Goal: Information Seeking & Learning: Understand process/instructions

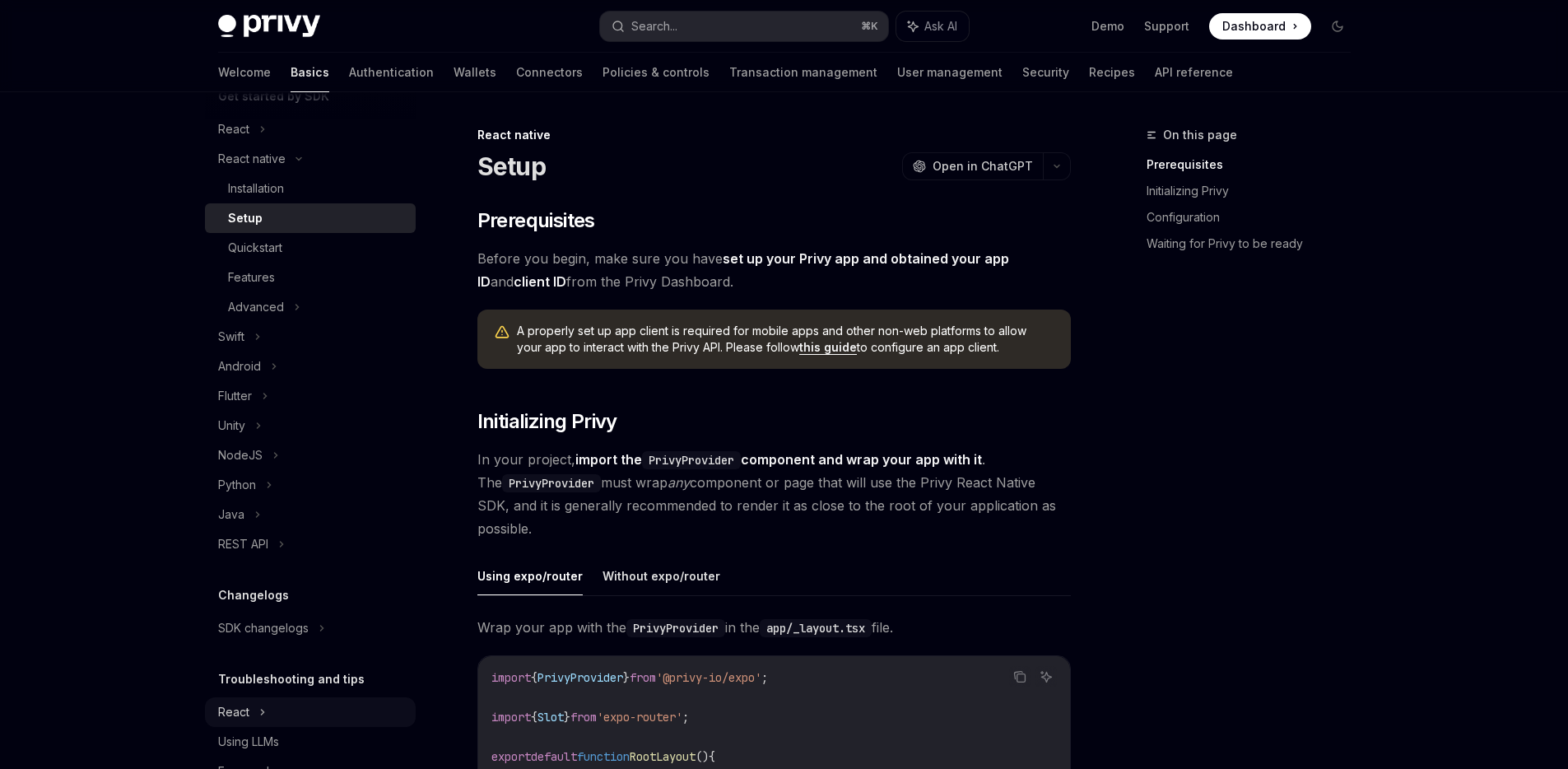
scroll to position [256, 0]
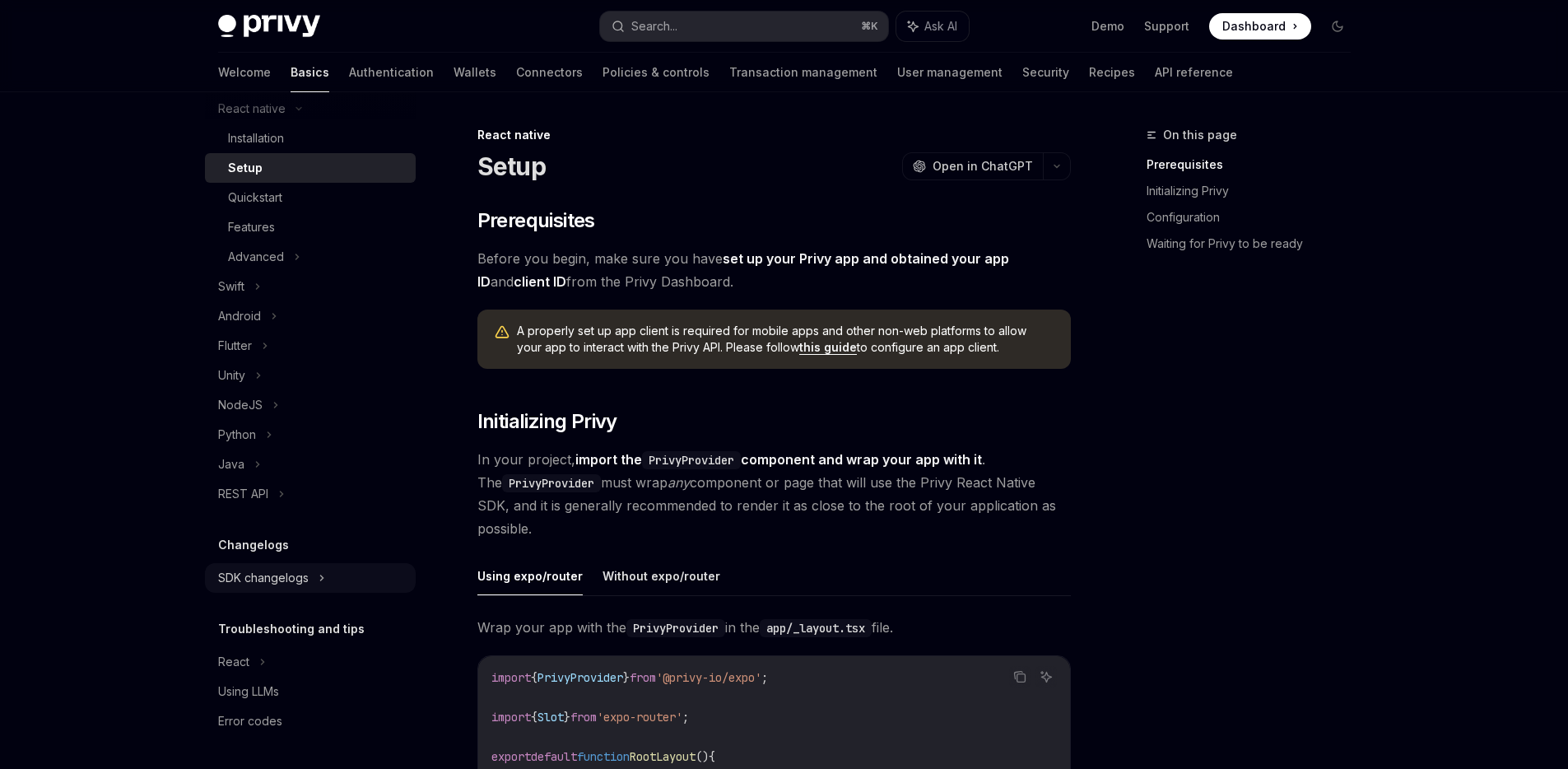
click at [280, 93] on div "SDK changelogs" at bounding box center [310, 79] width 211 height 30
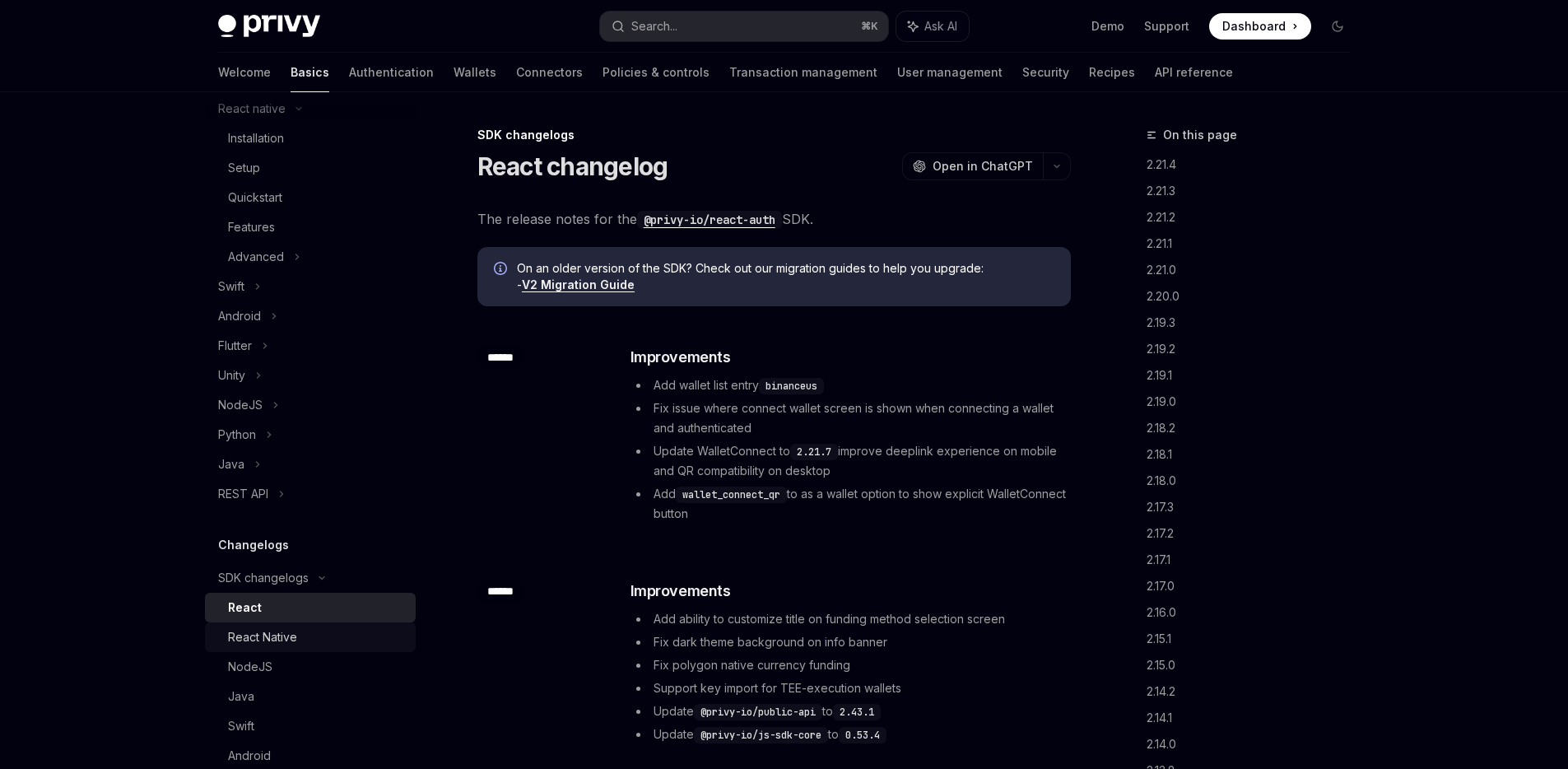
click at [267, 631] on div "React Native" at bounding box center [263, 638] width 69 height 20
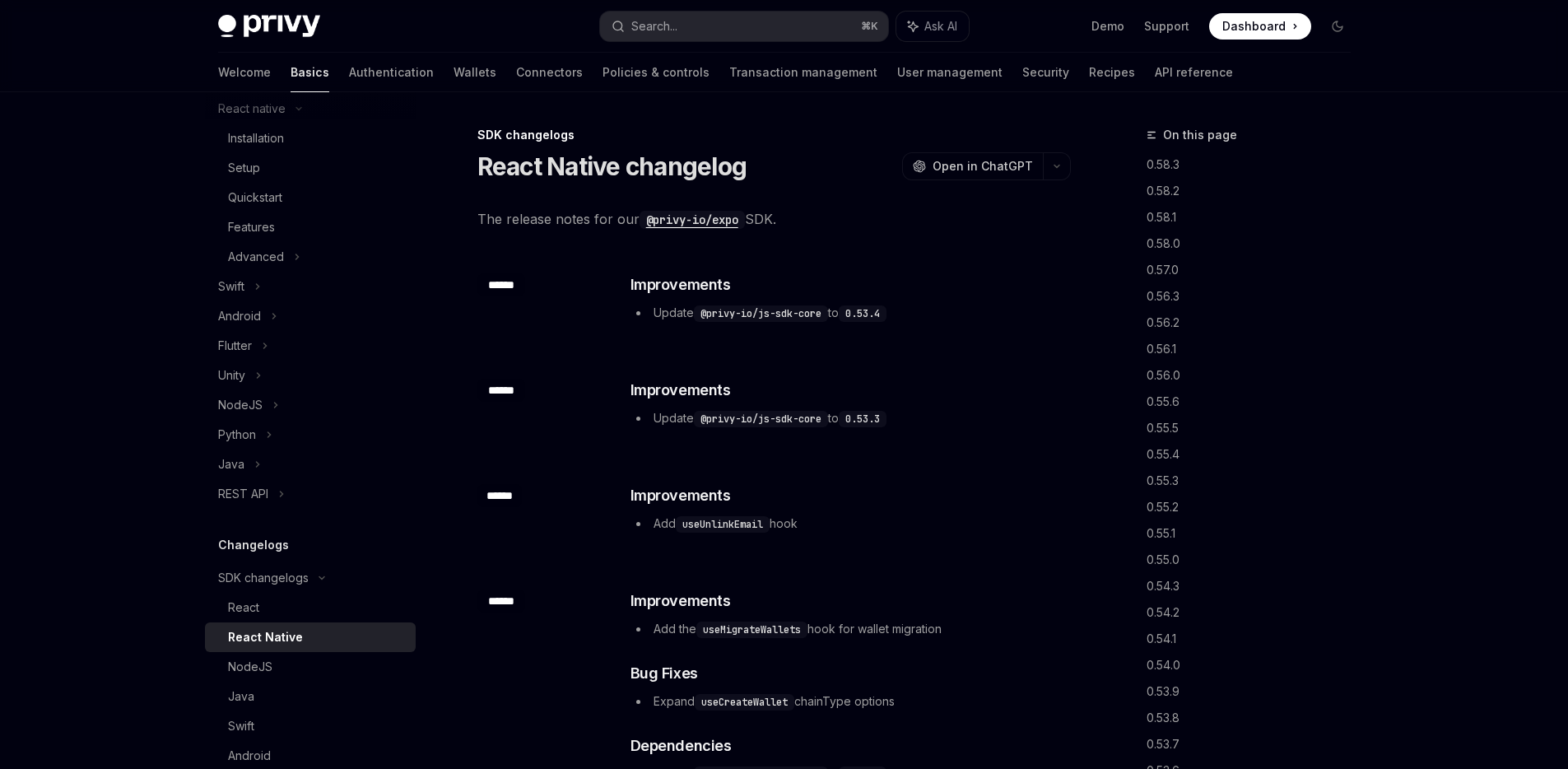
scroll to position [3, 0]
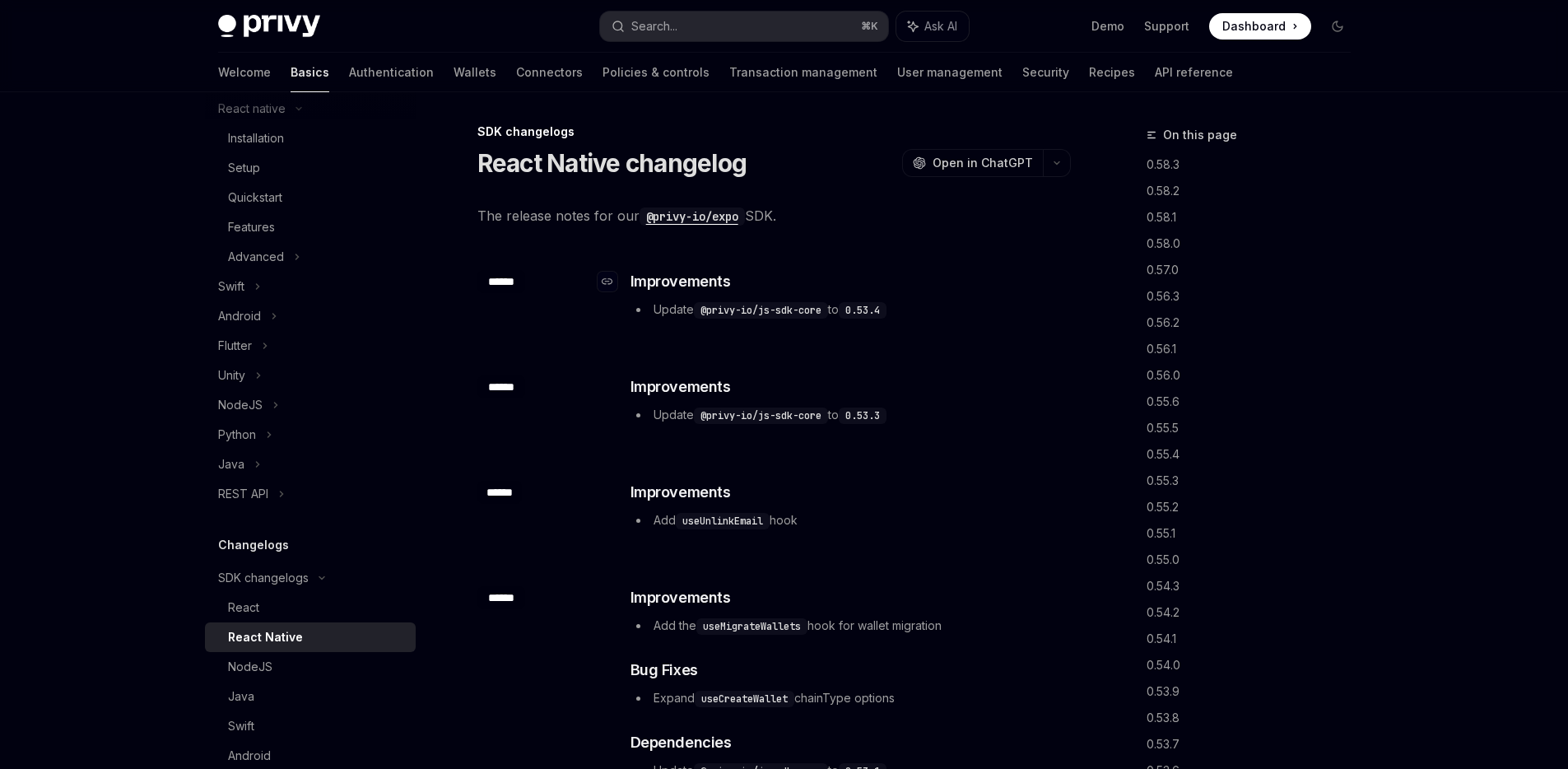
click at [796, 290] on h3 "​ Improvements" at bounding box center [850, 282] width 439 height 23
click at [736, 249] on div "​ ****** ​ Improvements Update @privy-io/js-sdk-core to 0.53.4" at bounding box center [774, 296] width 594 height 105
click at [852, 250] on div "​ ****** ​ Improvements Update @privy-io/js-sdk-core to 0.53.4" at bounding box center [774, 296] width 594 height 105
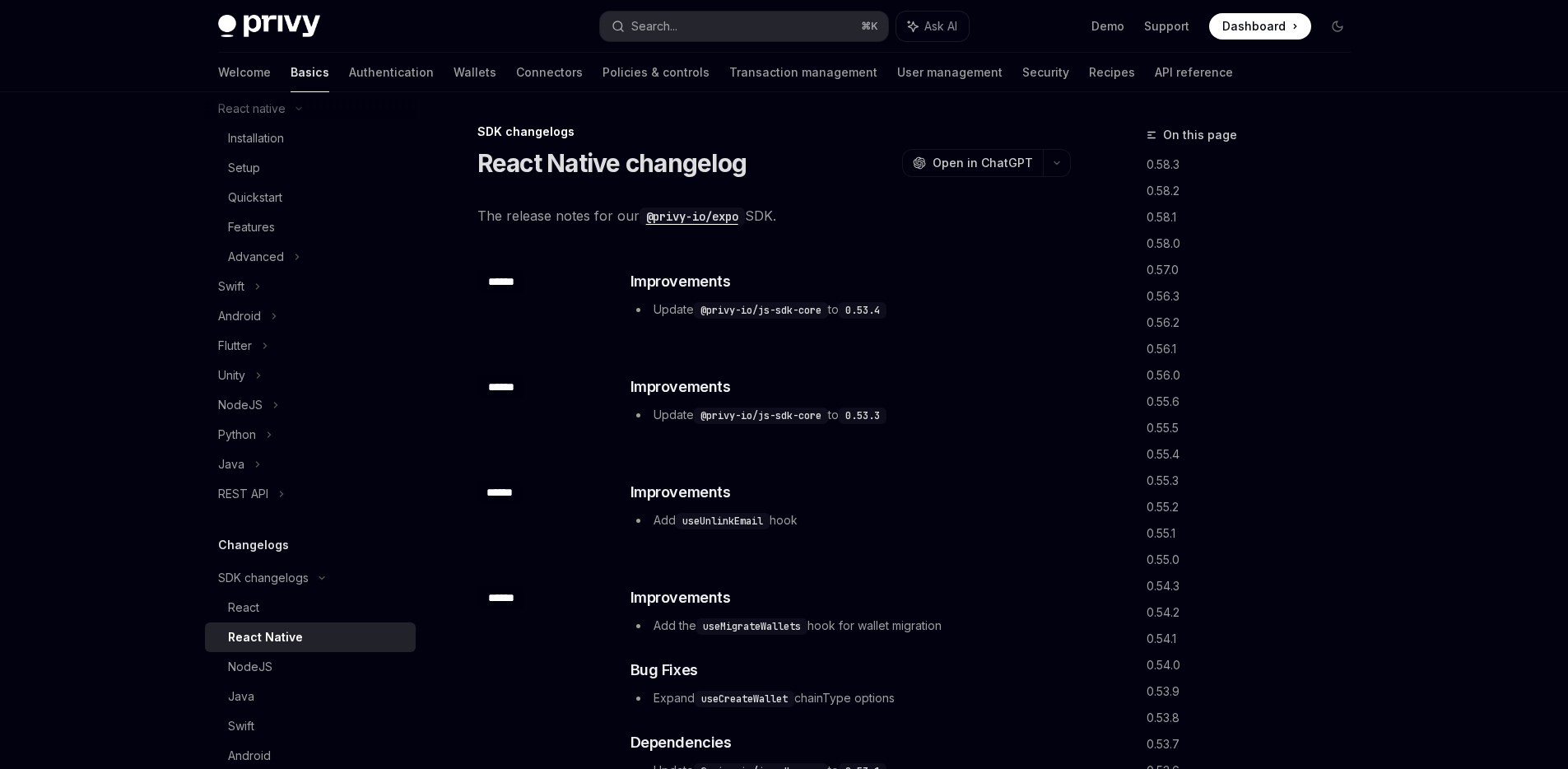
scroll to position [329, 0]
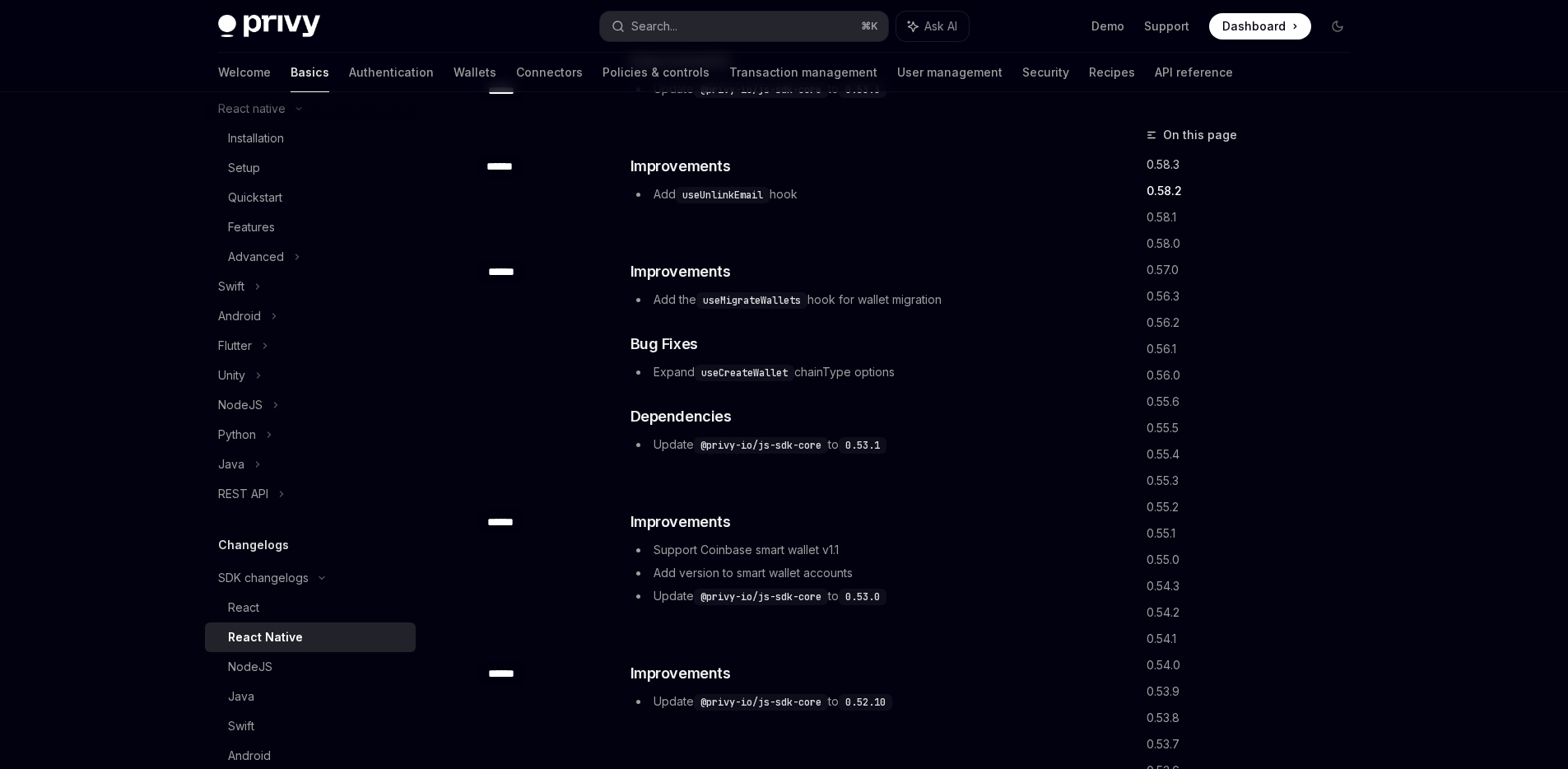
drag, startPoint x: 1155, startPoint y: 166, endPoint x: 1112, endPoint y: 167, distance: 43.0
click at [1155, 165] on link "0.58.3" at bounding box center [1255, 165] width 218 height 26
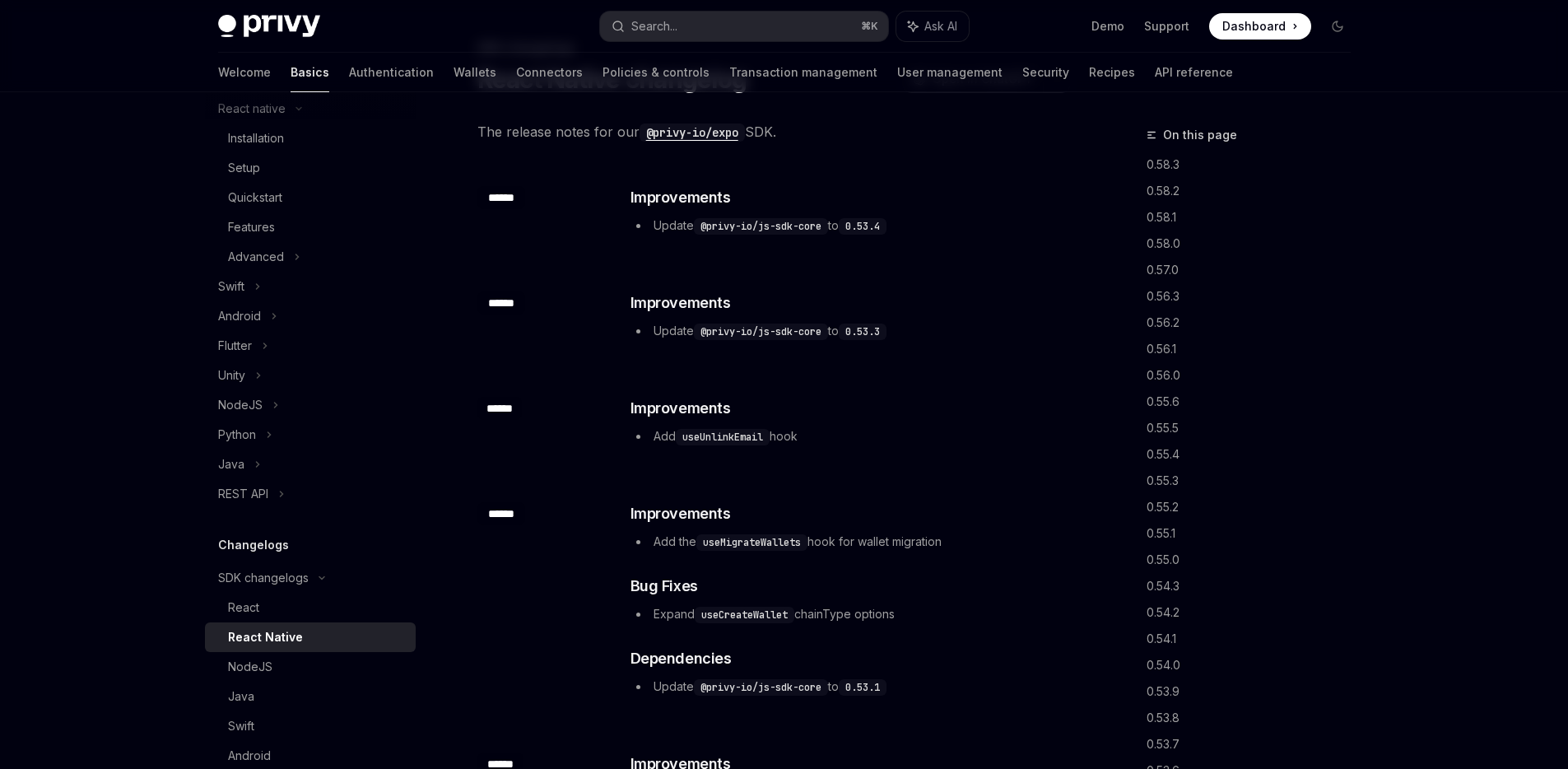
scroll to position [87, 0]
click at [728, 222] on code "@privy-io/js-sdk-core" at bounding box center [761, 227] width 134 height 17
click at [847, 227] on li "Update @privy-io/js-sdk-core to 0.53.4" at bounding box center [850, 227] width 439 height 20
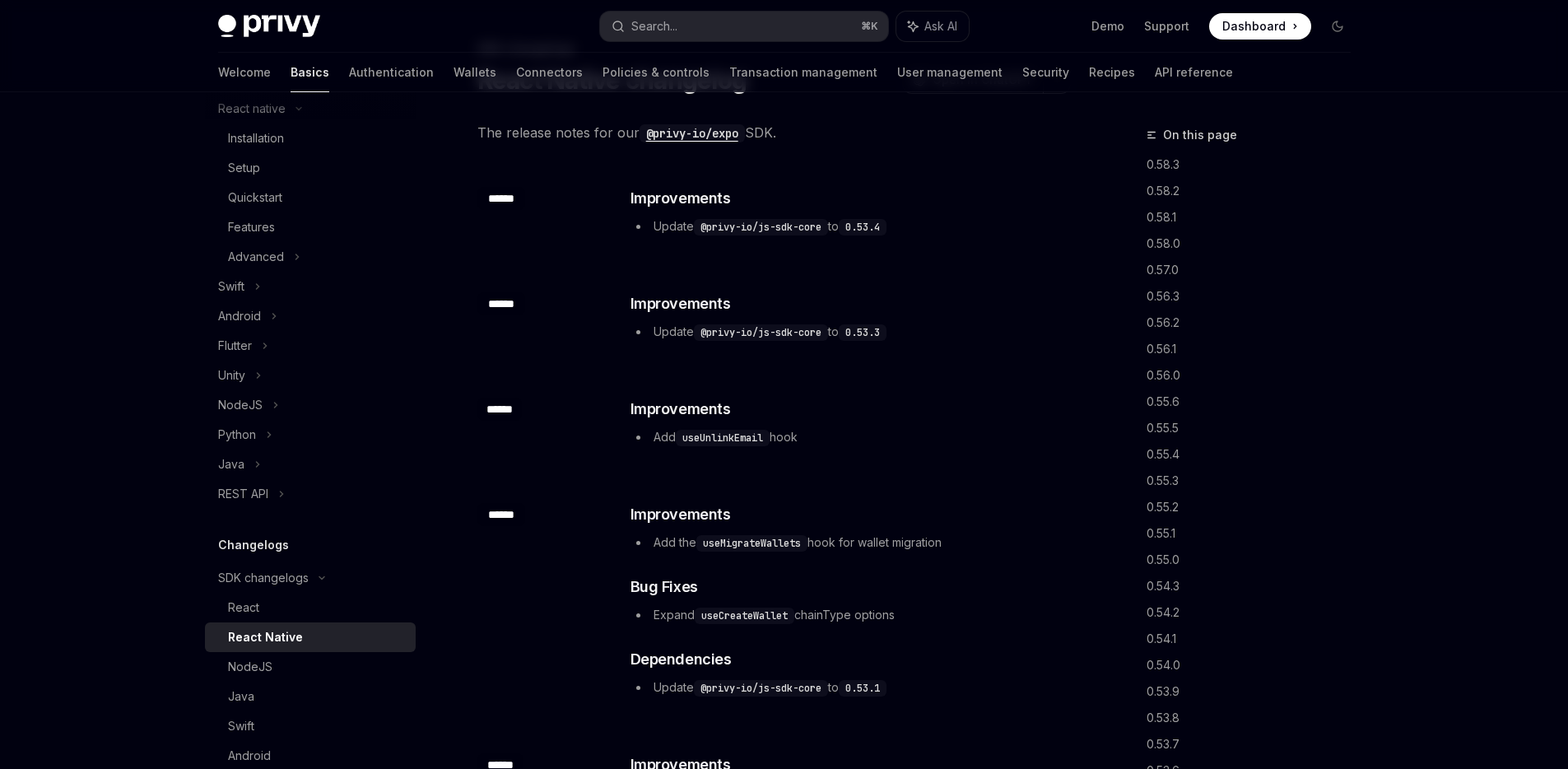
drag, startPoint x: 642, startPoint y: 244, endPoint x: 1121, endPoint y: 260, distance: 479.3
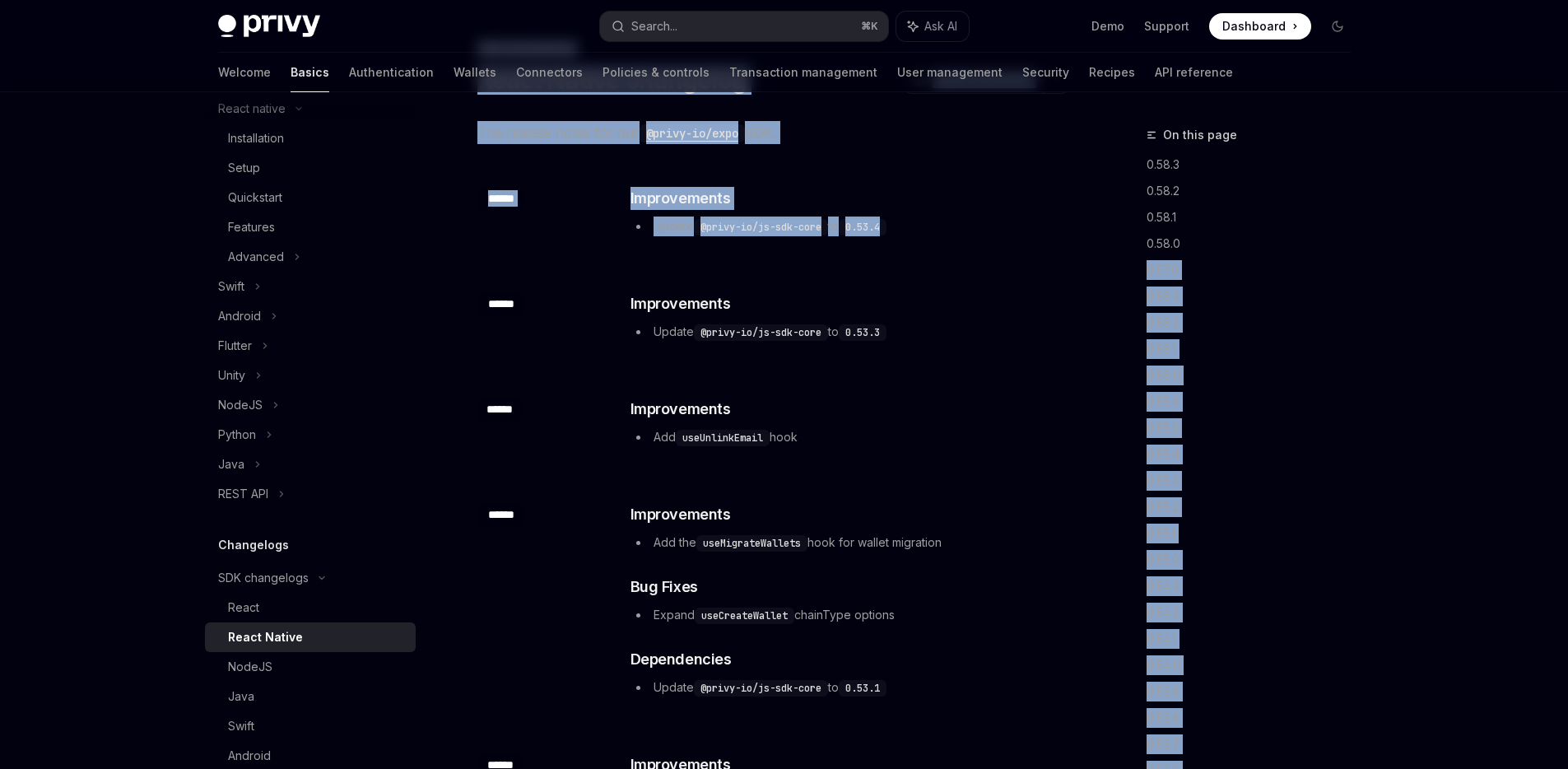
click at [1121, 260] on div "On this page 0.58.3 0.58.2 0.58.1 0.58.0 0.57.0 0.56.3 0.56.2 0.56.1 0.56.0 0.5…" at bounding box center [1239, 447] width 251 height 643
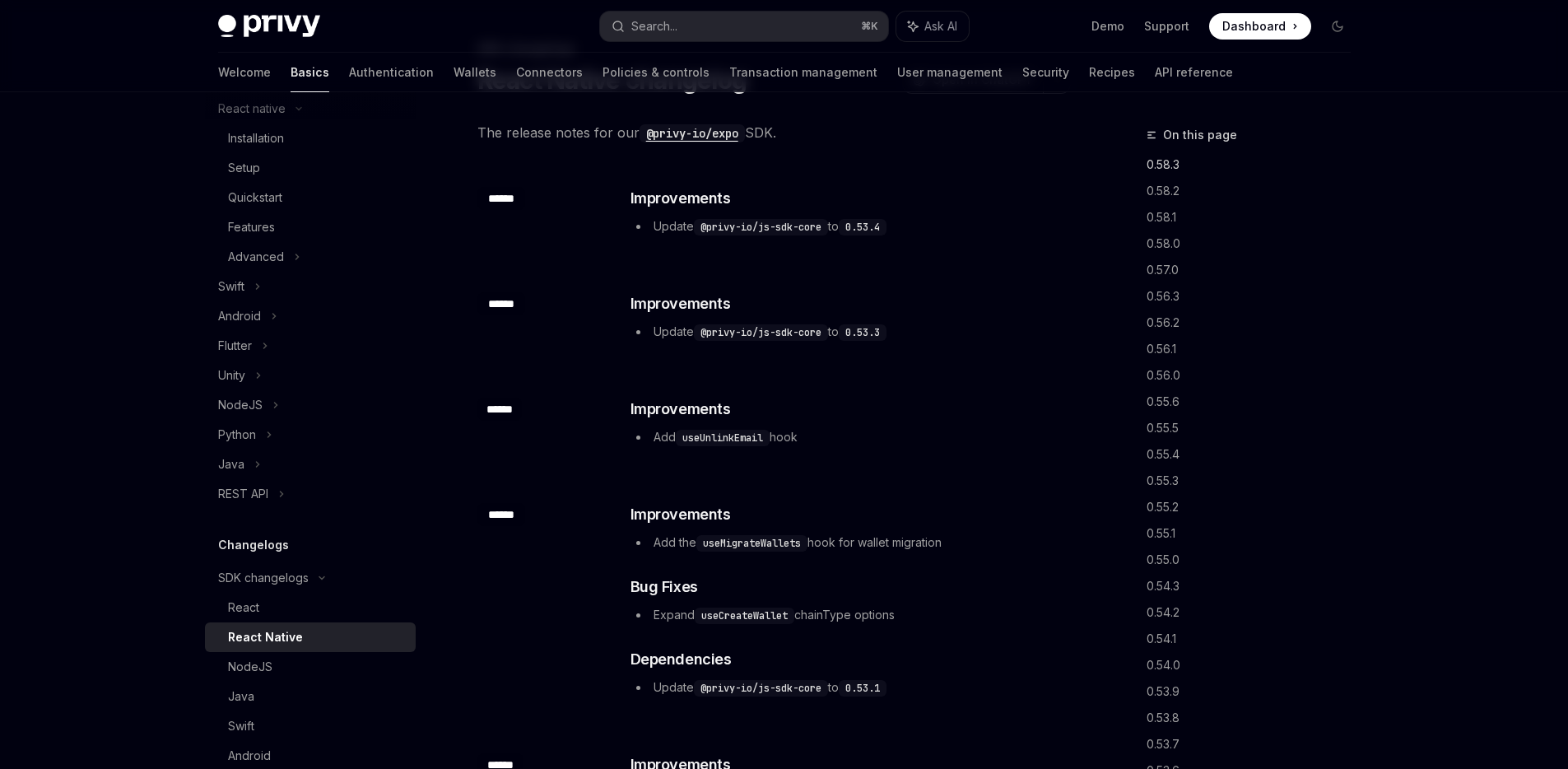
click at [1174, 165] on link "0.58.3" at bounding box center [1255, 165] width 218 height 26
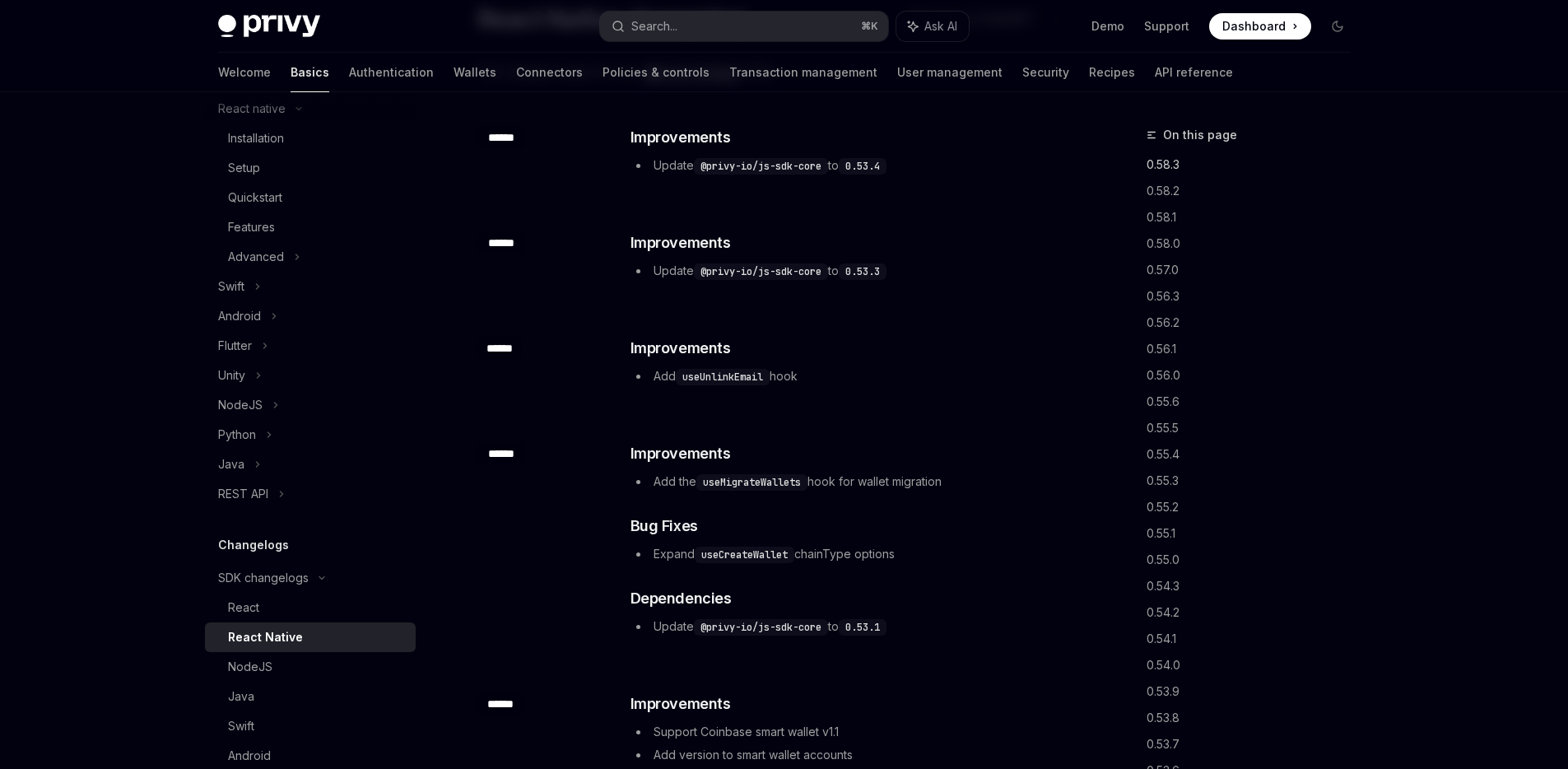
scroll to position [148, 0]
drag, startPoint x: 613, startPoint y: 206, endPoint x: 618, endPoint y: 215, distance: 10.3
click at [614, 206] on div "​ ****** ​ Improvements Update @privy-io/js-sdk-core to 0.53.3" at bounding box center [774, 256] width 594 height 105
click at [757, 473] on code "useMigrateWallets" at bounding box center [752, 481] width 111 height 17
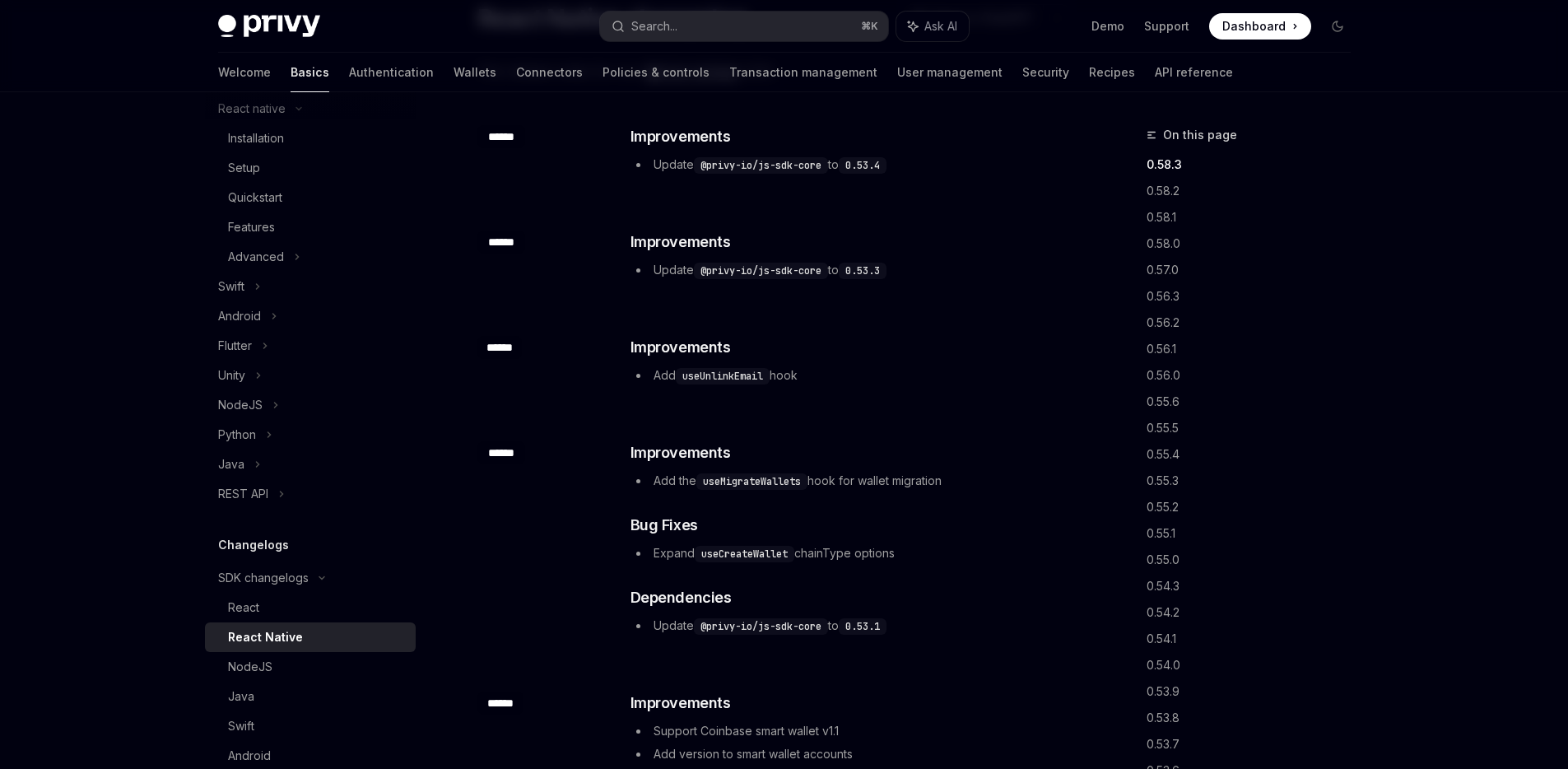
click at [748, 543] on li "Expand useCreateWallet chainType options" at bounding box center [850, 553] width 439 height 20
click at [748, 542] on div "​ Improvements Add the useMigrateWallets hook for wallet migration ​ Bug Fixes …" at bounding box center [850, 538] width 439 height 194
click at [790, 567] on div "​ Improvements Add the useMigrateWallets hook for wallet migration ​ Bug Fixes …" at bounding box center [850, 538] width 439 height 194
click at [790, 566] on div "​ Improvements Add the useMigrateWallets hook for wallet migration ​ Bug Fixes …" at bounding box center [850, 538] width 439 height 194
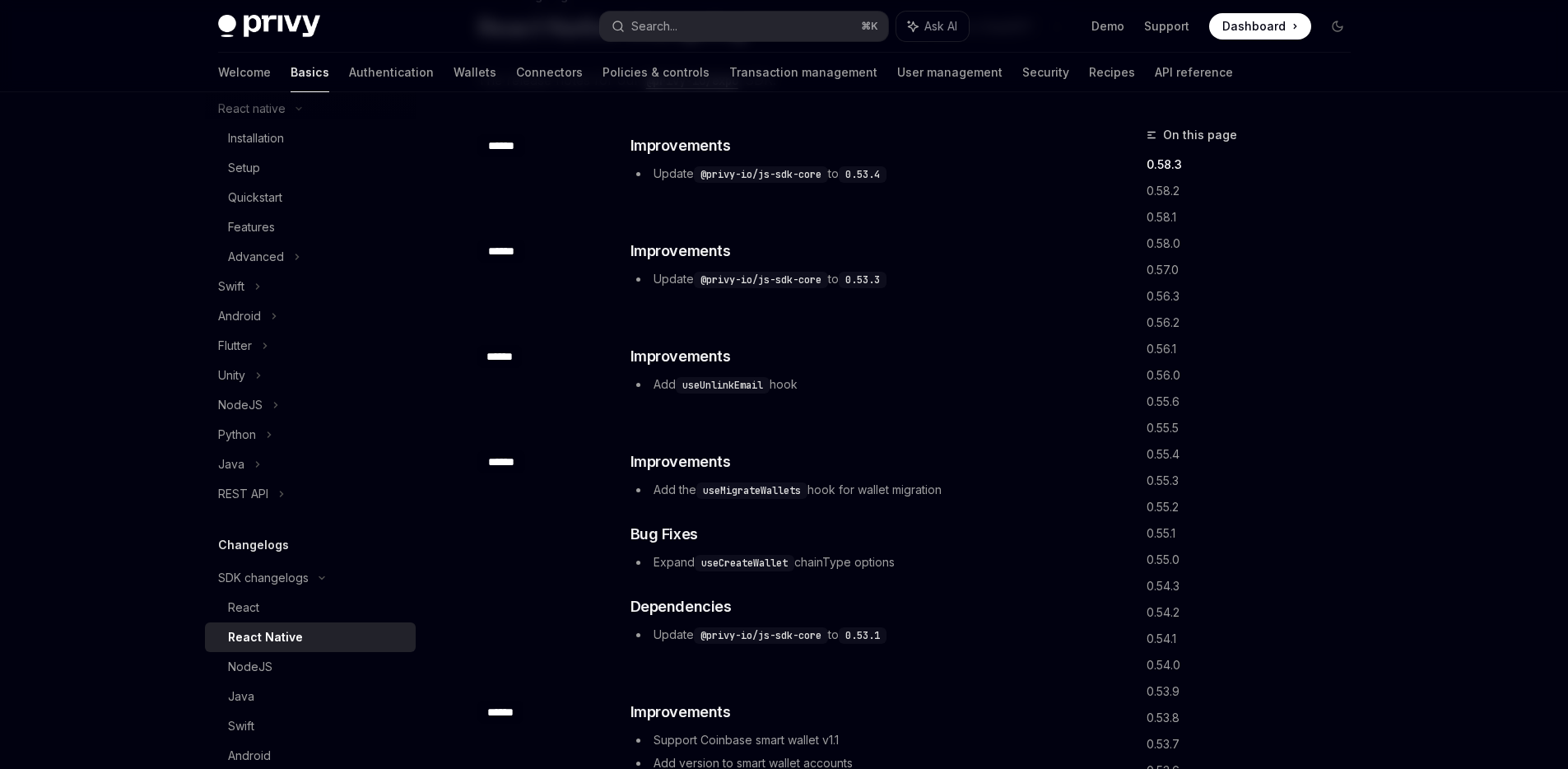
scroll to position [117, 0]
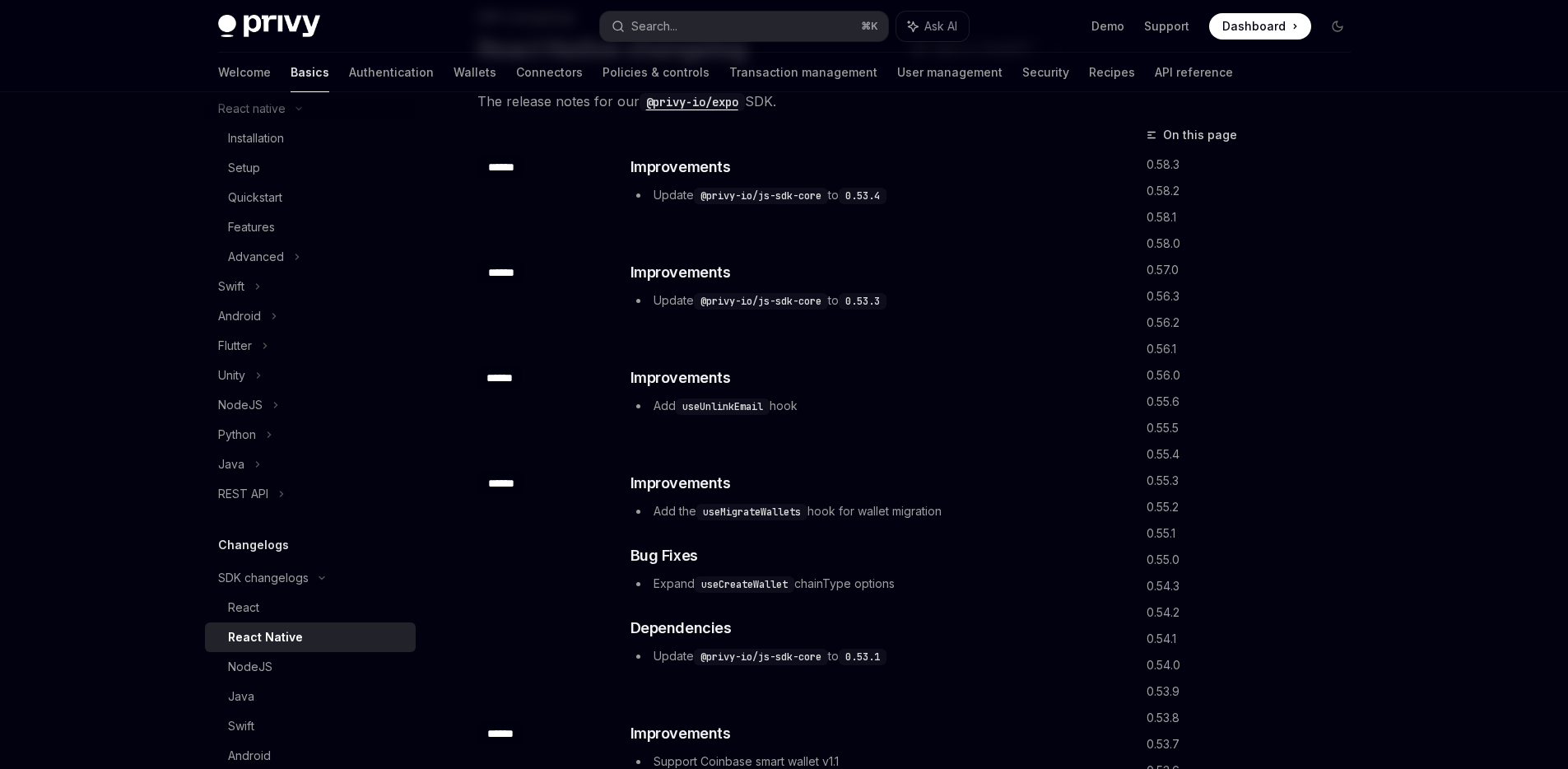
click at [706, 404] on code "useUnlinkEmail" at bounding box center [722, 407] width 93 height 17
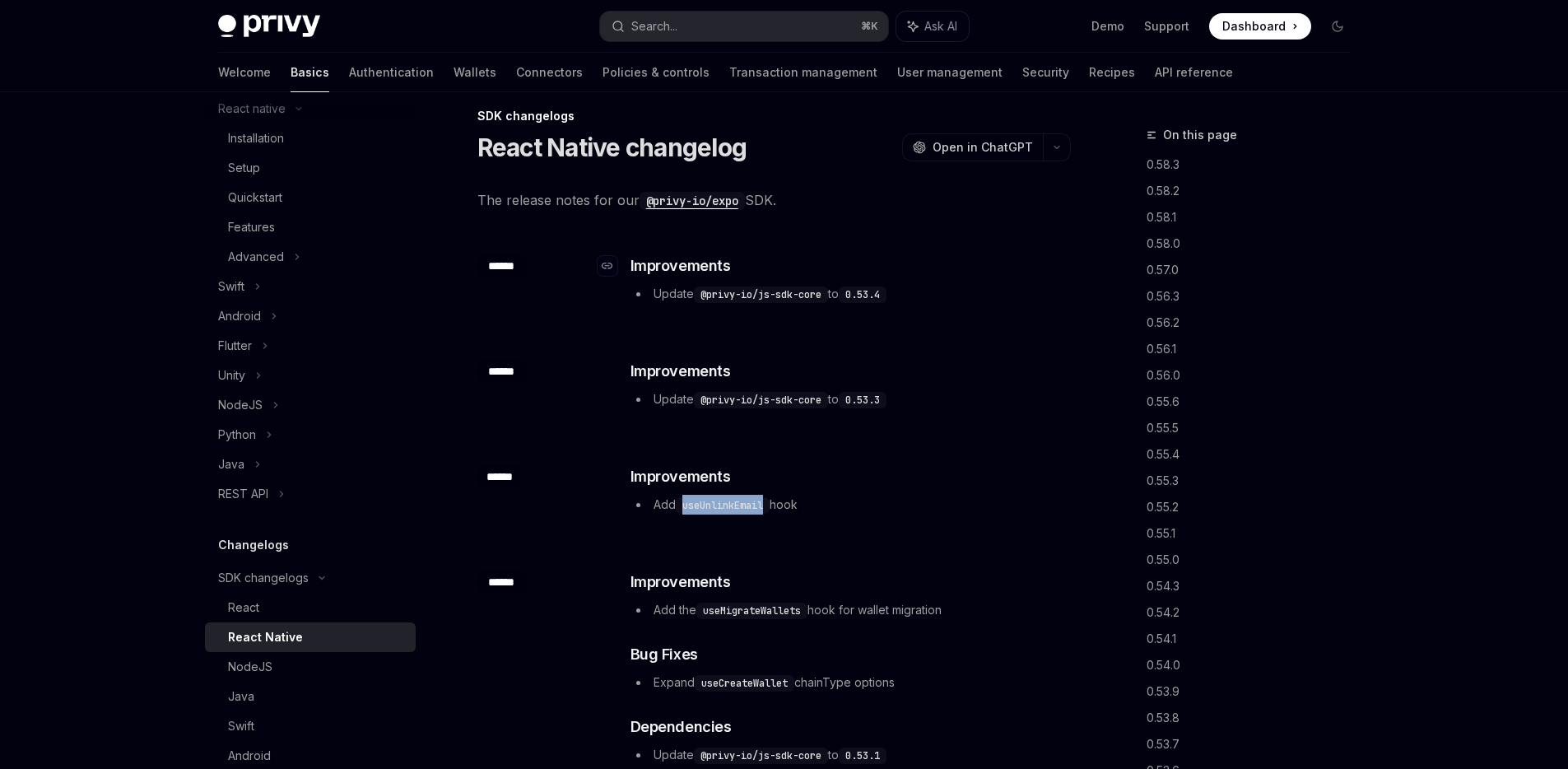
scroll to position [0, 0]
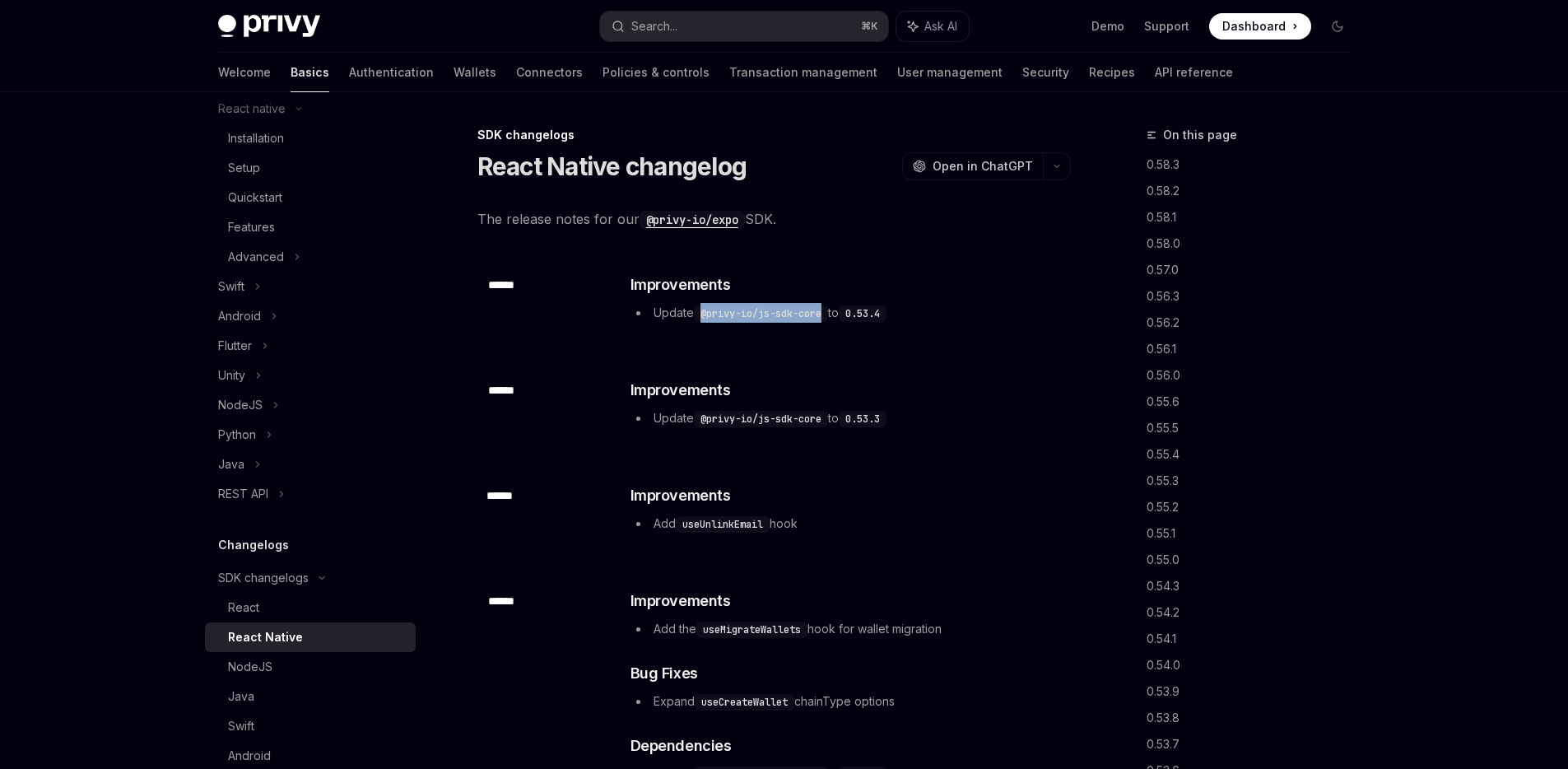
drag, startPoint x: 705, startPoint y: 307, endPoint x: 827, endPoint y: 308, distance: 122.0
click at [827, 308] on code "@privy-io/js-sdk-core" at bounding box center [761, 313] width 134 height 17
copy code "@privy-io/js-sdk-core"
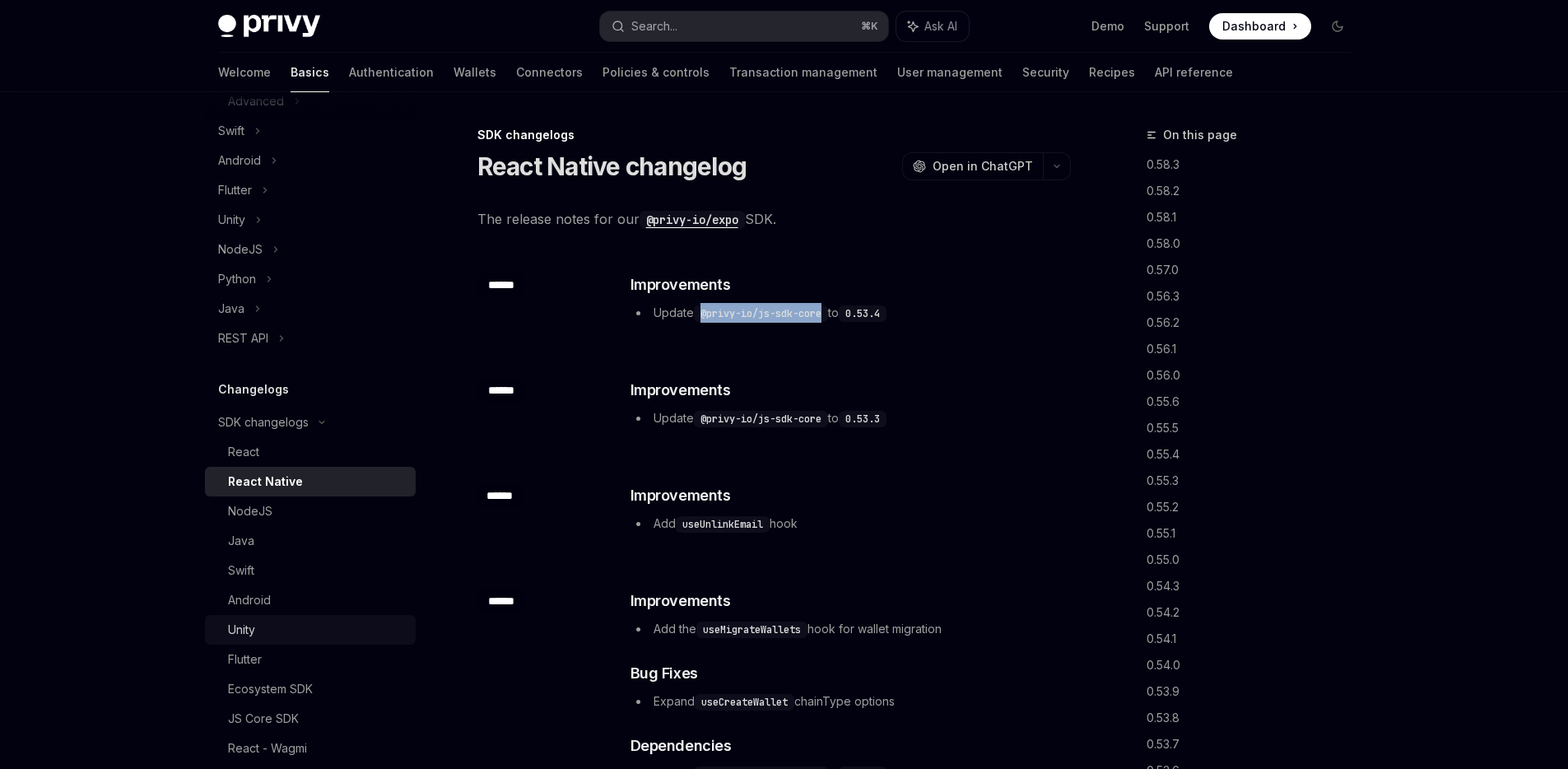
scroll to position [427, 0]
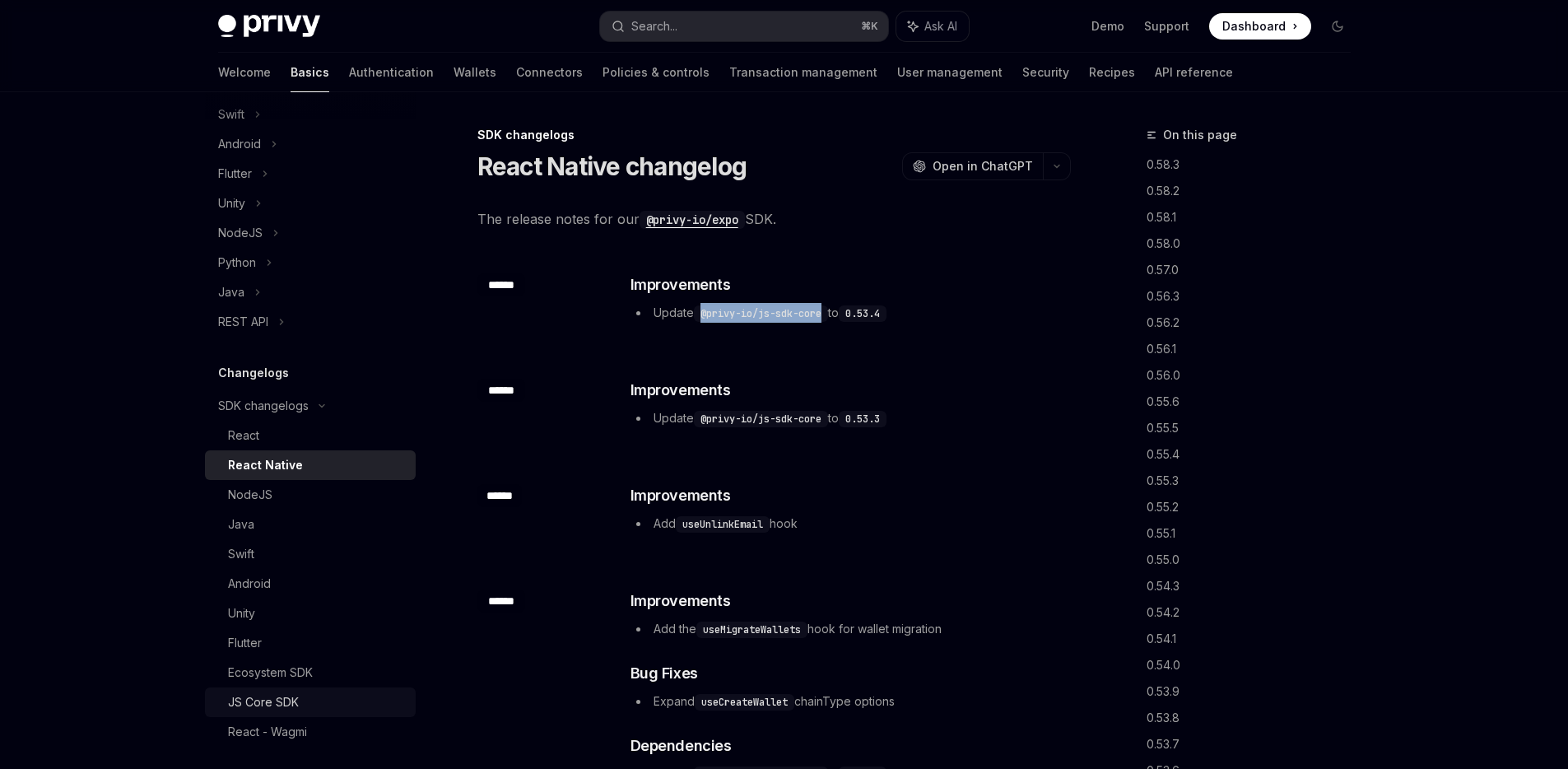
click at [293, 700] on div "JS Core SDK" at bounding box center [264, 702] width 71 height 20
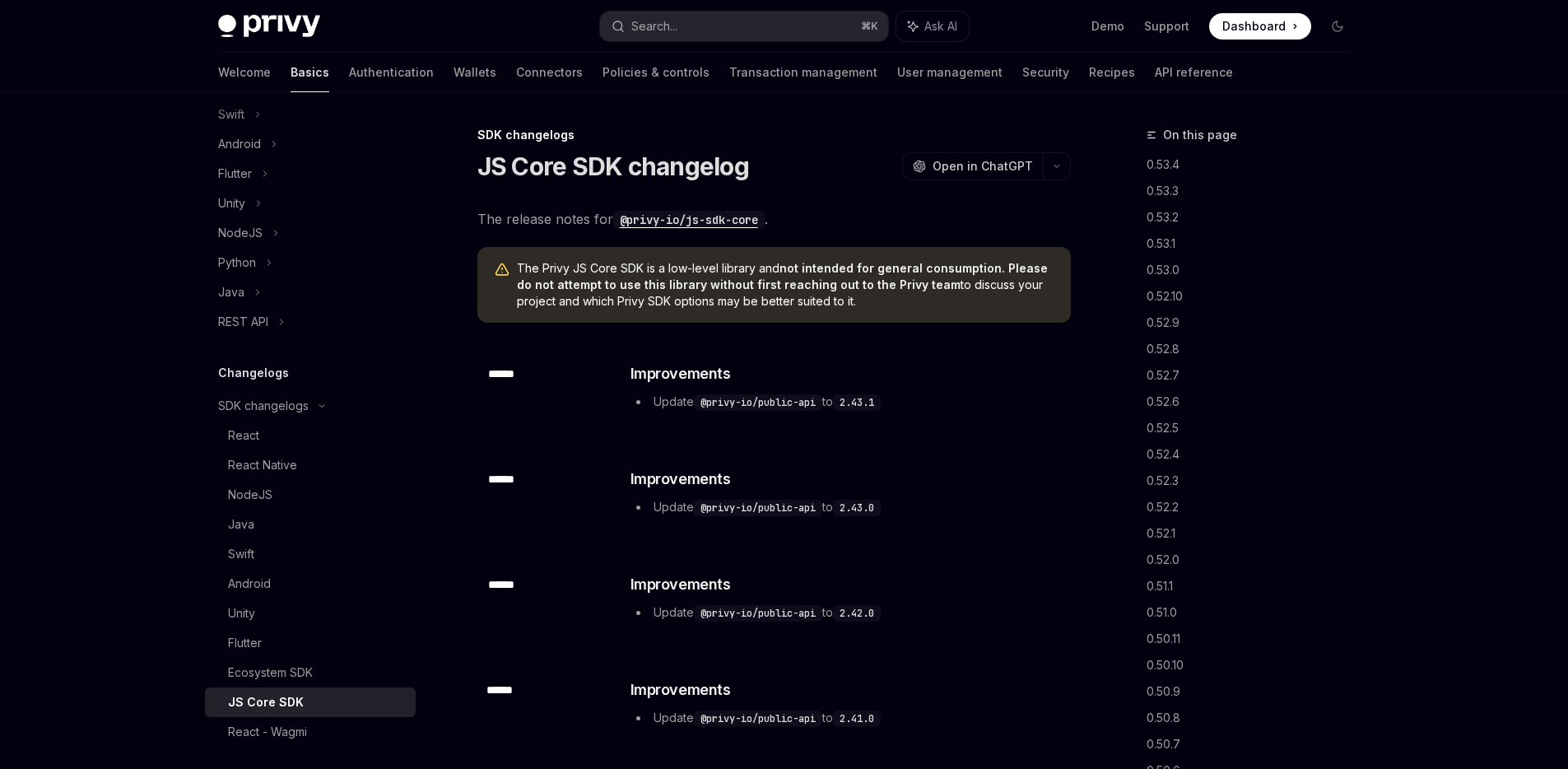
click at [721, 401] on code "@privy-io/public-api" at bounding box center [758, 403] width 128 height 17
click at [824, 423] on div "​ ****** ​ Improvements Update @privy-io/public-api to 2.43.1" at bounding box center [774, 388] width 594 height 105
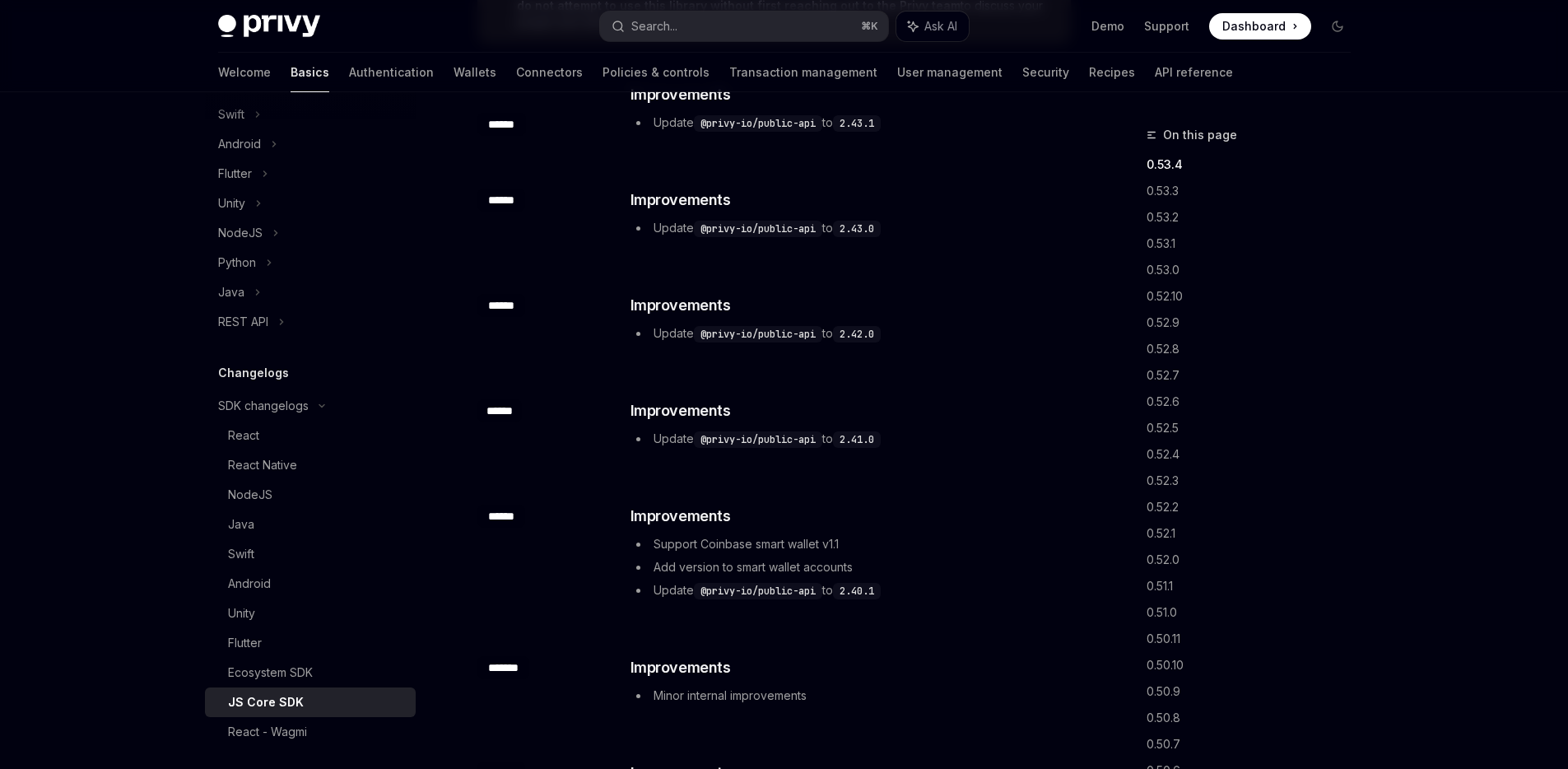
scroll to position [303, 0]
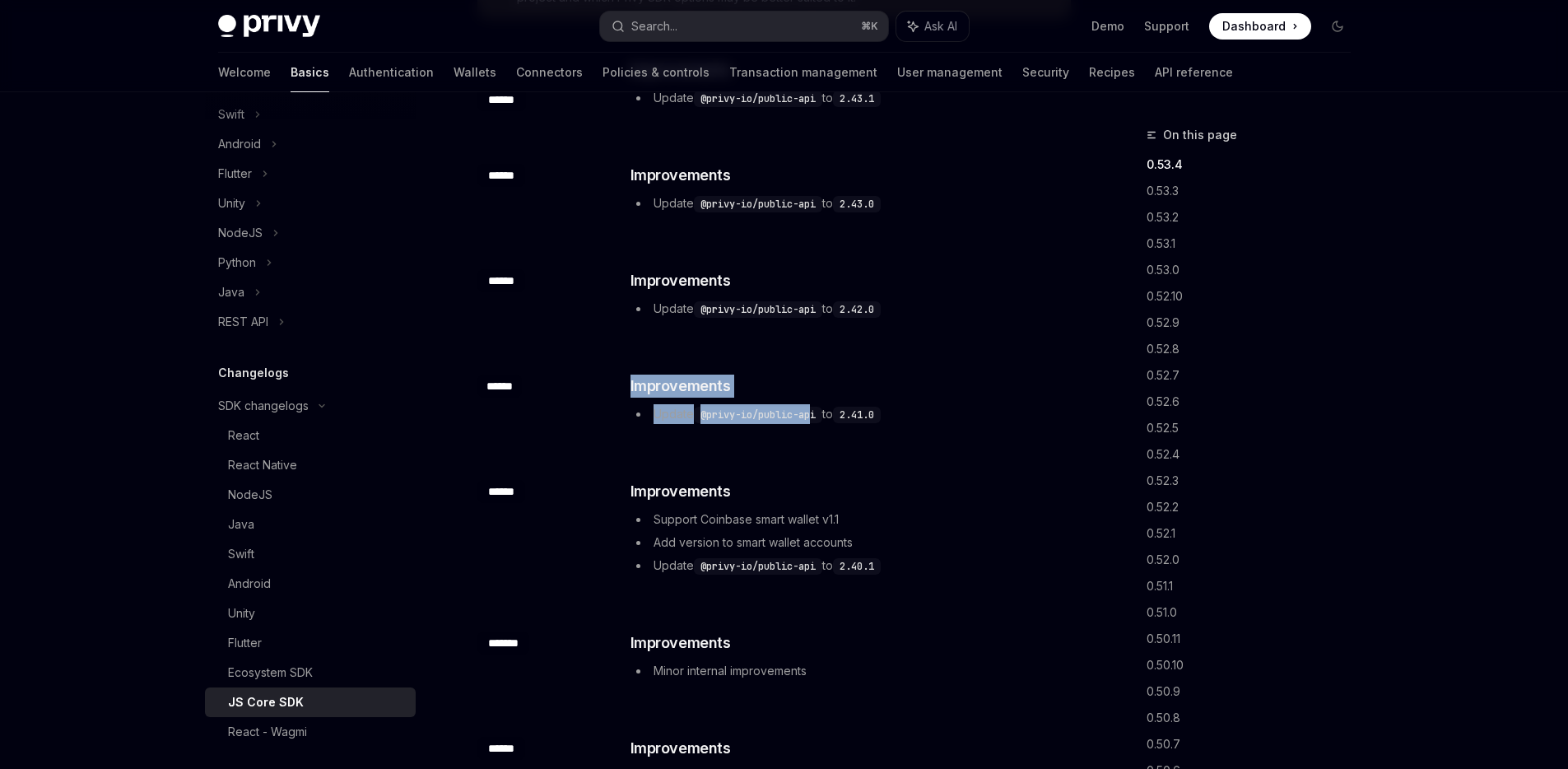
drag, startPoint x: 815, startPoint y: 405, endPoint x: 562, endPoint y: 399, distance: 253.1
click at [562, 399] on div "​ ****** ​ Improvements Update @privy-io/public-api to 2.41.0" at bounding box center [774, 400] width 594 height 105
click at [563, 400] on div "​ ****** ​ Improvements Update @privy-io/public-api to 2.41.0" at bounding box center [774, 400] width 594 height 105
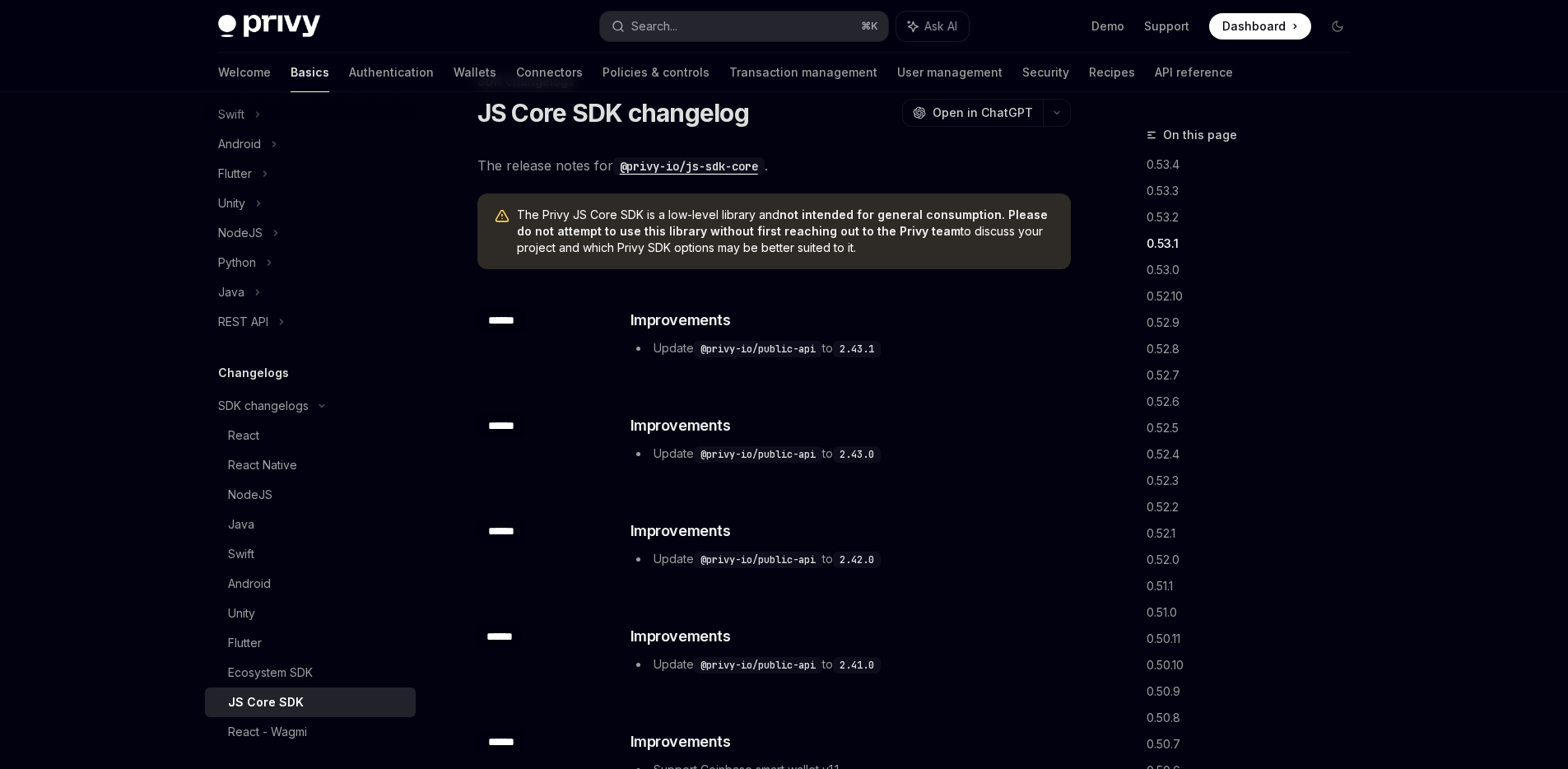
scroll to position [0, 0]
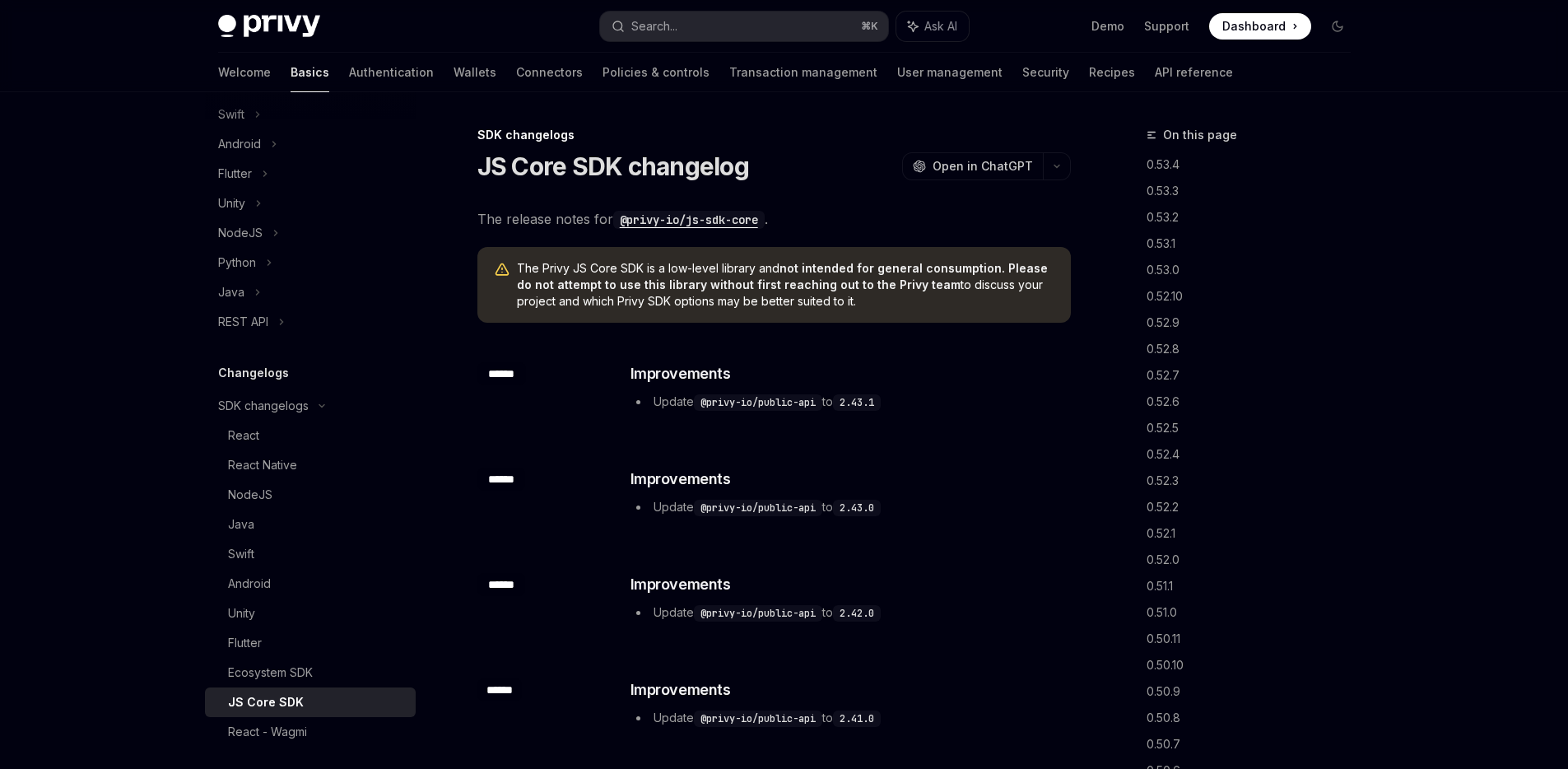
click at [792, 422] on div "​ ****** ​ Improvements Update @privy-io/public-api to 2.43.1" at bounding box center [774, 388] width 594 height 105
click at [874, 375] on h3 "​ Improvements" at bounding box center [850, 374] width 439 height 23
click at [874, 374] on h3 "​ Improvements" at bounding box center [850, 374] width 439 height 23
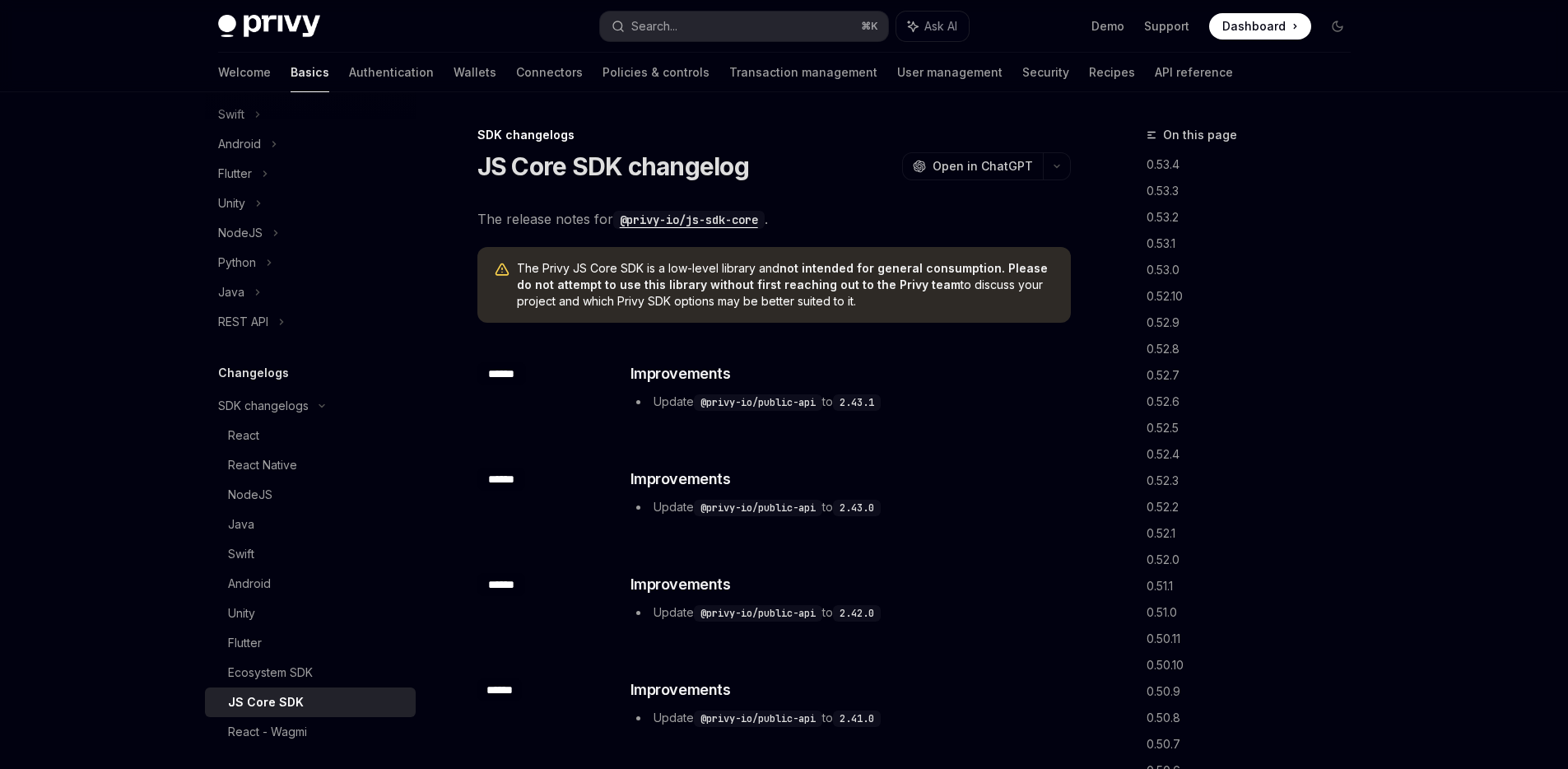
click at [686, 218] on code "@privy-io/js-sdk-core" at bounding box center [689, 220] width 151 height 18
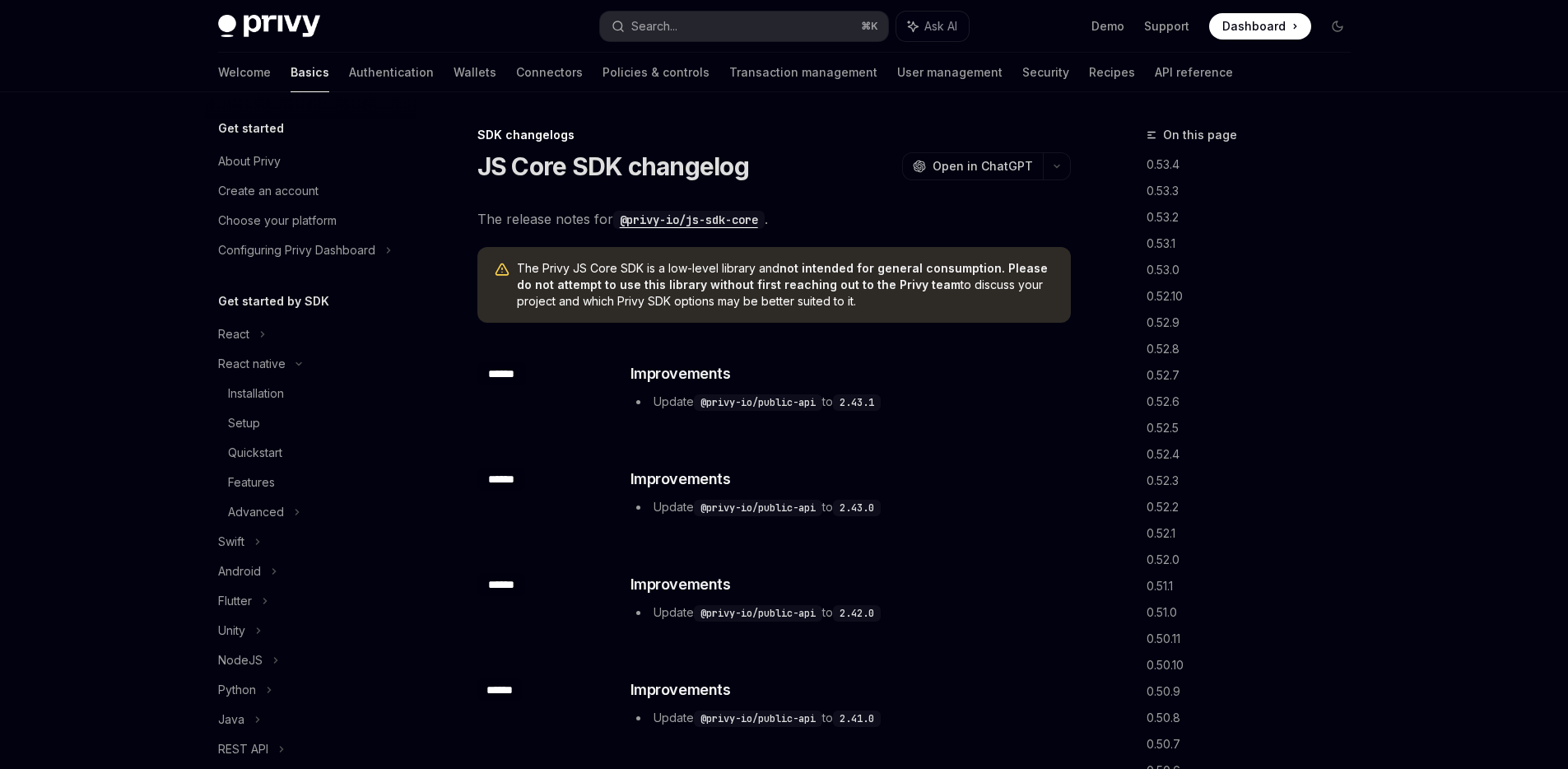
click at [1155, 60] on link "API reference" at bounding box center [1194, 73] width 79 height 40
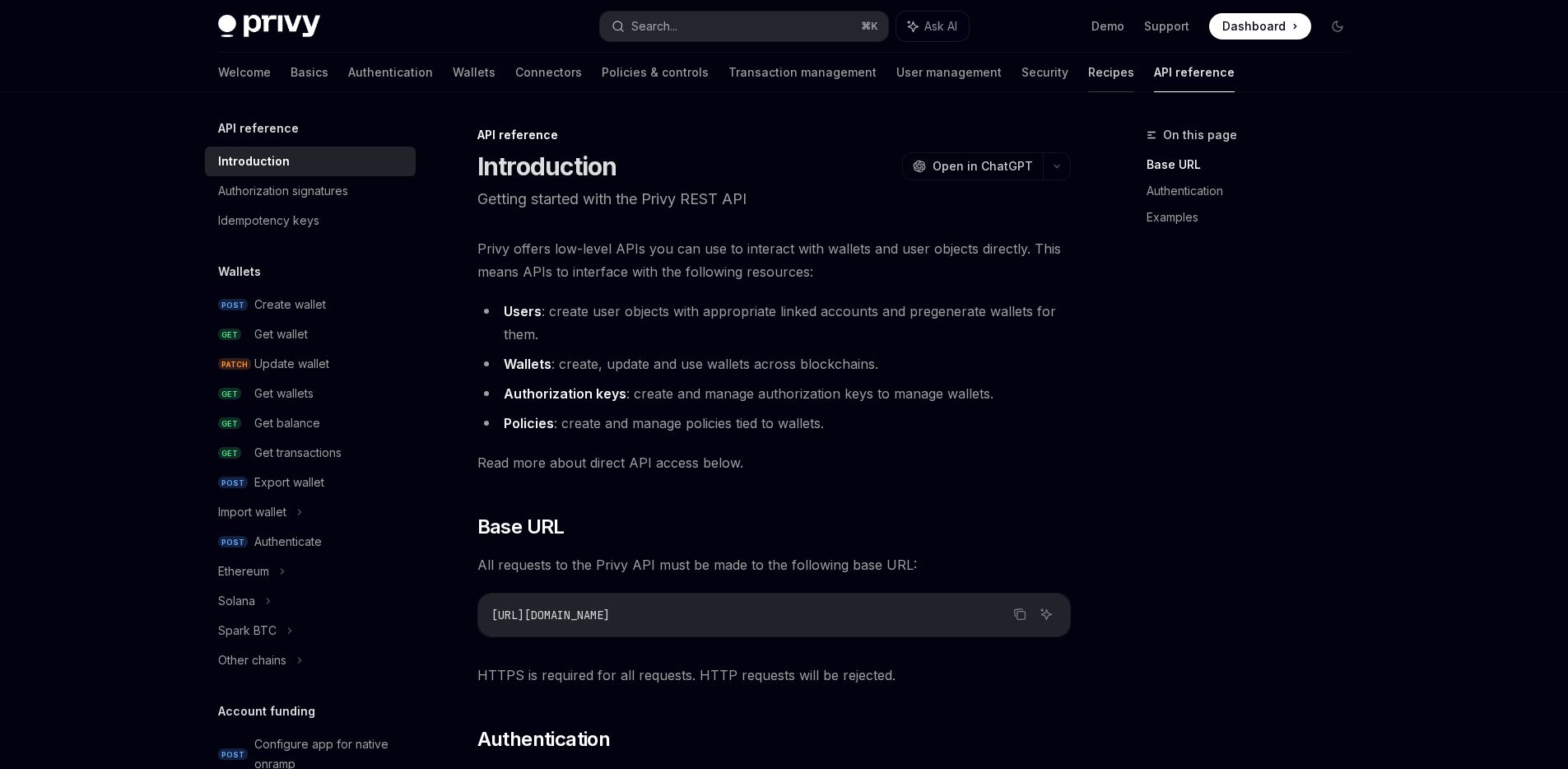
click at [1088, 68] on link "Recipes" at bounding box center [1111, 73] width 46 height 40
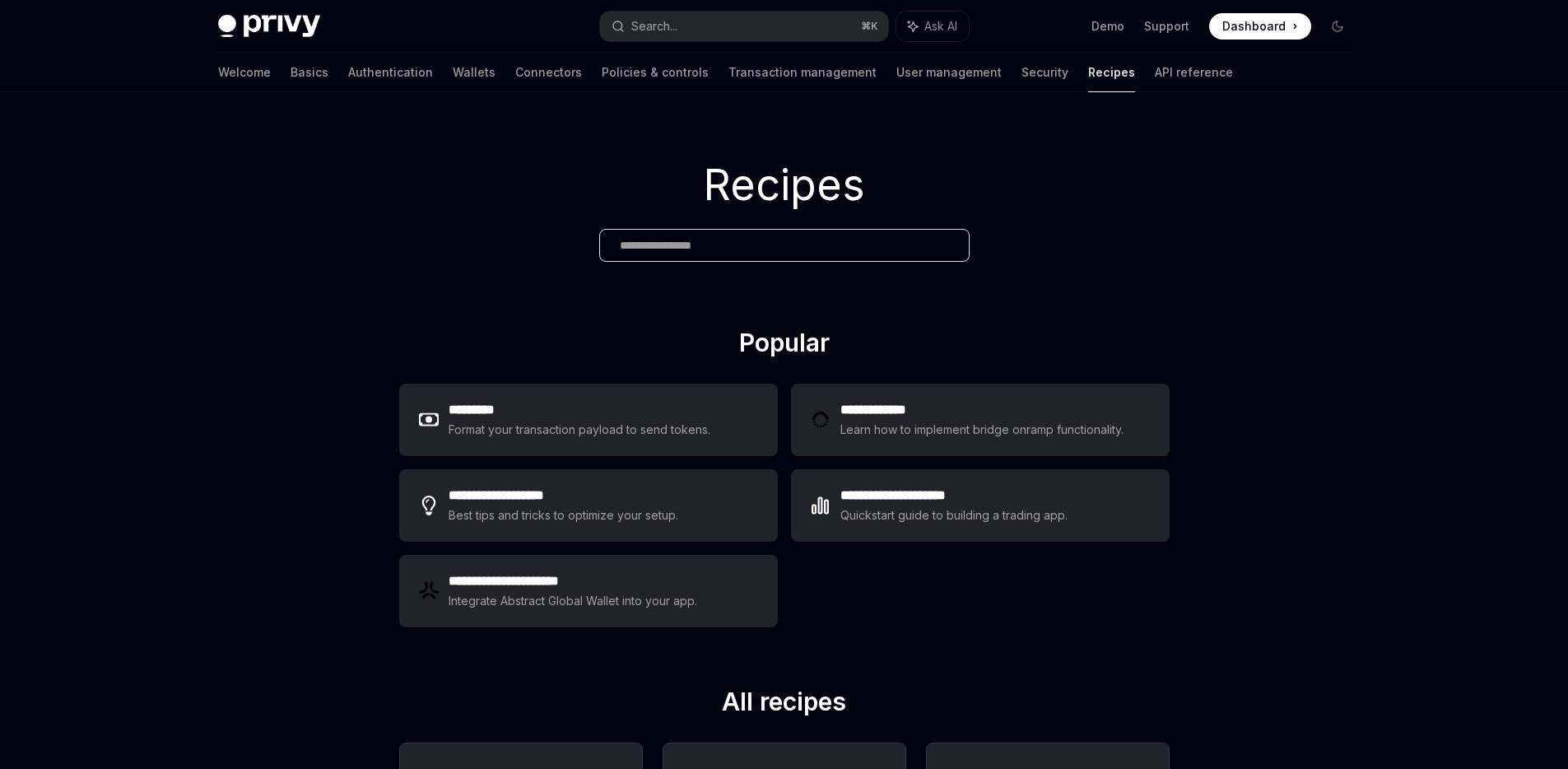
click at [270, 189] on h1 "Recipes" at bounding box center [784, 185] width 1568 height 64
click at [1259, 289] on div "Recipes" at bounding box center [784, 209] width 1568 height 236
click at [765, 82] on link "Transaction management" at bounding box center [802, 73] width 148 height 40
type textarea "*"
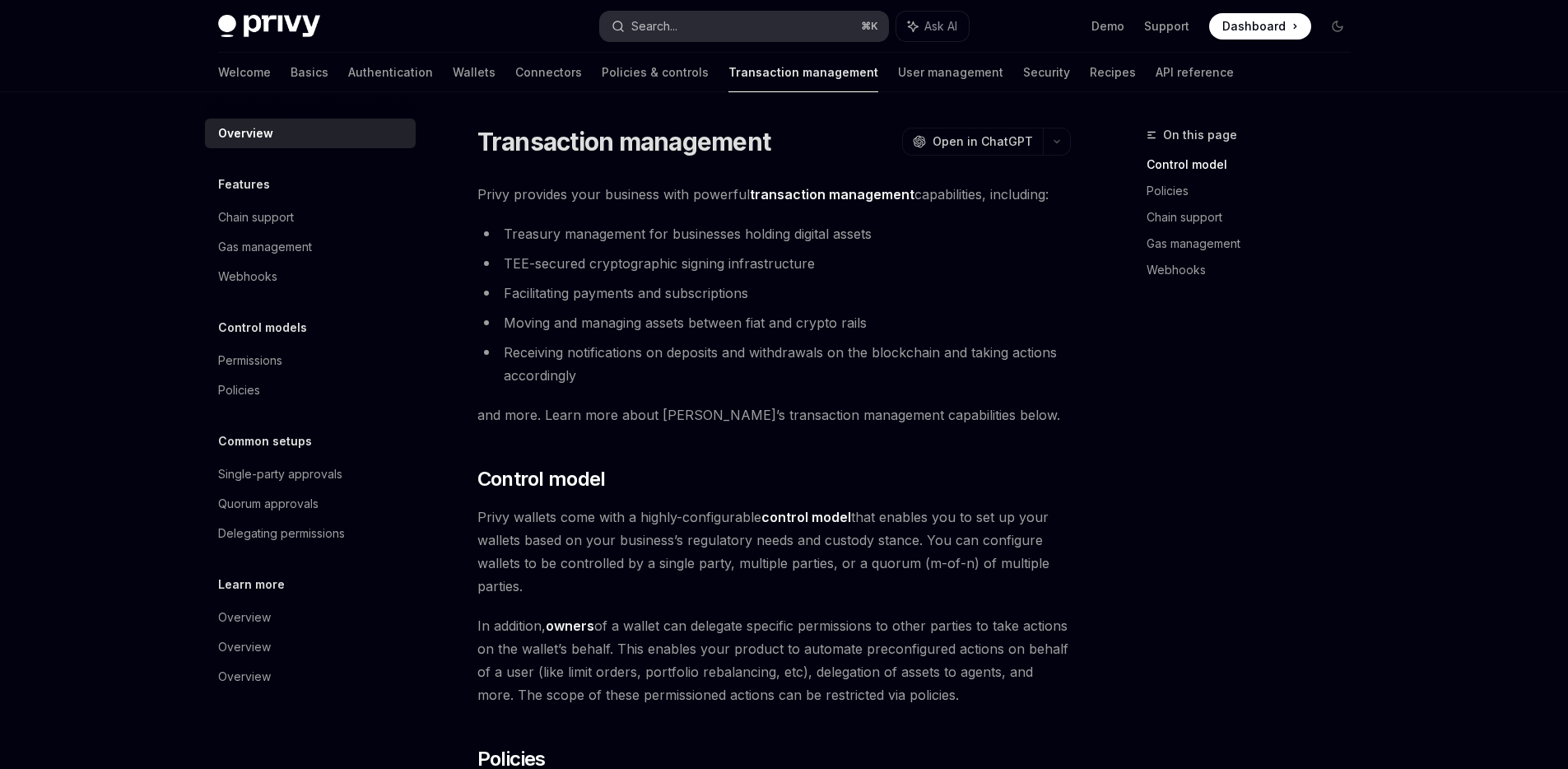
click at [769, 27] on button "Search... ⌘ K" at bounding box center [744, 26] width 288 height 30
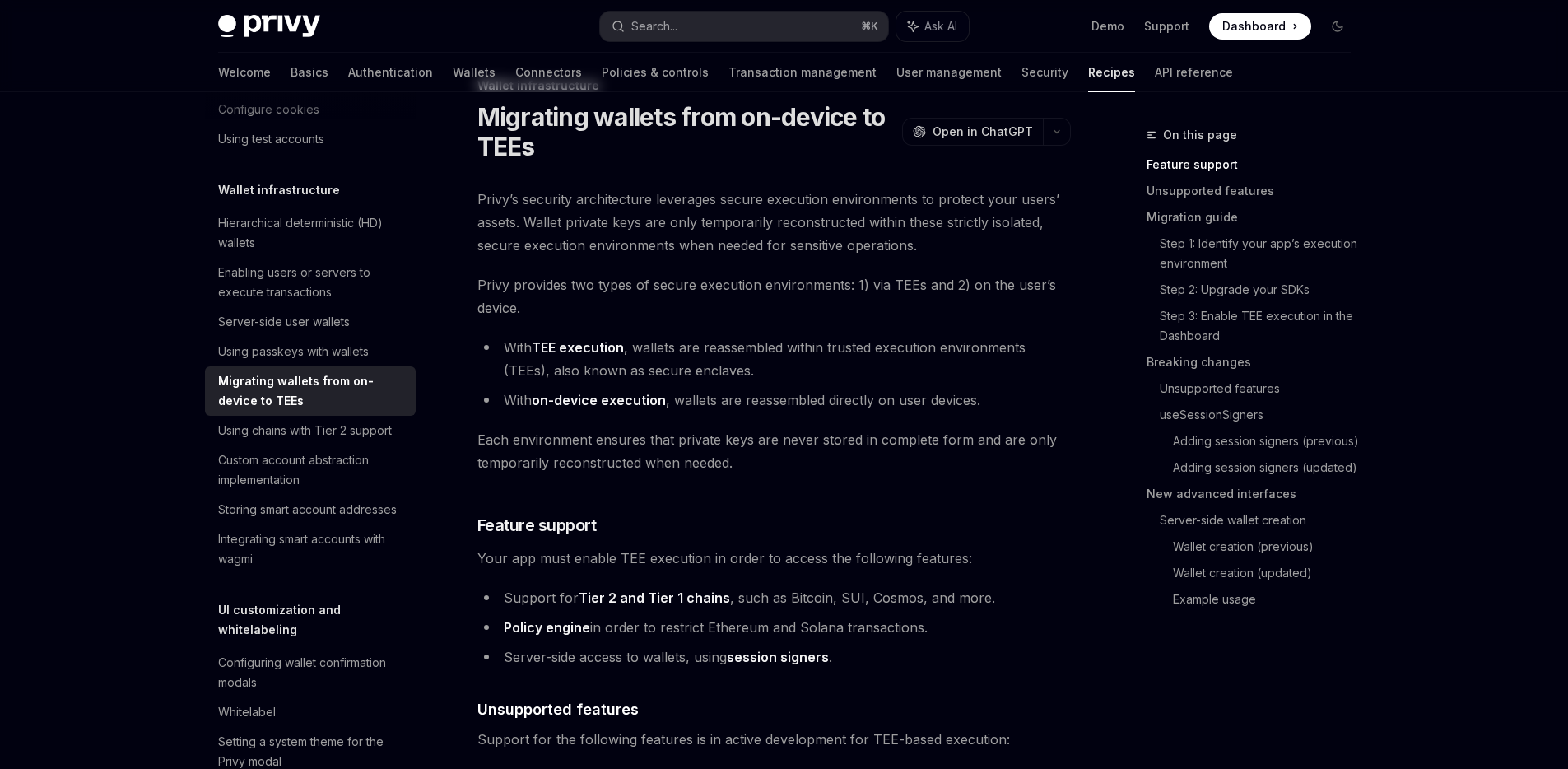
scroll to position [62, 0]
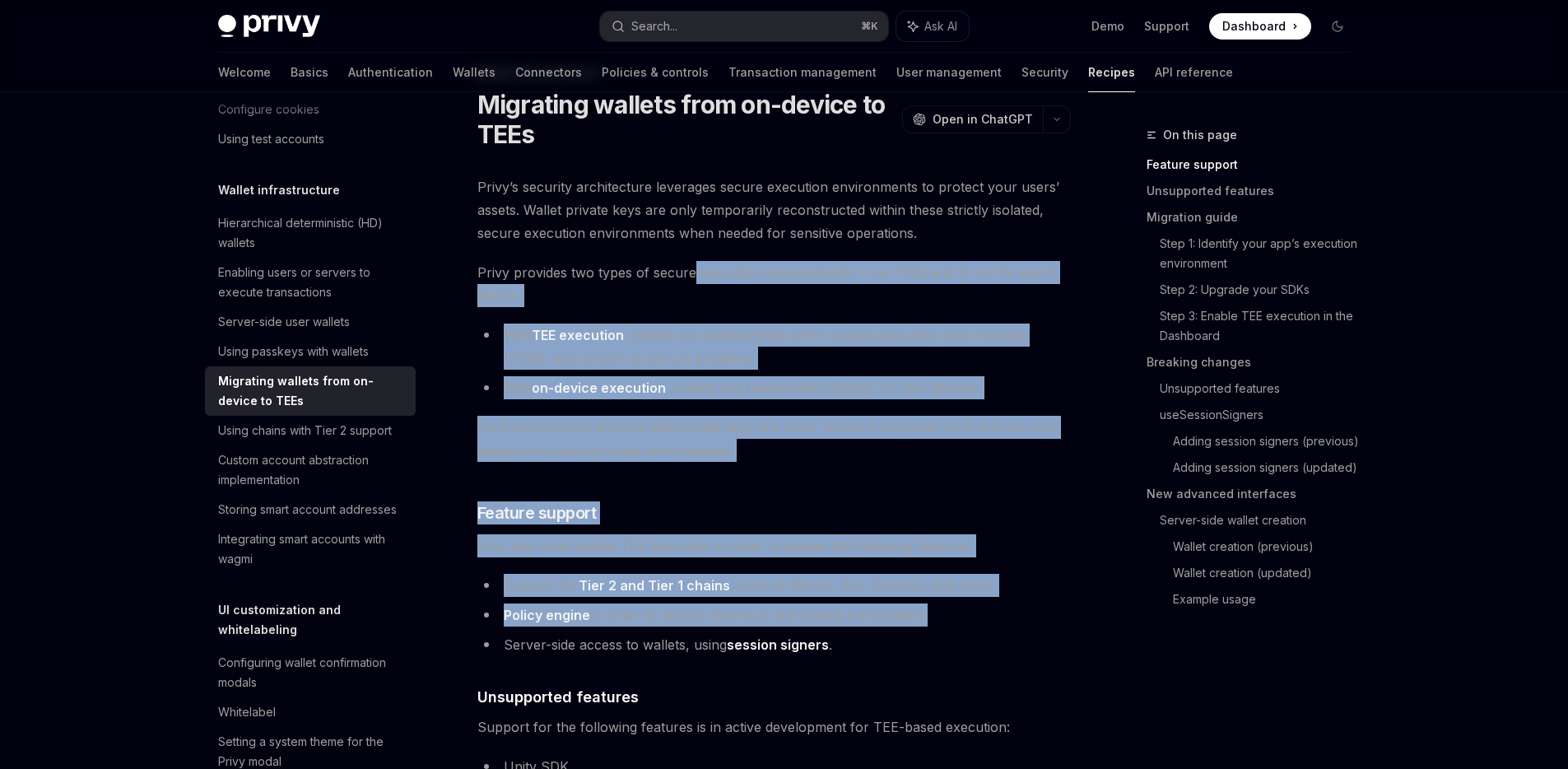
drag, startPoint x: 695, startPoint y: 274, endPoint x: 920, endPoint y: 618, distance: 411.0
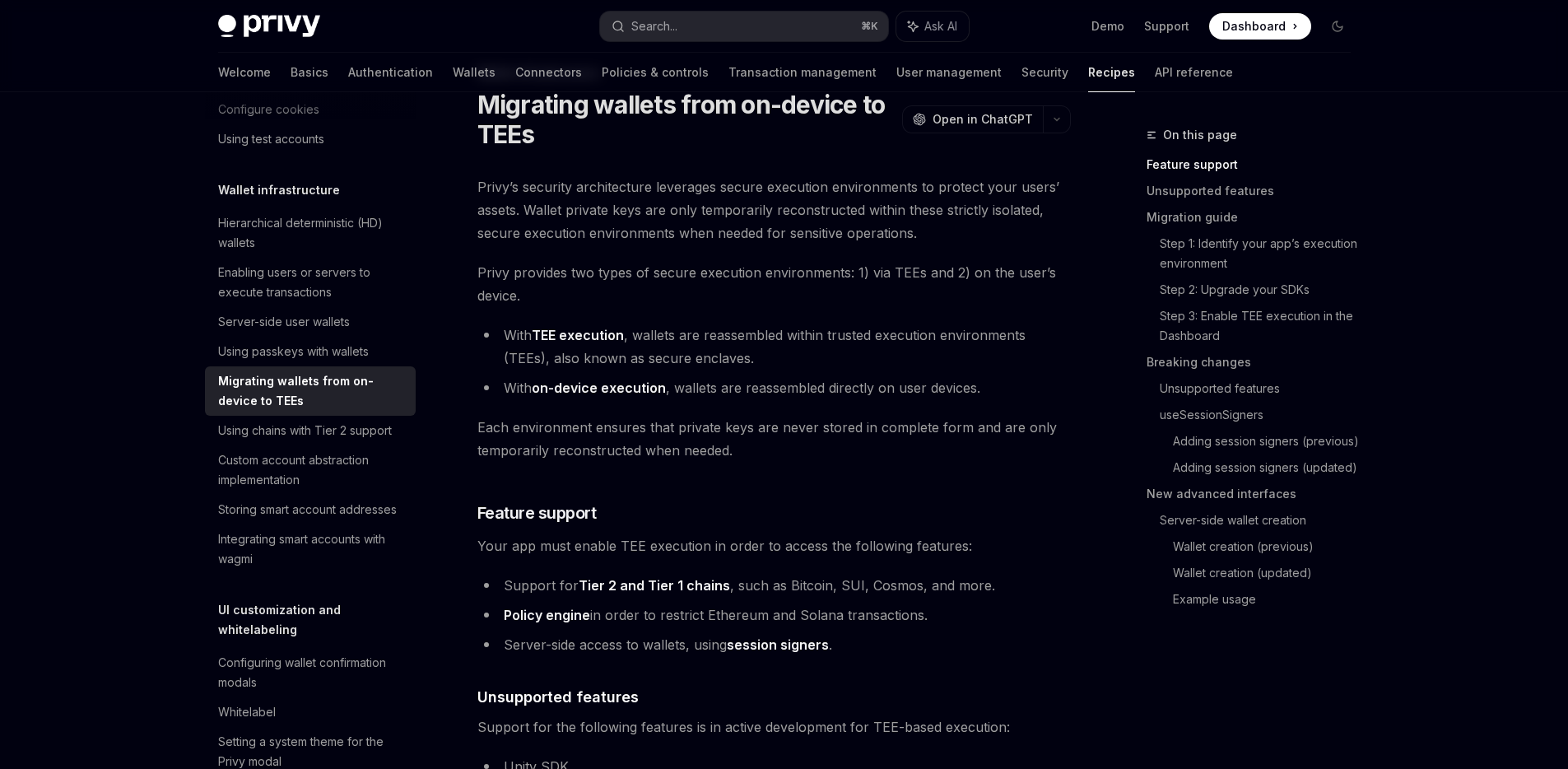
click at [952, 636] on li "Server-side access to wallets, using session signers ." at bounding box center [774, 644] width 594 height 23
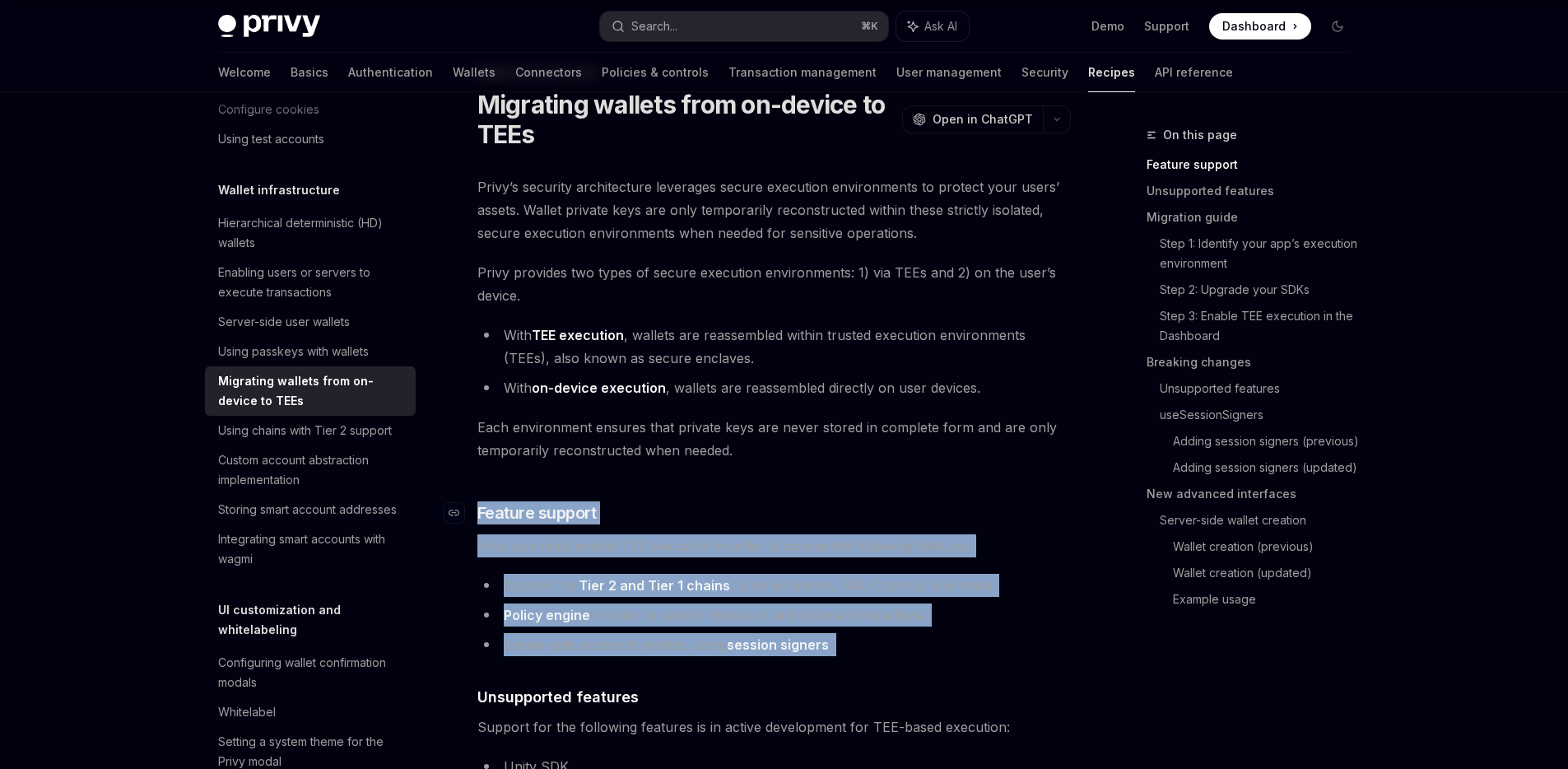
drag, startPoint x: 952, startPoint y: 636, endPoint x: 610, endPoint y: 500, distance: 368.0
click at [614, 502] on h3 "​ Feature support" at bounding box center [774, 513] width 594 height 23
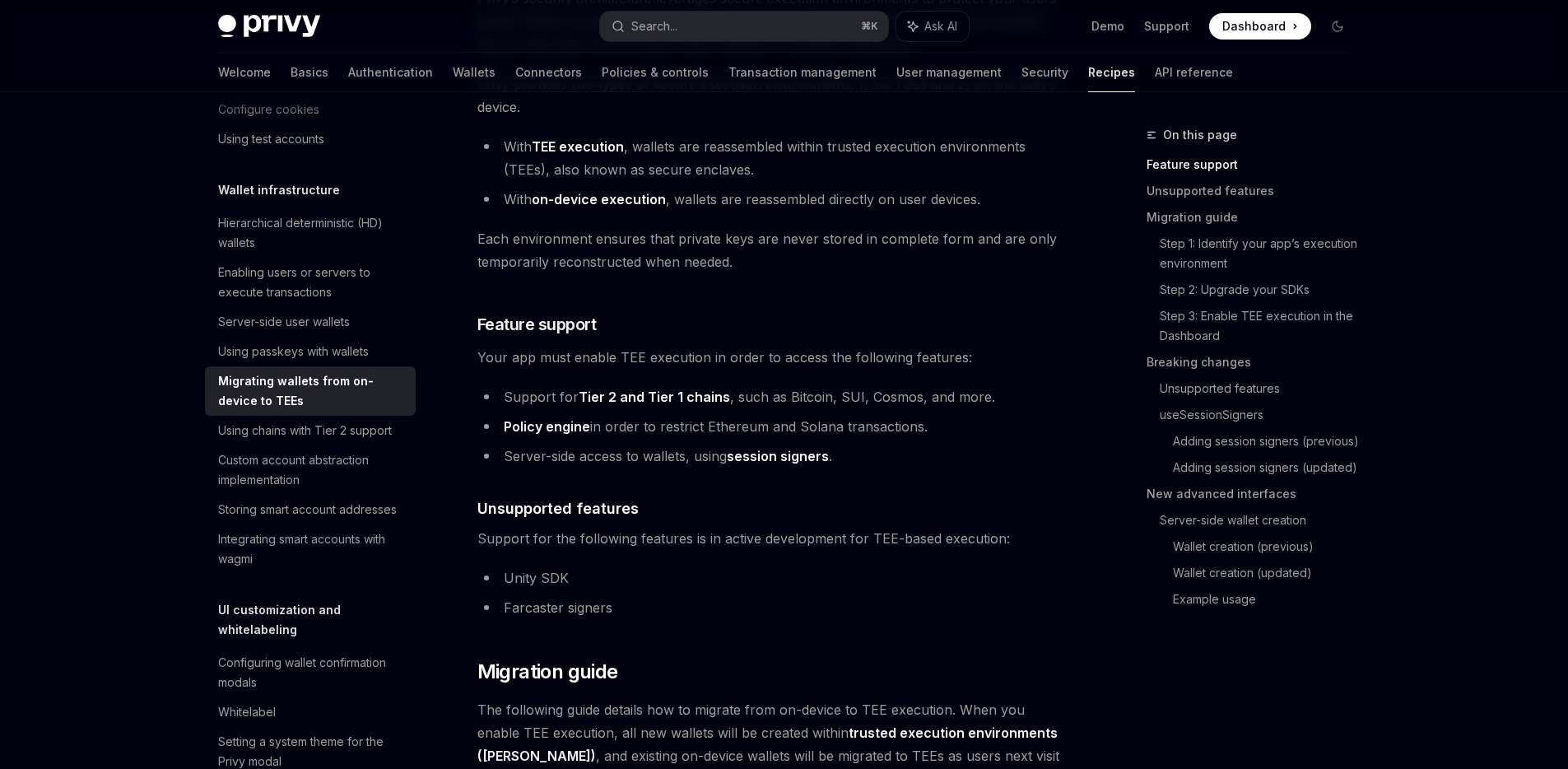
scroll to position [432, 0]
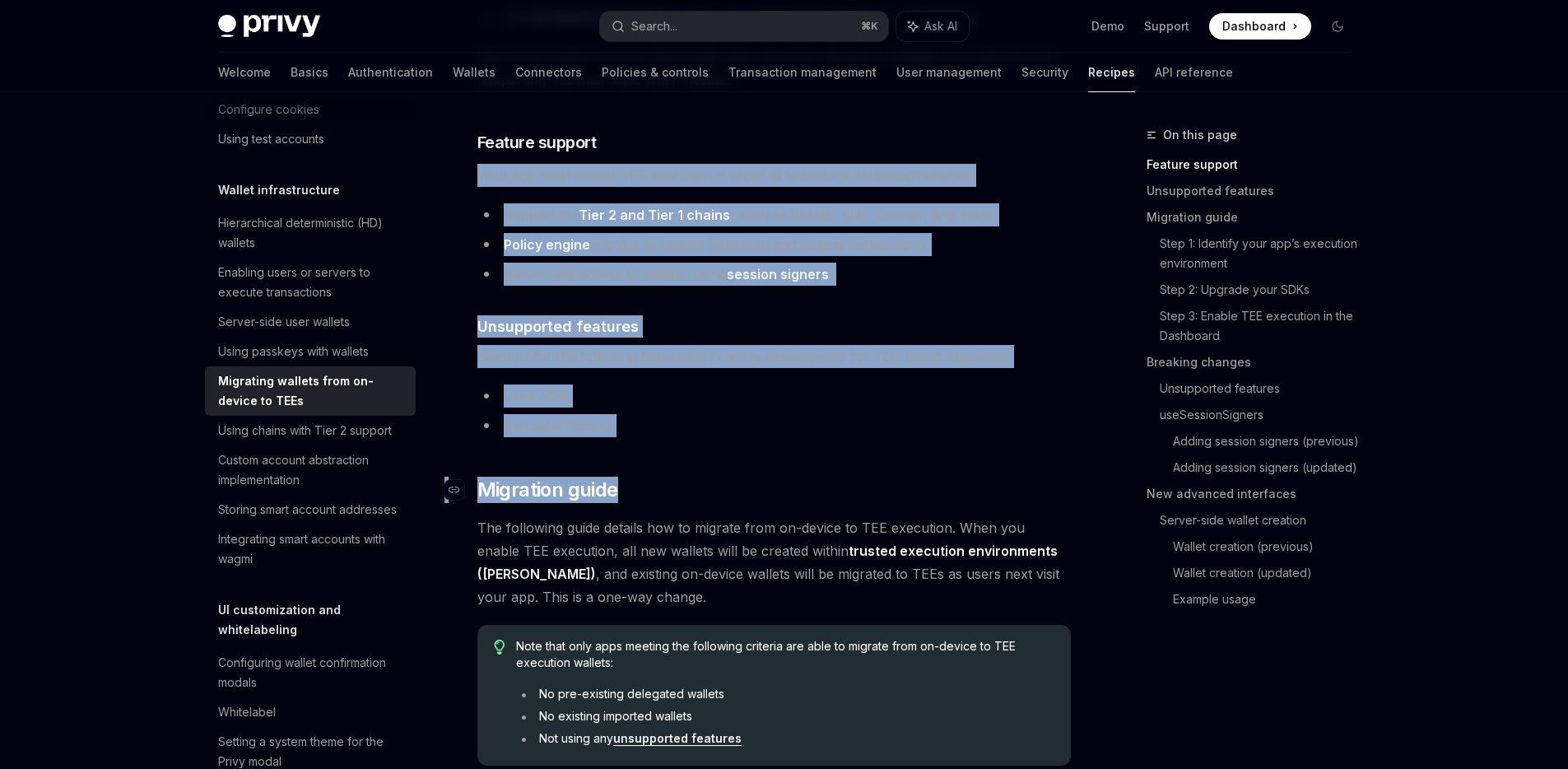
drag, startPoint x: 605, startPoint y: 155, endPoint x: 892, endPoint y: 477, distance: 431.3
click at [892, 477] on h2 "​ Migration guide" at bounding box center [774, 490] width 594 height 26
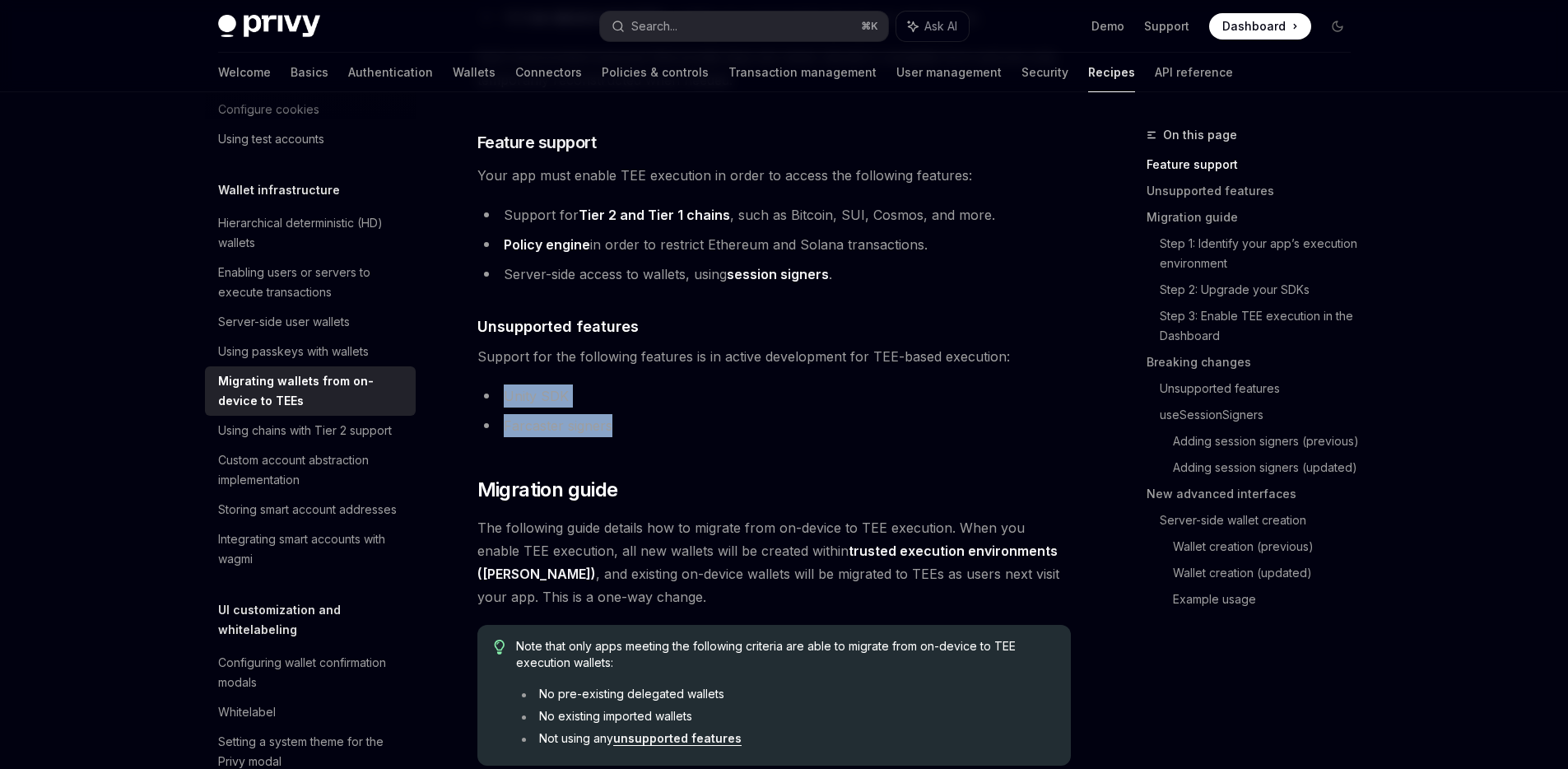
drag, startPoint x: 708, startPoint y: 404, endPoint x: 538, endPoint y: 337, distance: 182.7
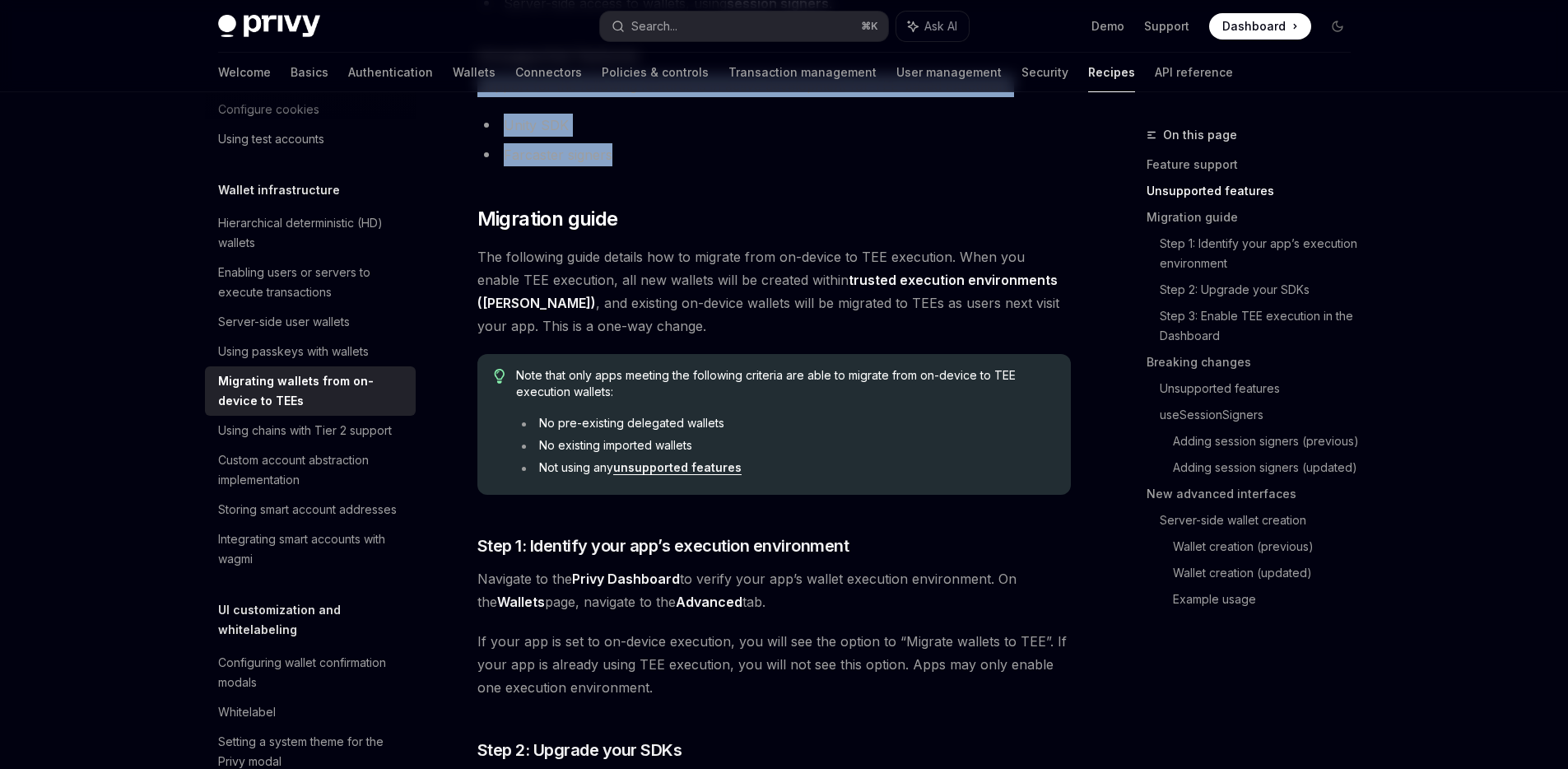
scroll to position [776, 0]
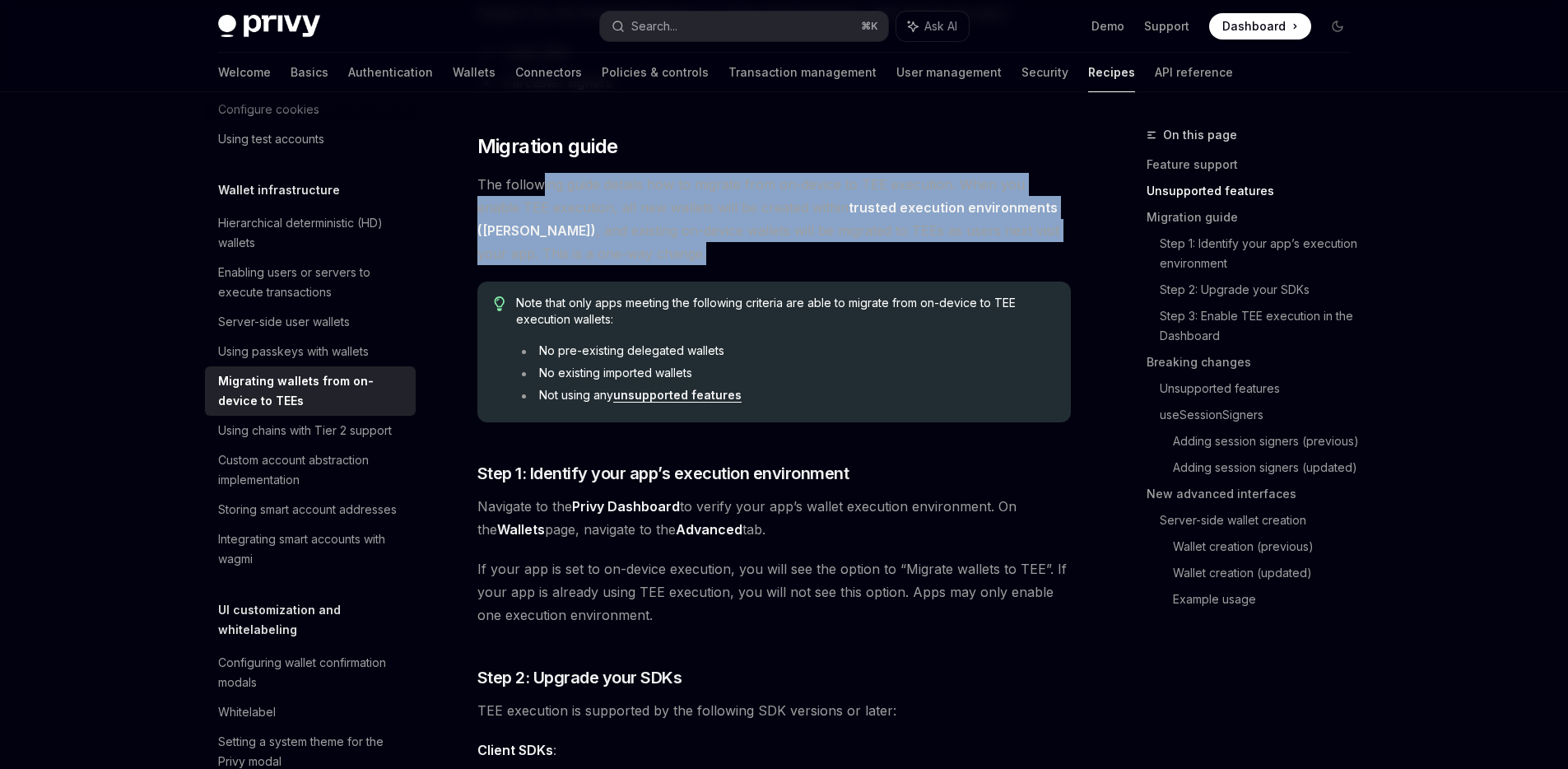
drag, startPoint x: 544, startPoint y: 180, endPoint x: 713, endPoint y: 243, distance: 180.4
click at [713, 243] on span "The following guide details how to migrate from on-device to TEE execution. Whe…" at bounding box center [774, 218] width 594 height 92
drag, startPoint x: 652, startPoint y: 246, endPoint x: 471, endPoint y: 177, distance: 193.7
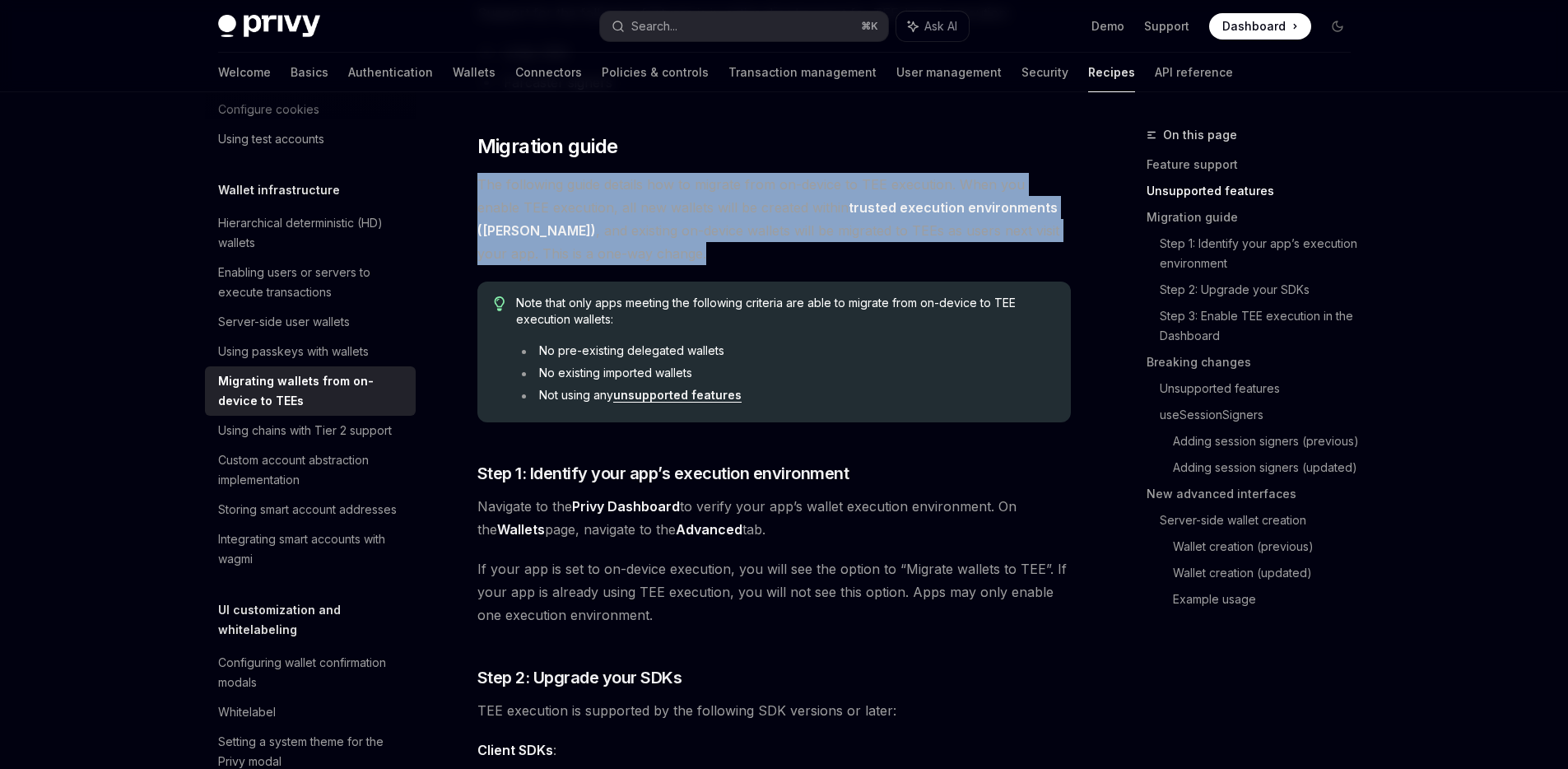
drag, startPoint x: 490, startPoint y: 136, endPoint x: 783, endPoint y: 245, distance: 312.6
click at [783, 245] on span "The following guide details how to migrate from on-device to TEE execution. Whe…" at bounding box center [774, 218] width 594 height 92
drag, startPoint x: 745, startPoint y: 247, endPoint x: 499, endPoint y: 181, distance: 254.7
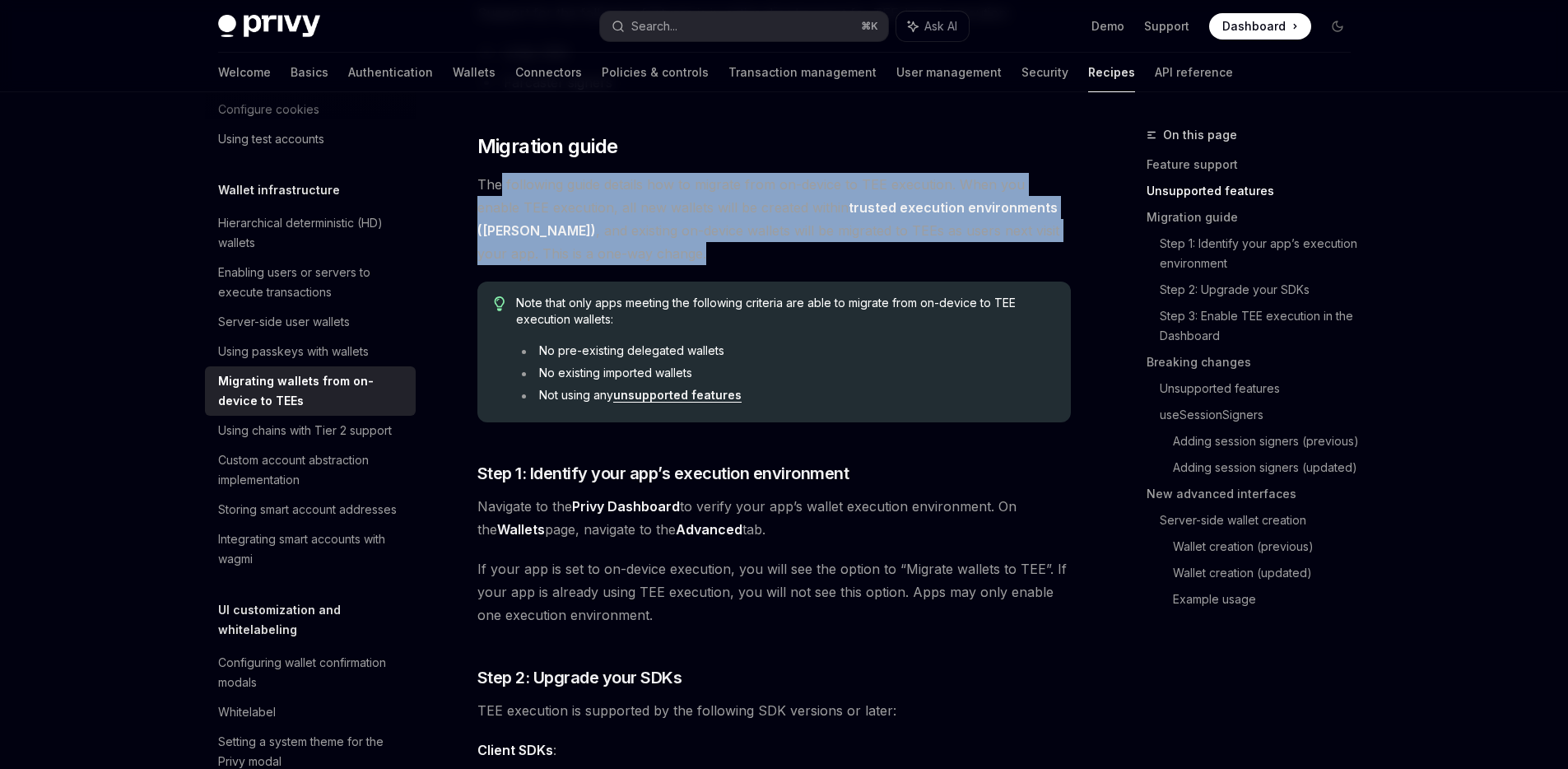
click at [499, 181] on span "The following guide details how to migrate from on-device to TEE execution. Whe…" at bounding box center [774, 218] width 594 height 92
drag, startPoint x: 626, startPoint y: 239, endPoint x: 639, endPoint y: 268, distance: 31.8
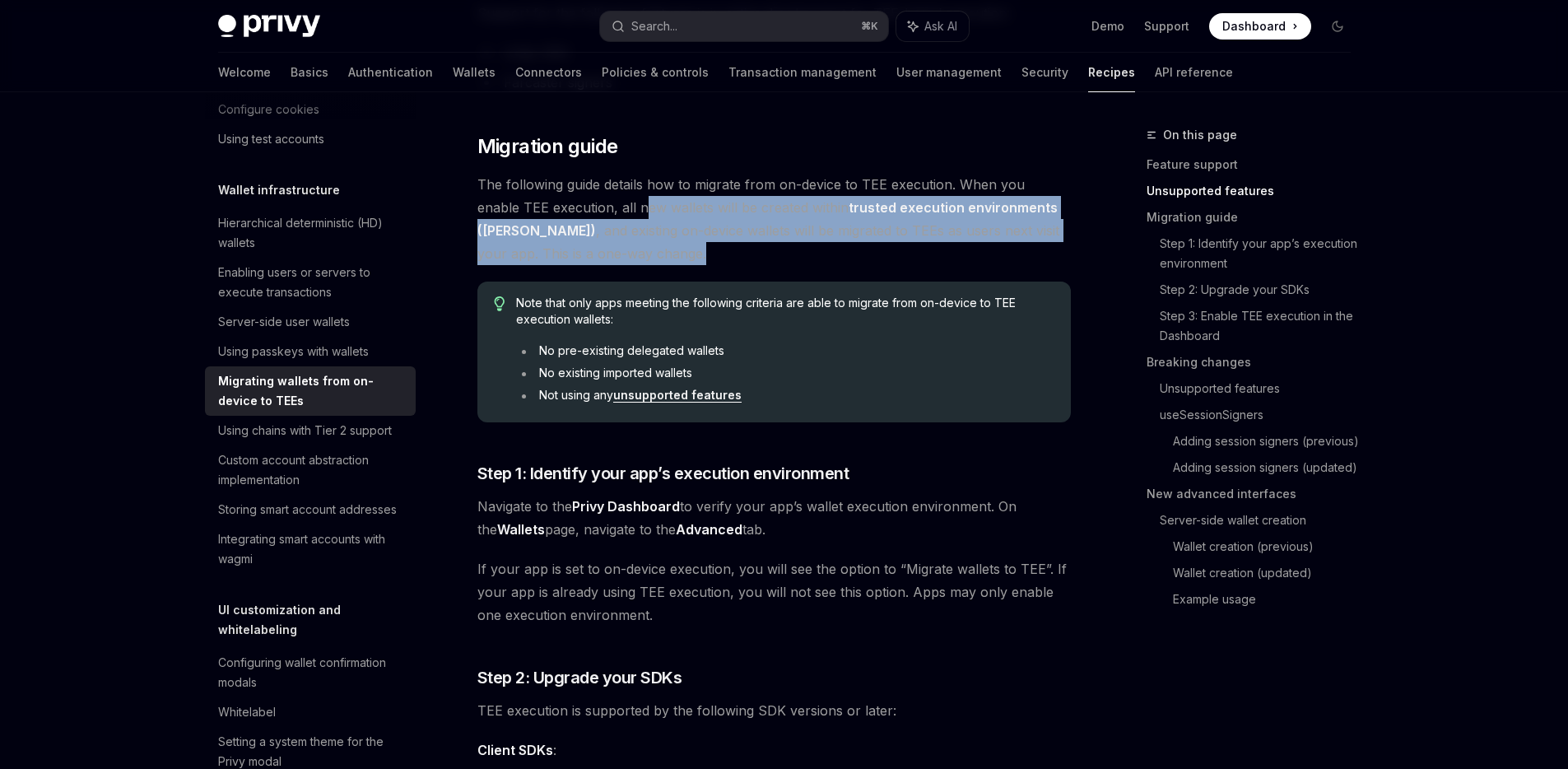
drag, startPoint x: 648, startPoint y: 254, endPoint x: 595, endPoint y: 197, distance: 77.8
click at [595, 197] on span "The following guide details how to migrate from on-device to TEE execution. Whe…" at bounding box center [774, 218] width 594 height 92
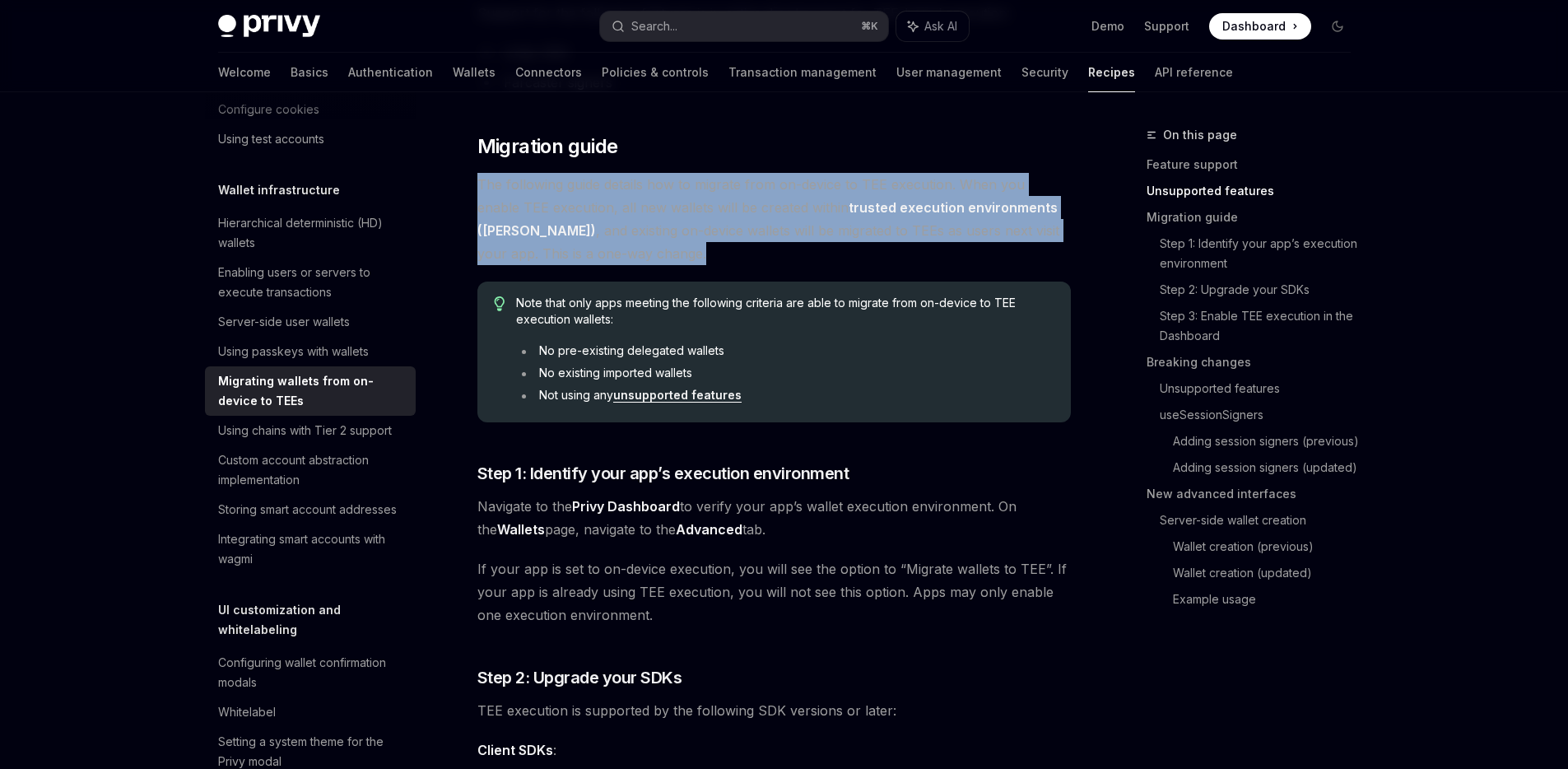
drag, startPoint x: 600, startPoint y: 168, endPoint x: 725, endPoint y: 254, distance: 151.7
click at [725, 254] on span "The following guide details how to migrate from on-device to TEE execution. Whe…" at bounding box center [774, 218] width 594 height 92
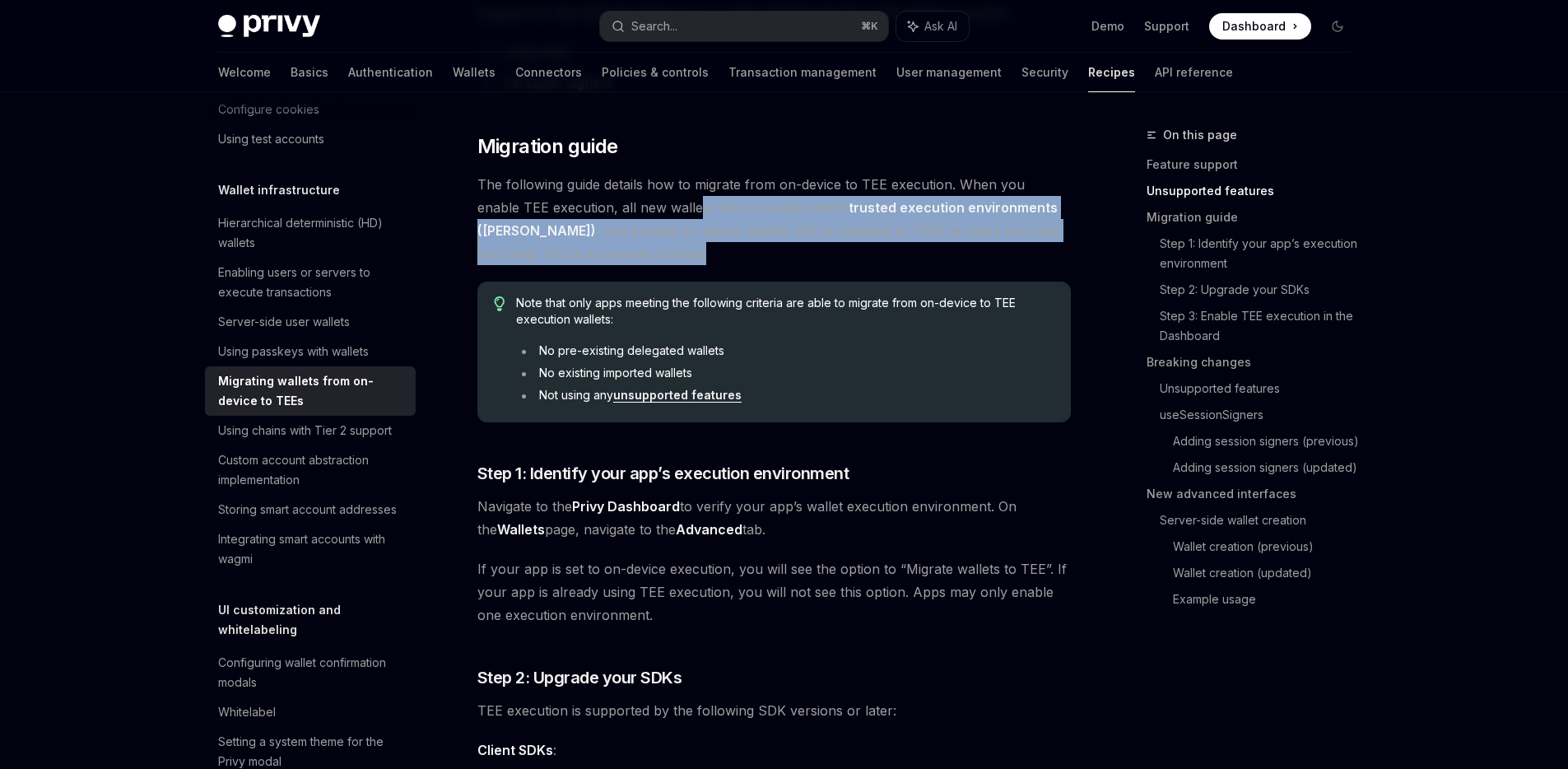
drag, startPoint x: 681, startPoint y: 241, endPoint x: 653, endPoint y: 201, distance: 48.8
click at [653, 201] on span "The following guide details how to migrate from on-device to TEE execution. Whe…" at bounding box center [774, 218] width 594 height 92
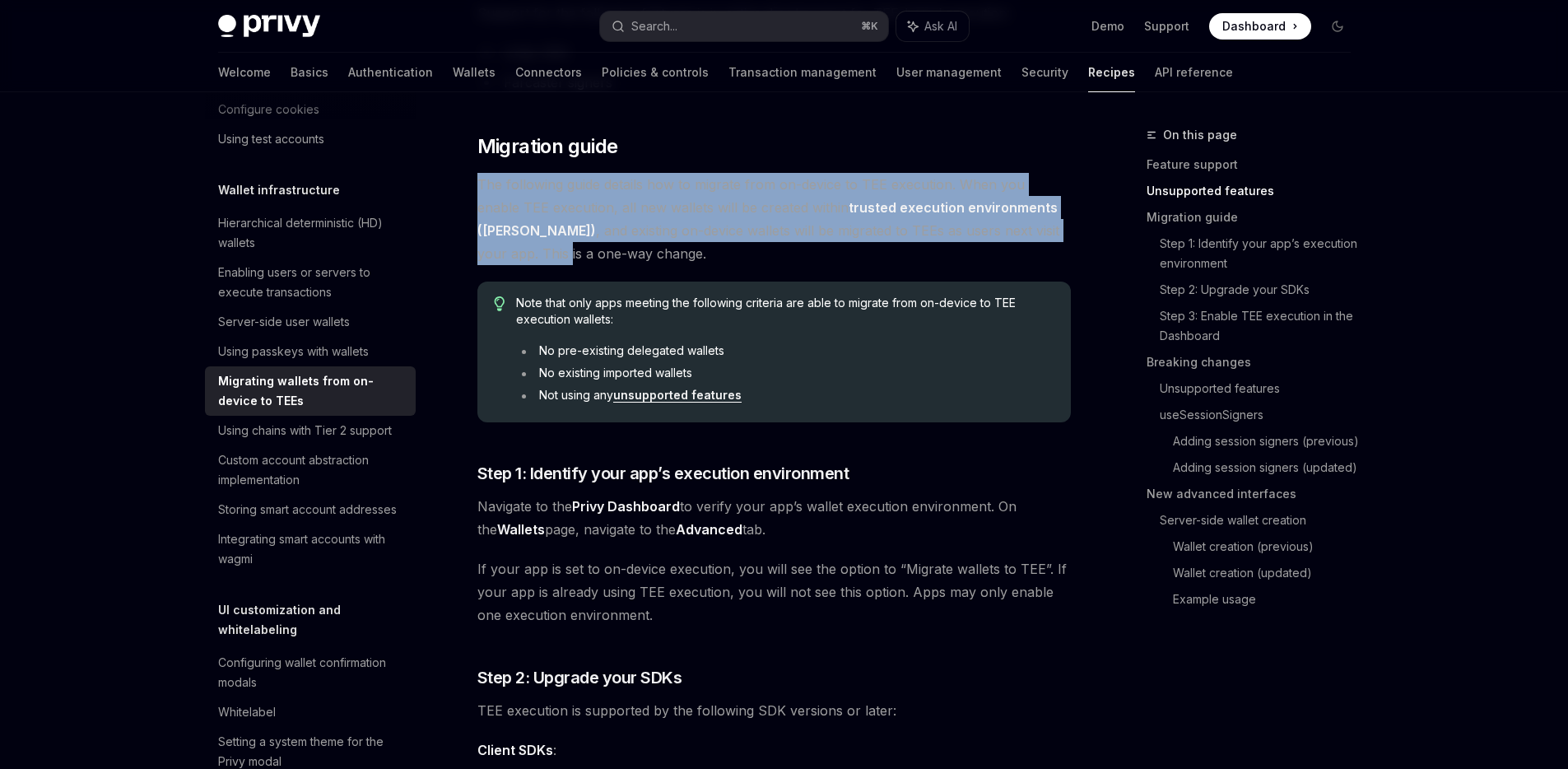
drag, startPoint x: 987, startPoint y: 149, endPoint x: 1032, endPoint y: 240, distance: 101.5
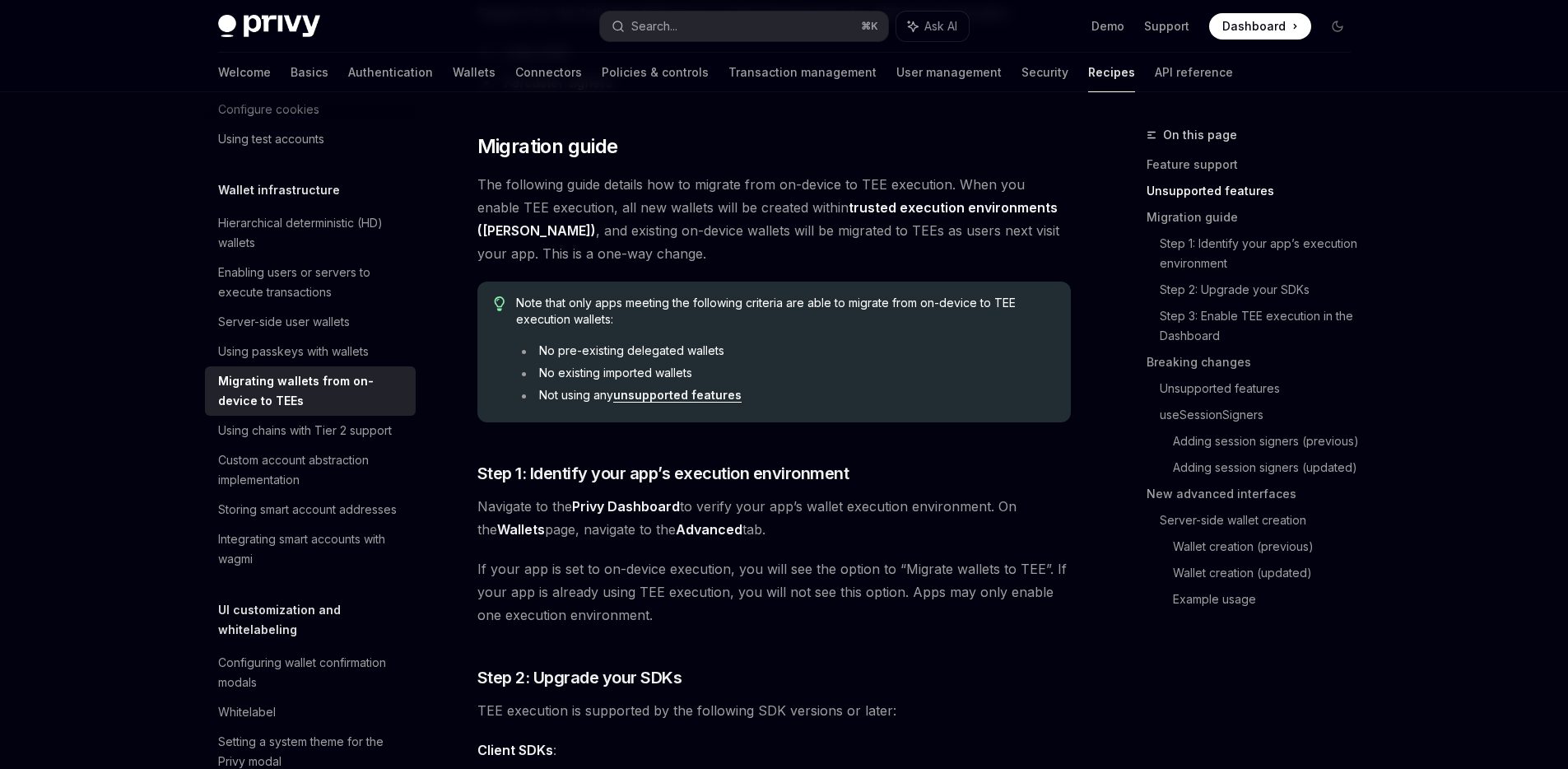
click at [1032, 256] on span "The following guide details how to migrate from on-device to TEE execution. Whe…" at bounding box center [774, 218] width 594 height 92
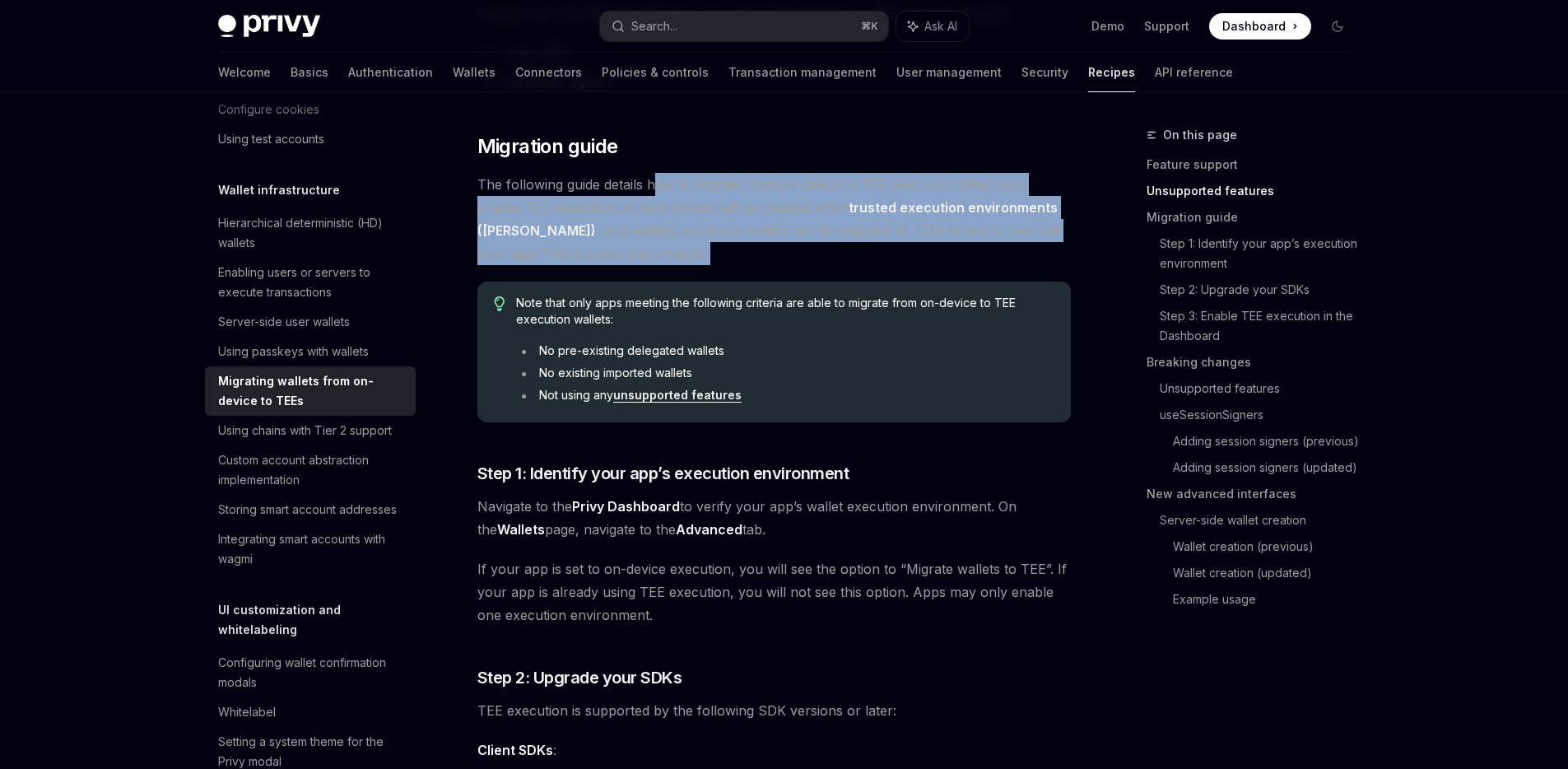
drag, startPoint x: 1025, startPoint y: 270, endPoint x: 658, endPoint y: 178, distance: 378.4
click at [658, 178] on span "The following guide details how to migrate from on-device to TEE execution. Whe…" at bounding box center [774, 218] width 594 height 92
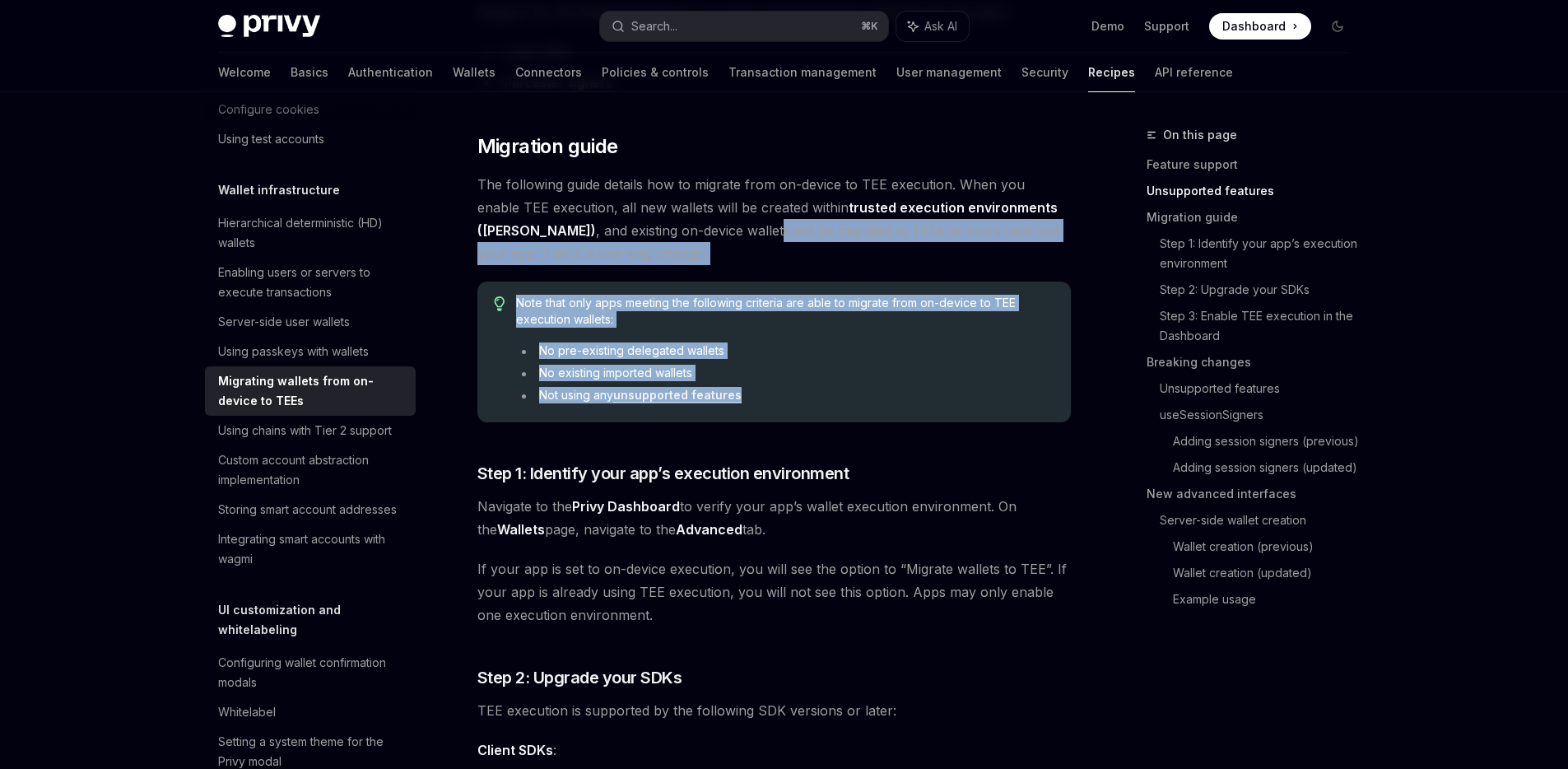
drag, startPoint x: 660, startPoint y: 236, endPoint x: 807, endPoint y: 413, distance: 230.1
click at [807, 413] on div "Note that only apps meeting the following criteria are able to migrate from on-…" at bounding box center [774, 351] width 594 height 141
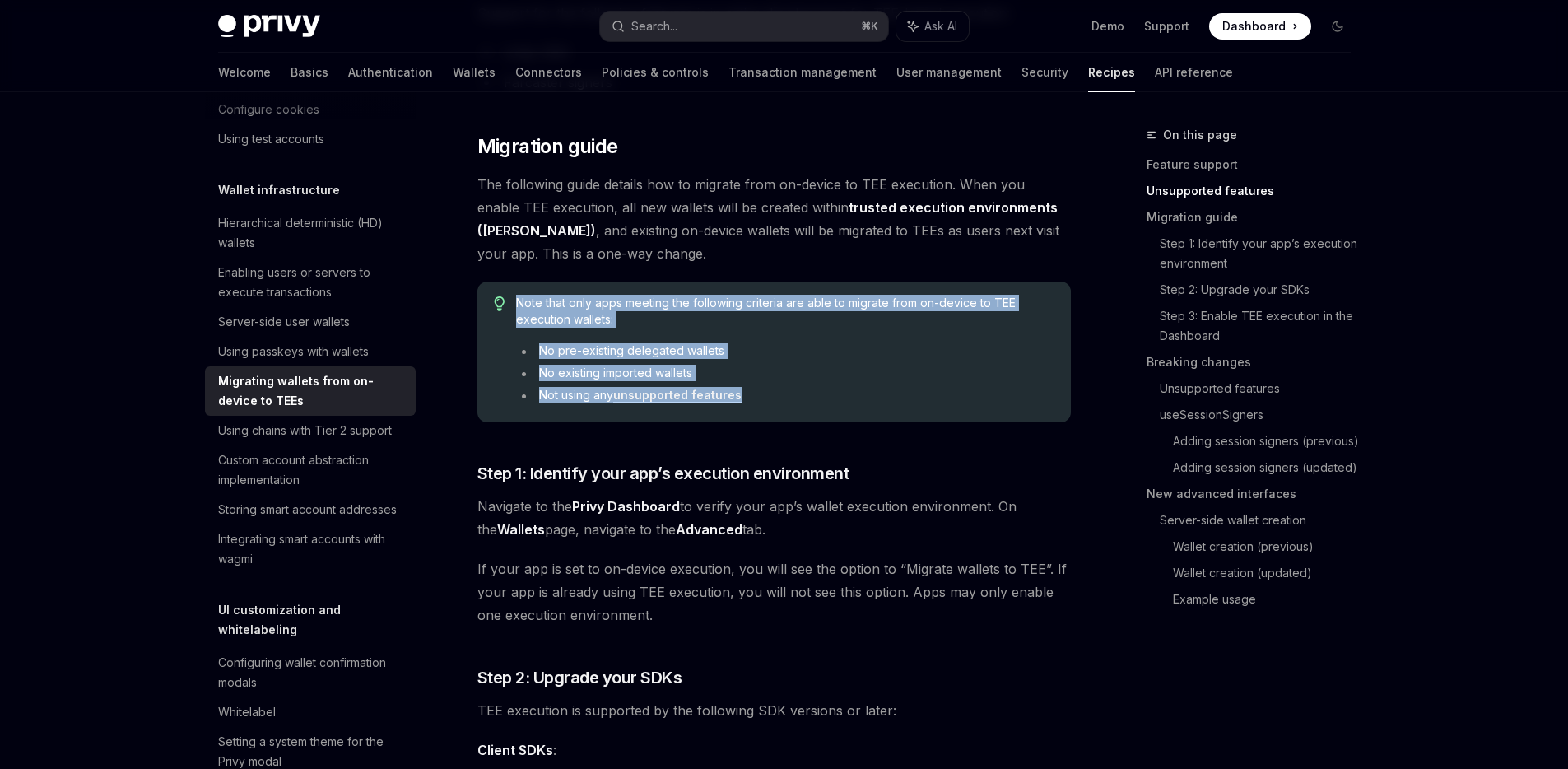
drag, startPoint x: 659, startPoint y: 282, endPoint x: 887, endPoint y: 403, distance: 258.1
click at [887, 403] on div "Note that only apps meeting the following criteria are able to migrate from on-…" at bounding box center [774, 351] width 594 height 141
click at [887, 403] on li "Not using any unsupported features" at bounding box center [785, 395] width 538 height 17
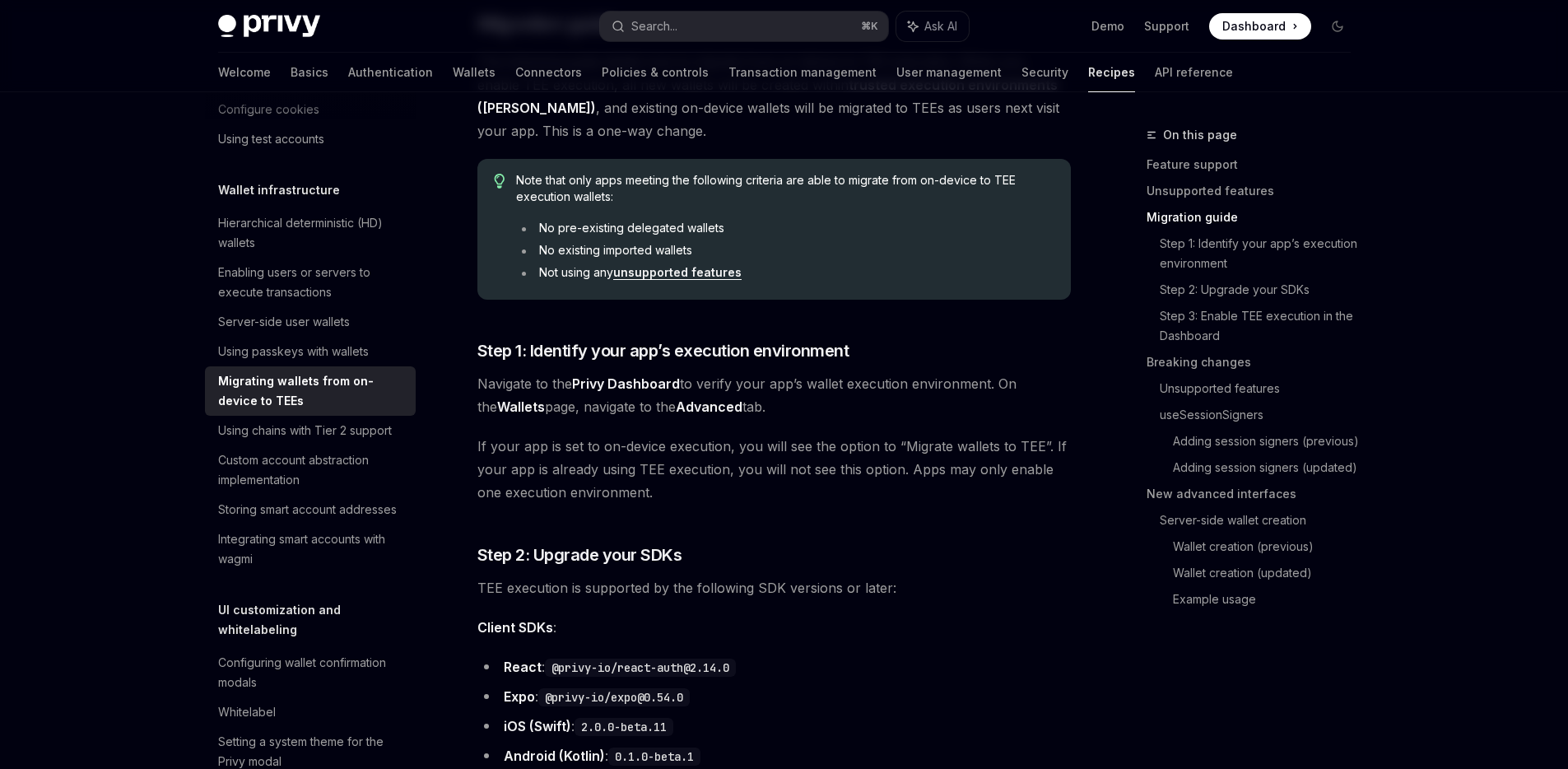
scroll to position [907, 0]
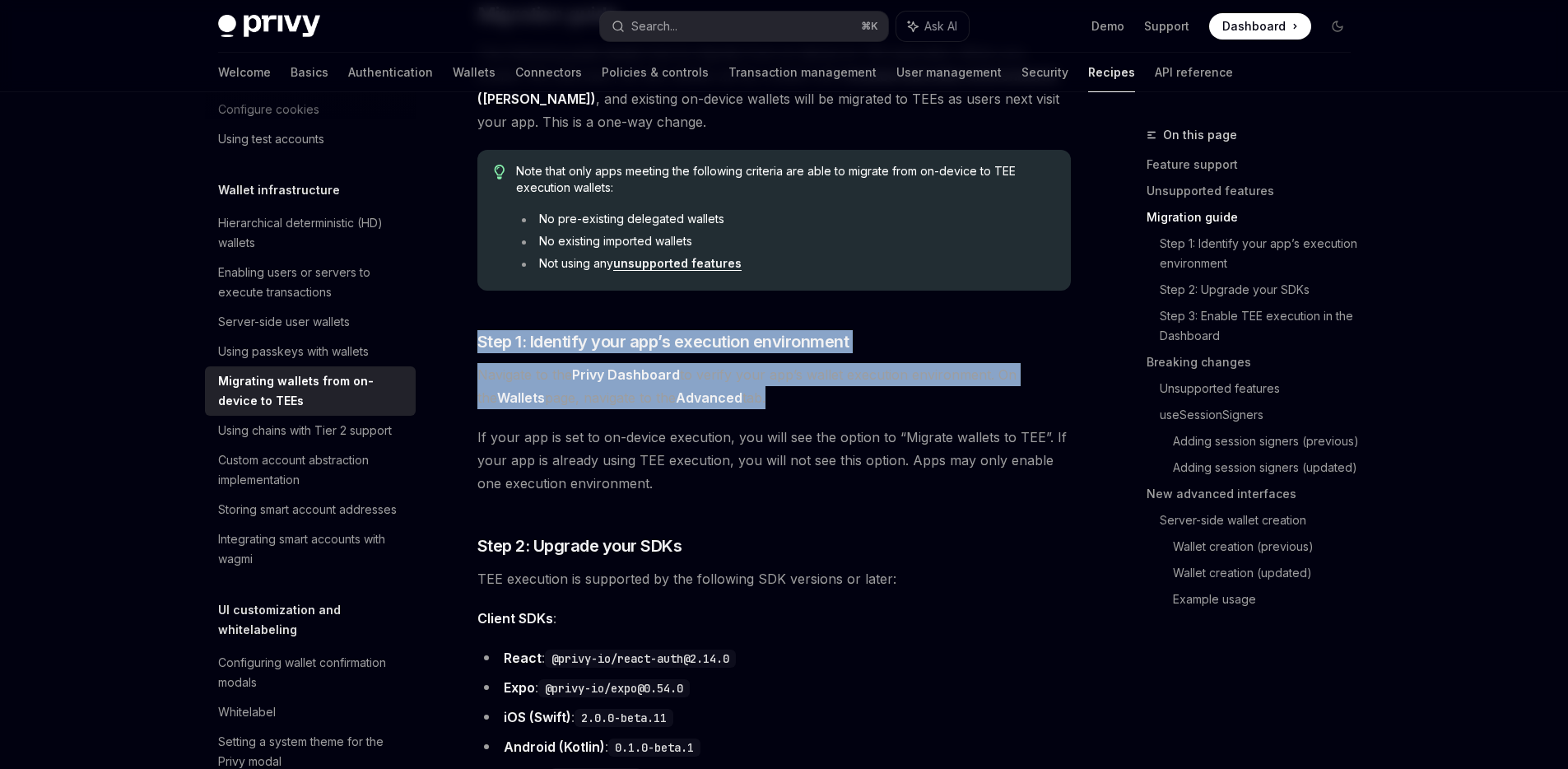
drag, startPoint x: 615, startPoint y: 311, endPoint x: 753, endPoint y: 389, distance: 158.5
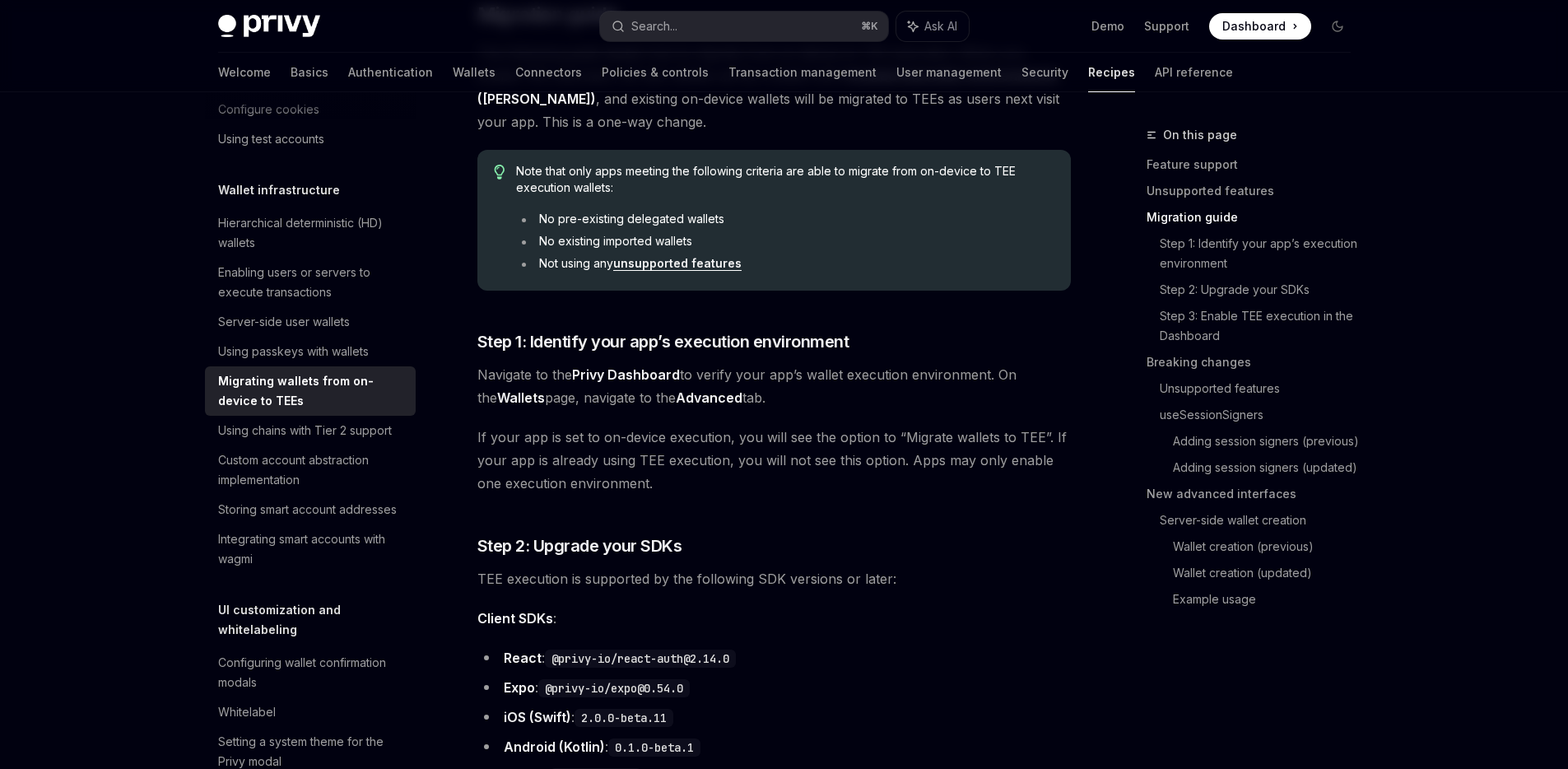
click at [654, 254] on ul "No pre-existing delegated wallets No existing imported wallets Not using any un…" at bounding box center [785, 241] width 538 height 61
click at [657, 260] on link "unsupported features" at bounding box center [677, 264] width 128 height 15
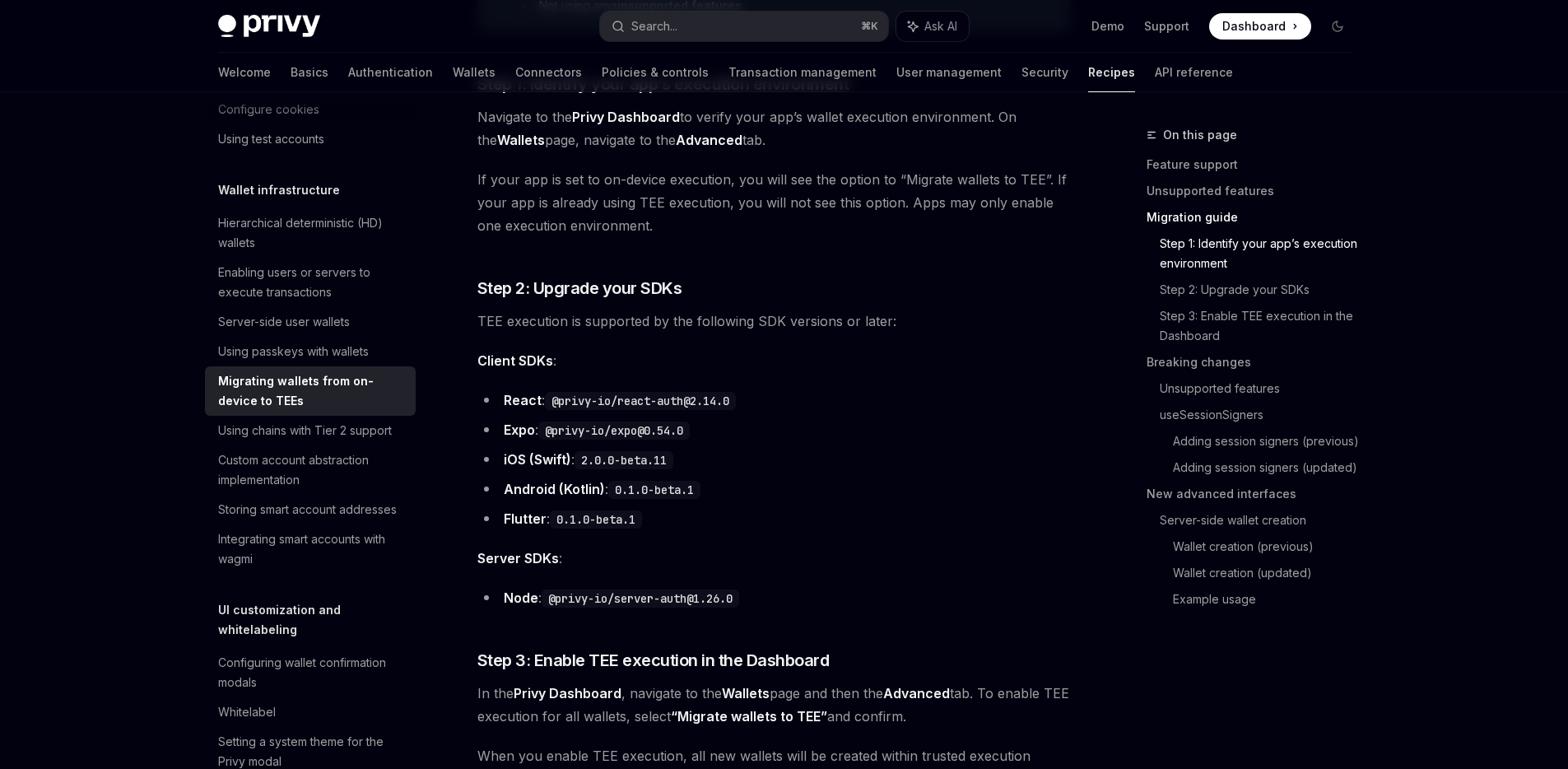
scroll to position [1182, 0]
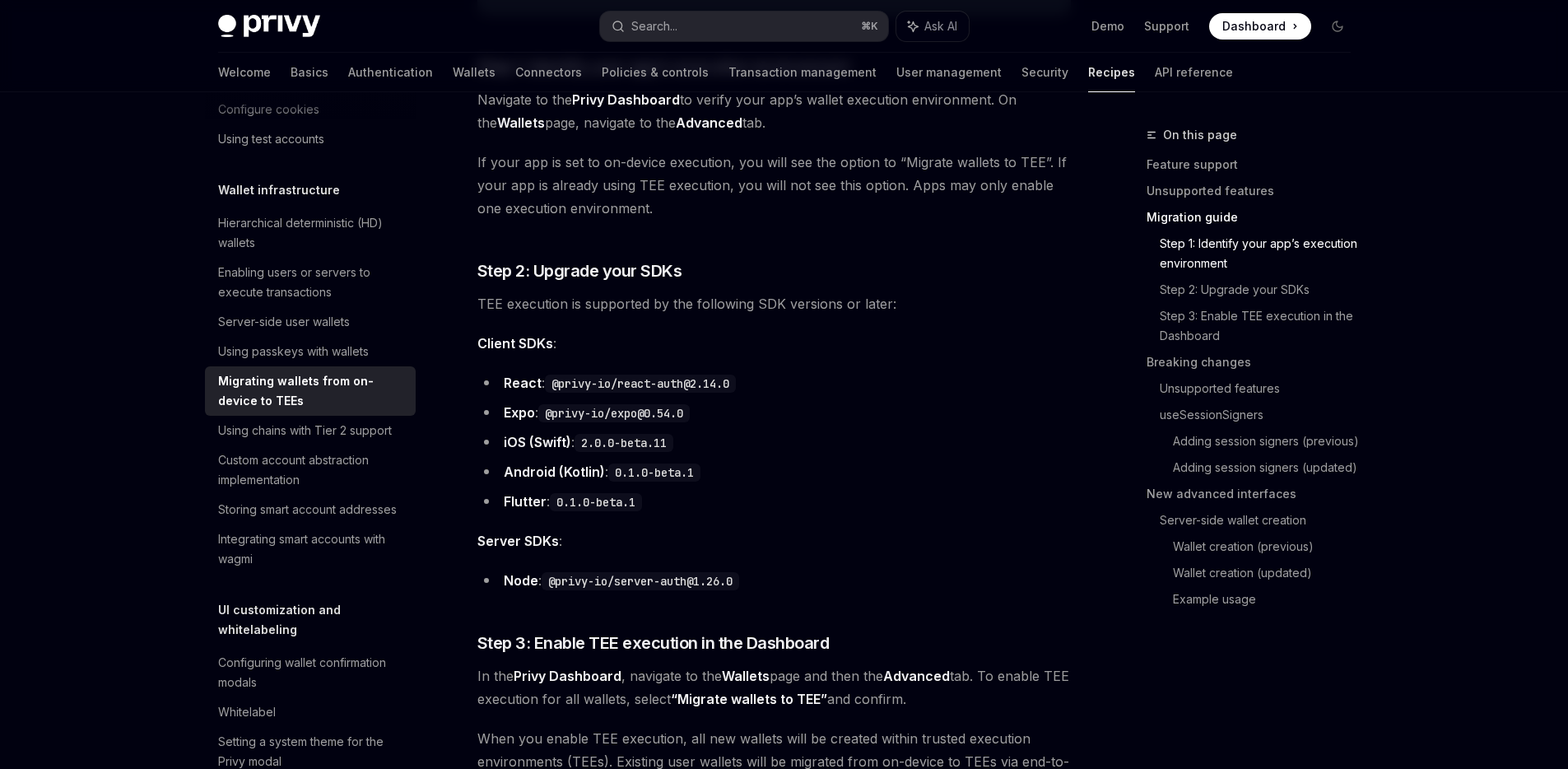
drag, startPoint x: 657, startPoint y: 259, endPoint x: 893, endPoint y: 549, distance: 373.9
drag, startPoint x: 893, startPoint y: 550, endPoint x: 900, endPoint y: 461, distance: 89.3
click at [900, 461] on li "Android (Kotlin) : 0.1.0-beta.1" at bounding box center [774, 471] width 594 height 23
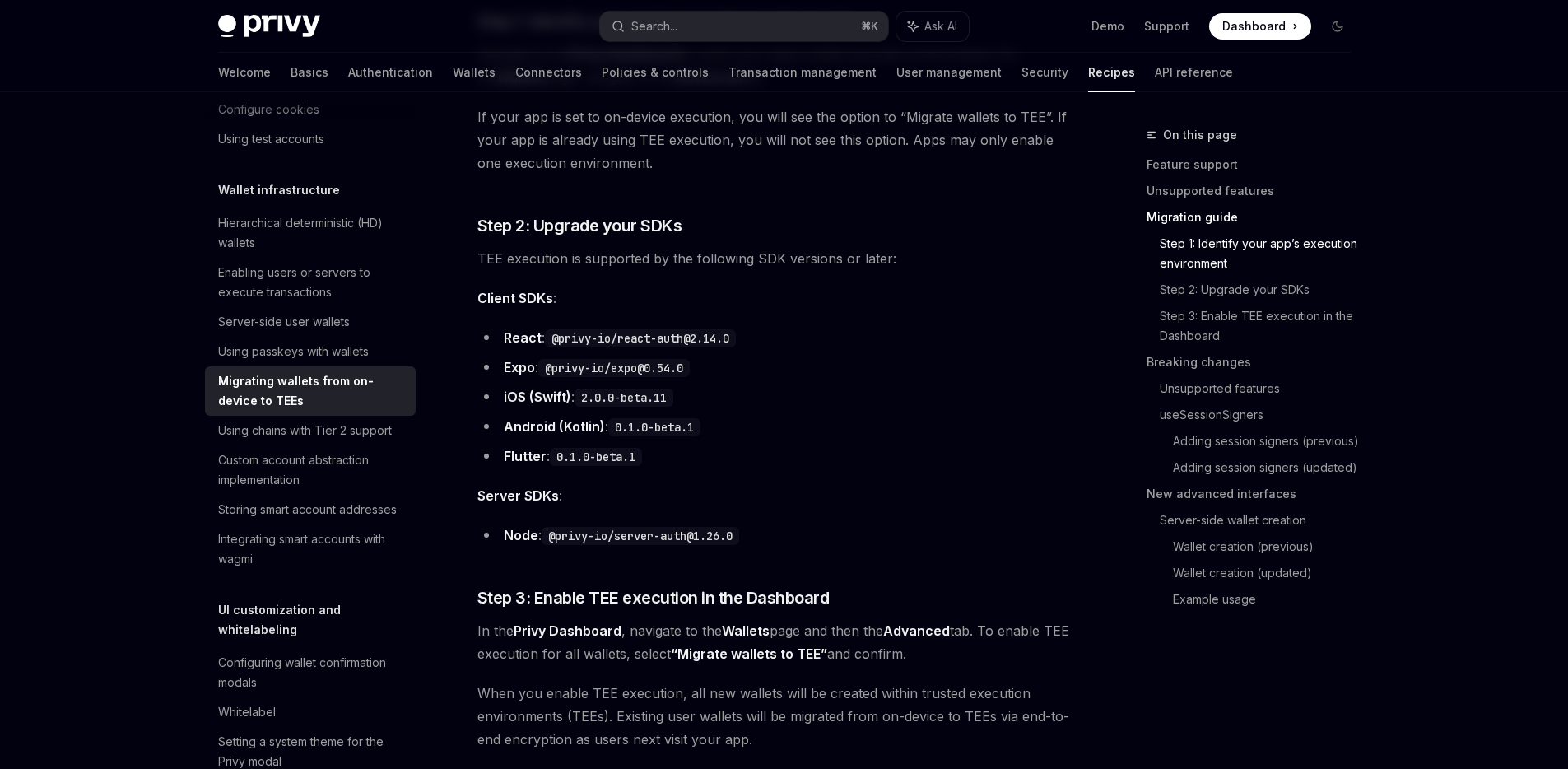
scroll to position [1236, 0]
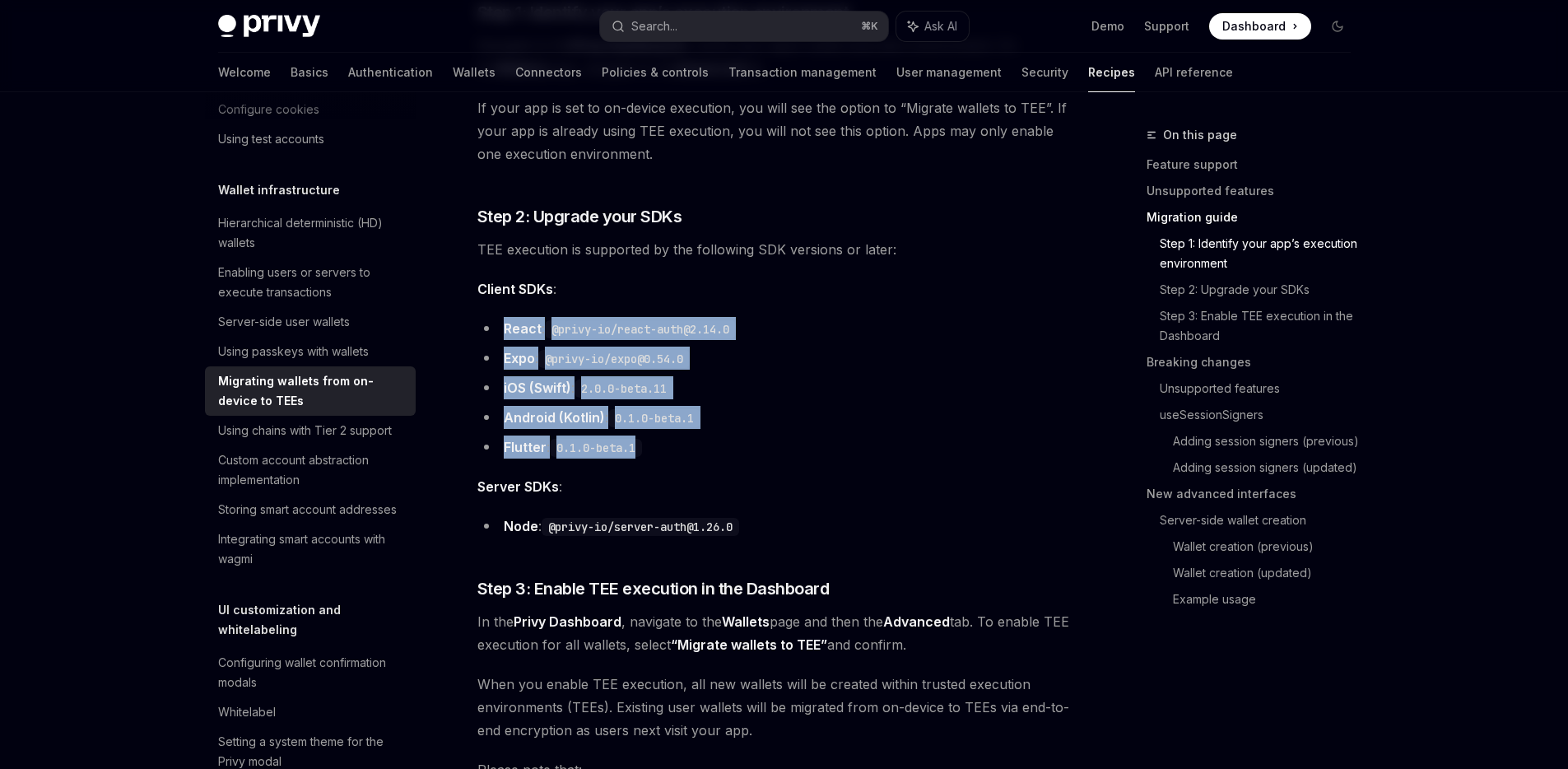
drag, startPoint x: 751, startPoint y: 372, endPoint x: 791, endPoint y: 457, distance: 93.9
click at [791, 457] on li "Flutter : 0.1.0-beta.1" at bounding box center [774, 447] width 594 height 23
drag, startPoint x: 680, startPoint y: 414, endPoint x: 679, endPoint y: 326, distance: 88.0
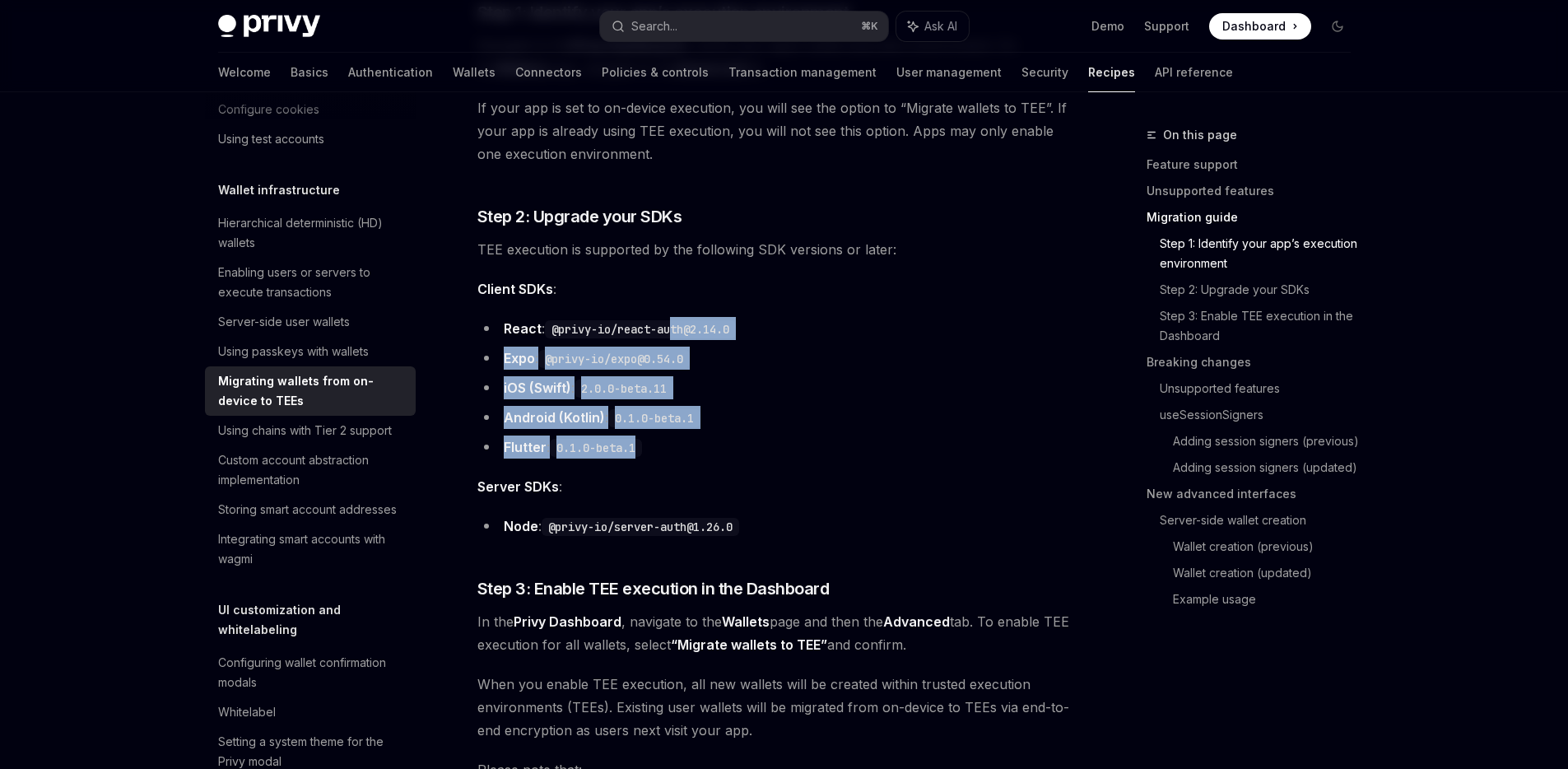
click at [679, 326] on code "@privy-io/react-auth@2.14.0" at bounding box center [640, 329] width 191 height 18
drag, startPoint x: 608, startPoint y: 306, endPoint x: 703, endPoint y: 443, distance: 166.7
click at [703, 443] on li "Flutter : 0.1.0-beta.1" at bounding box center [774, 447] width 594 height 23
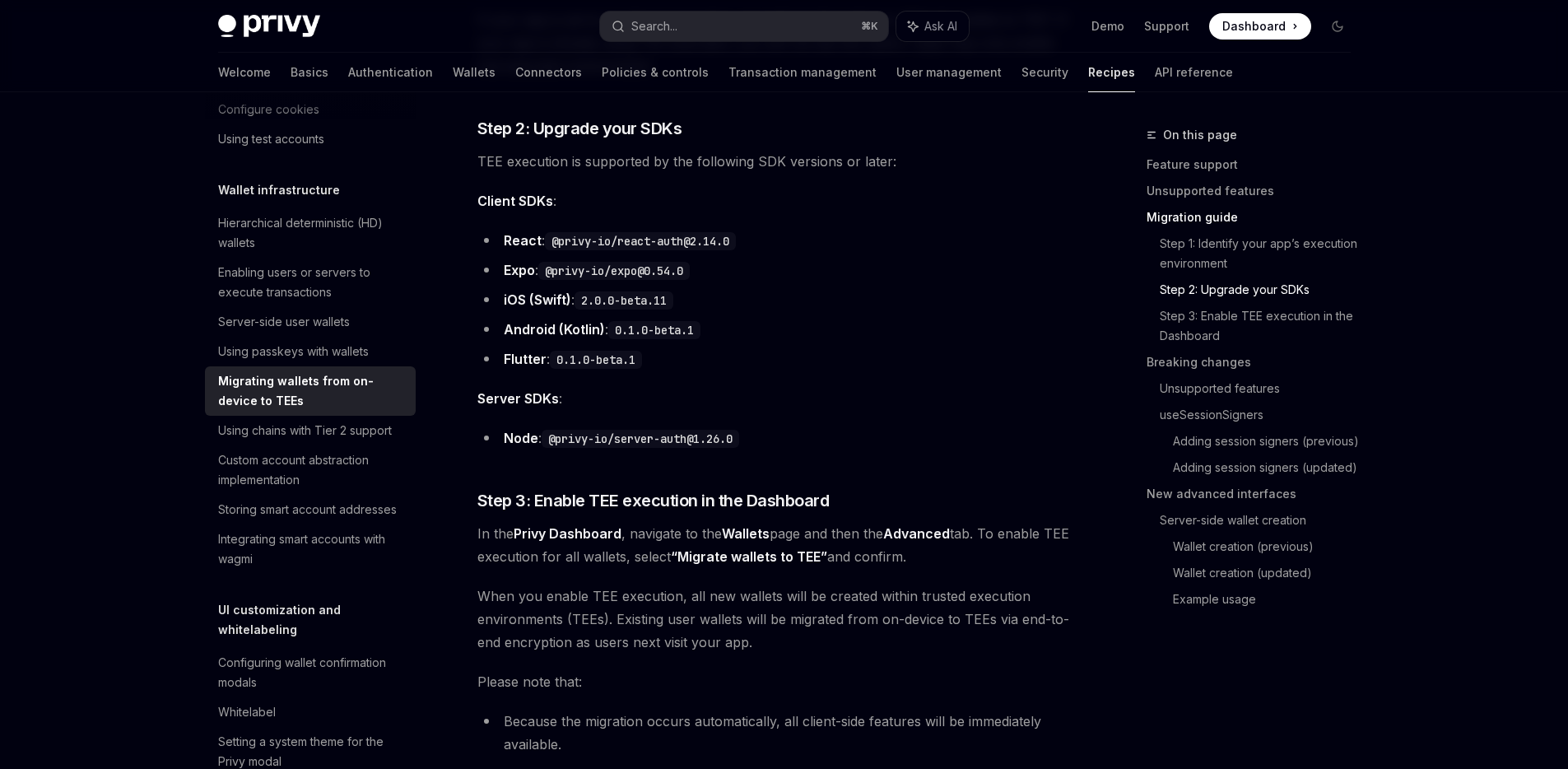
scroll to position [1646, 0]
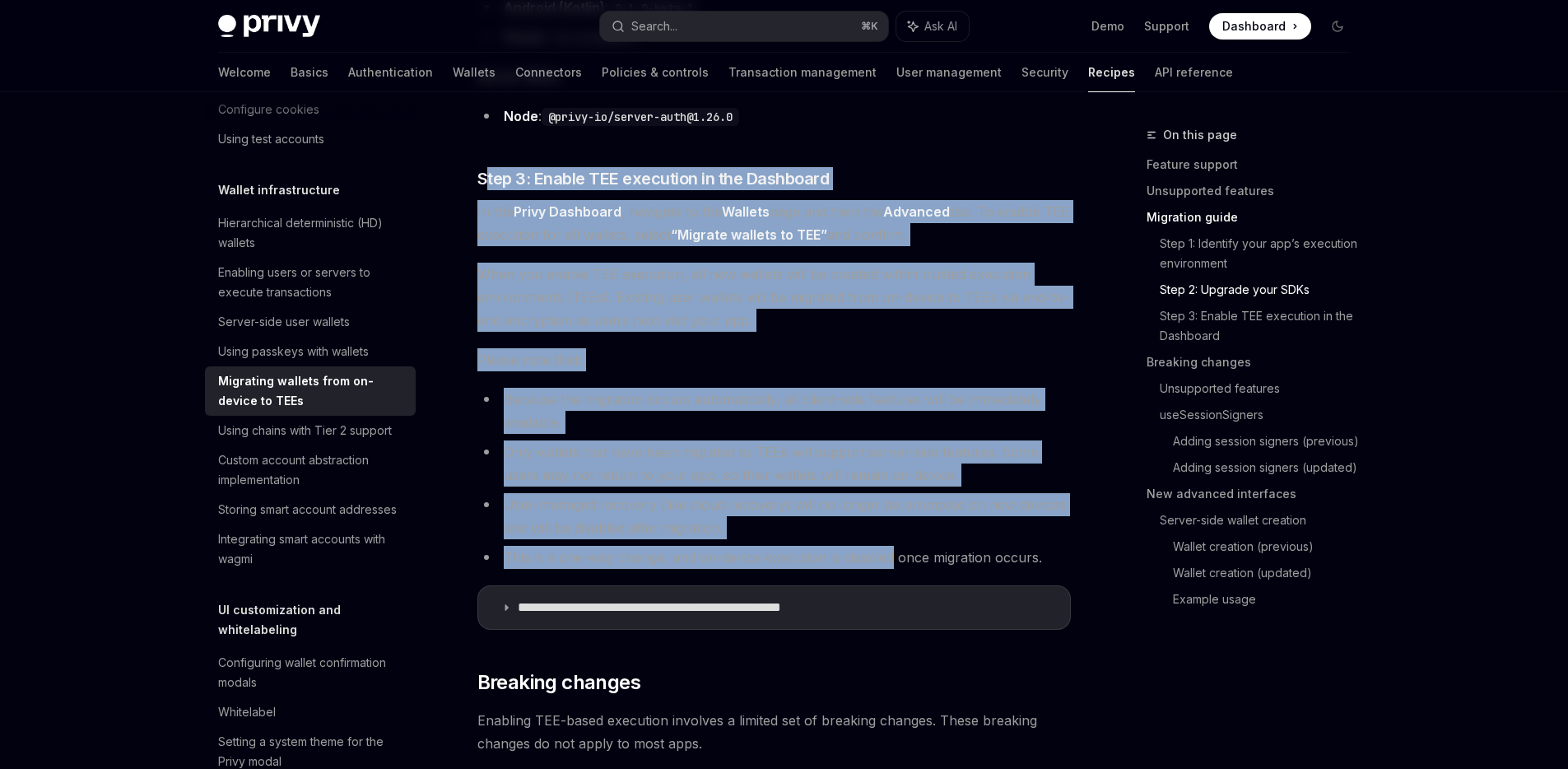
drag, startPoint x: 491, startPoint y: 179, endPoint x: 893, endPoint y: 554, distance: 549.8
click at [888, 546] on li "This is a one-way change, and on-device execution is disabled once migration oc…" at bounding box center [774, 557] width 594 height 23
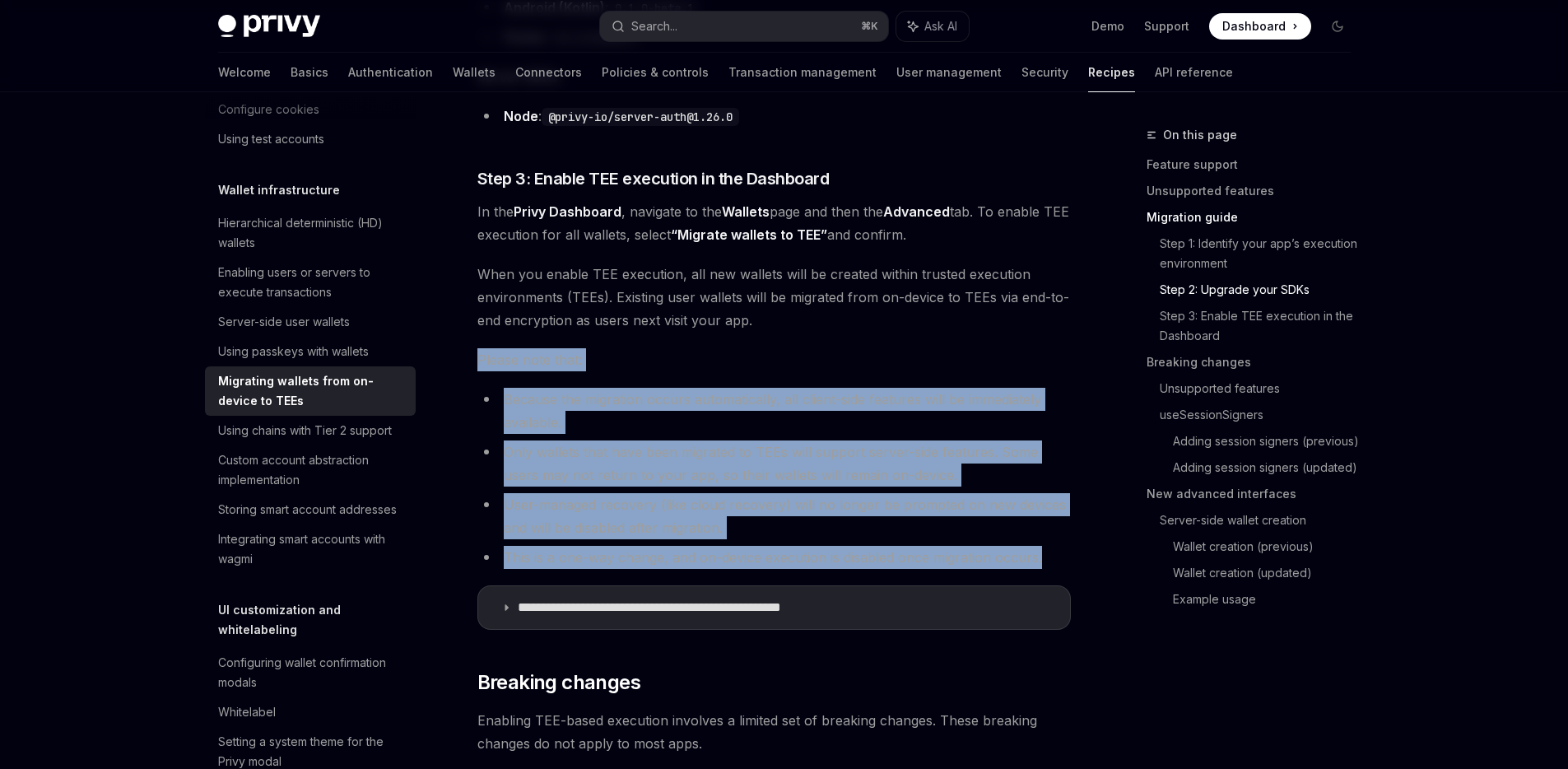
drag, startPoint x: 1047, startPoint y: 563, endPoint x: 560, endPoint y: 338, distance: 536.5
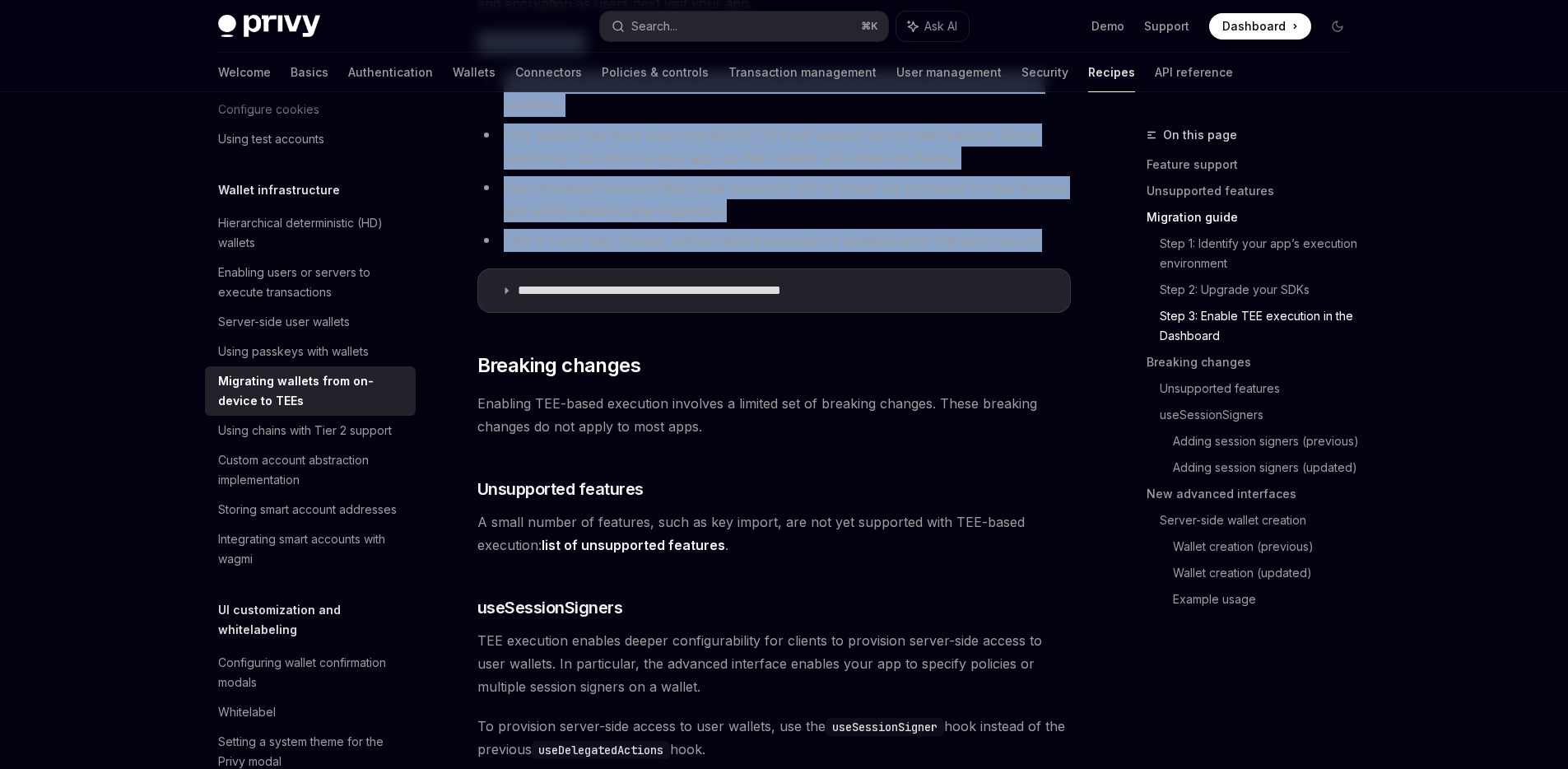
scroll to position [1967, 0]
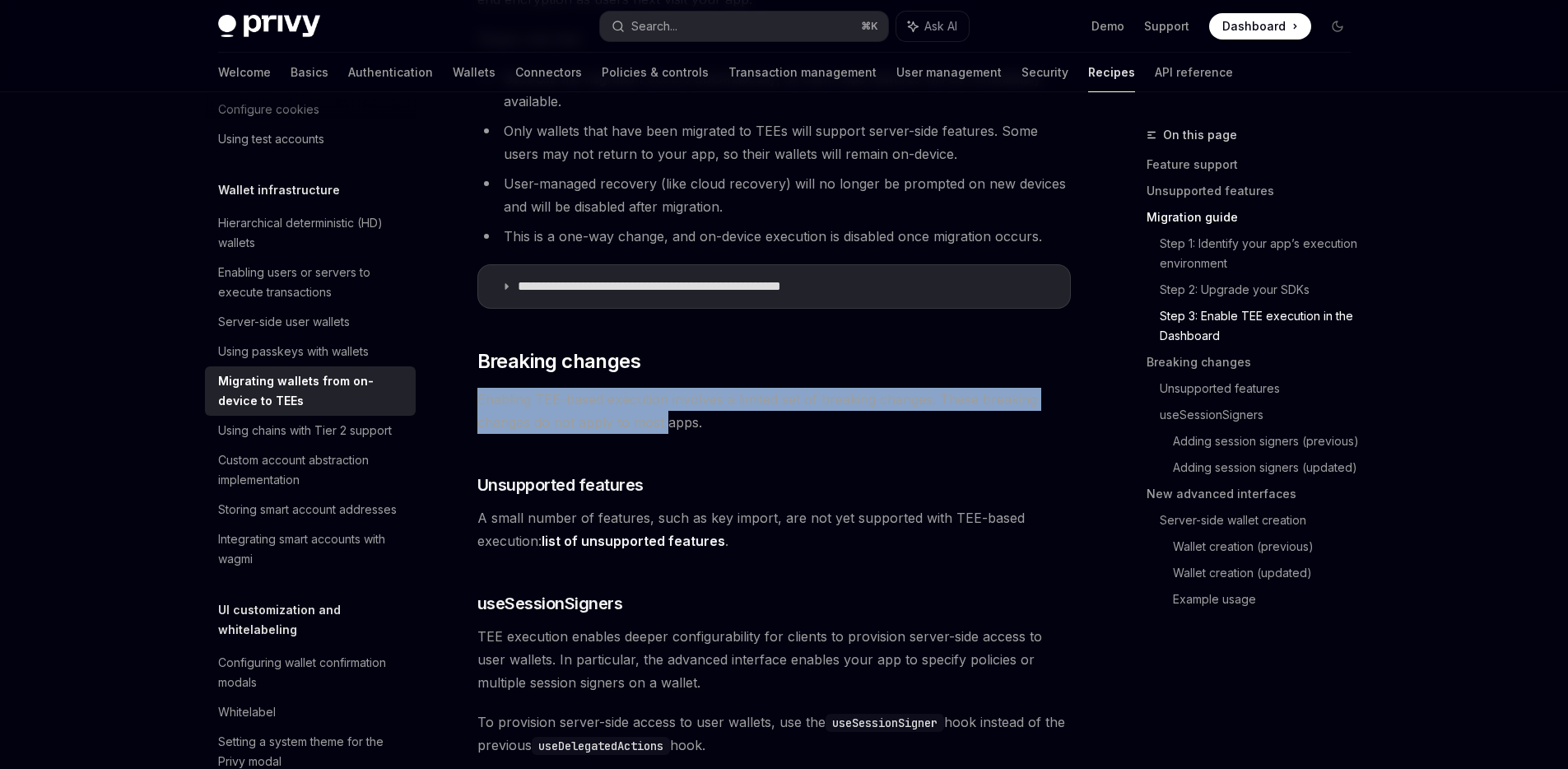
drag, startPoint x: 603, startPoint y: 382, endPoint x: 741, endPoint y: 430, distance: 146.1
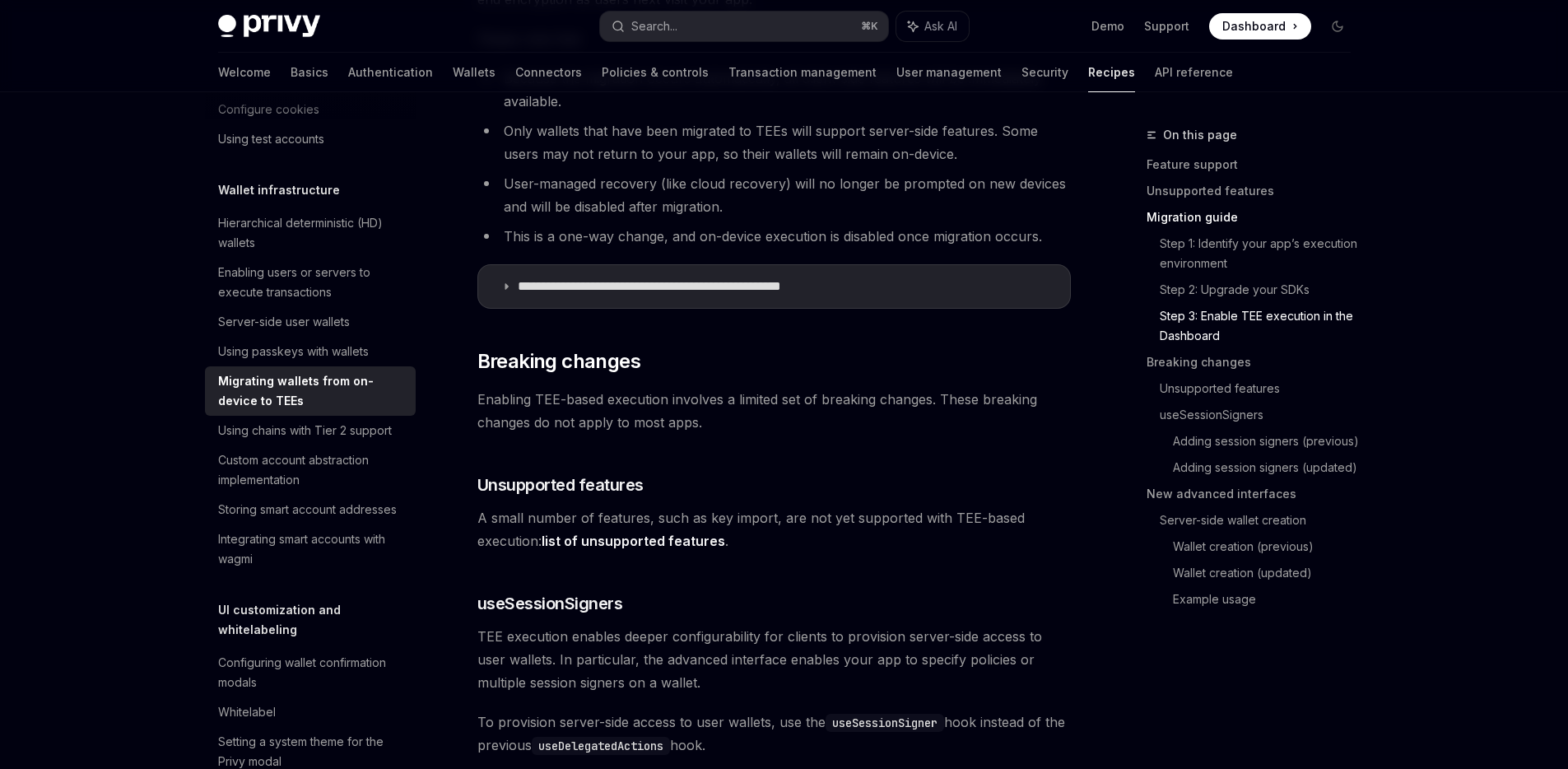
click at [742, 430] on span "Enabling TEE-based execution involves a limited set of breaking changes. These …" at bounding box center [774, 411] width 594 height 46
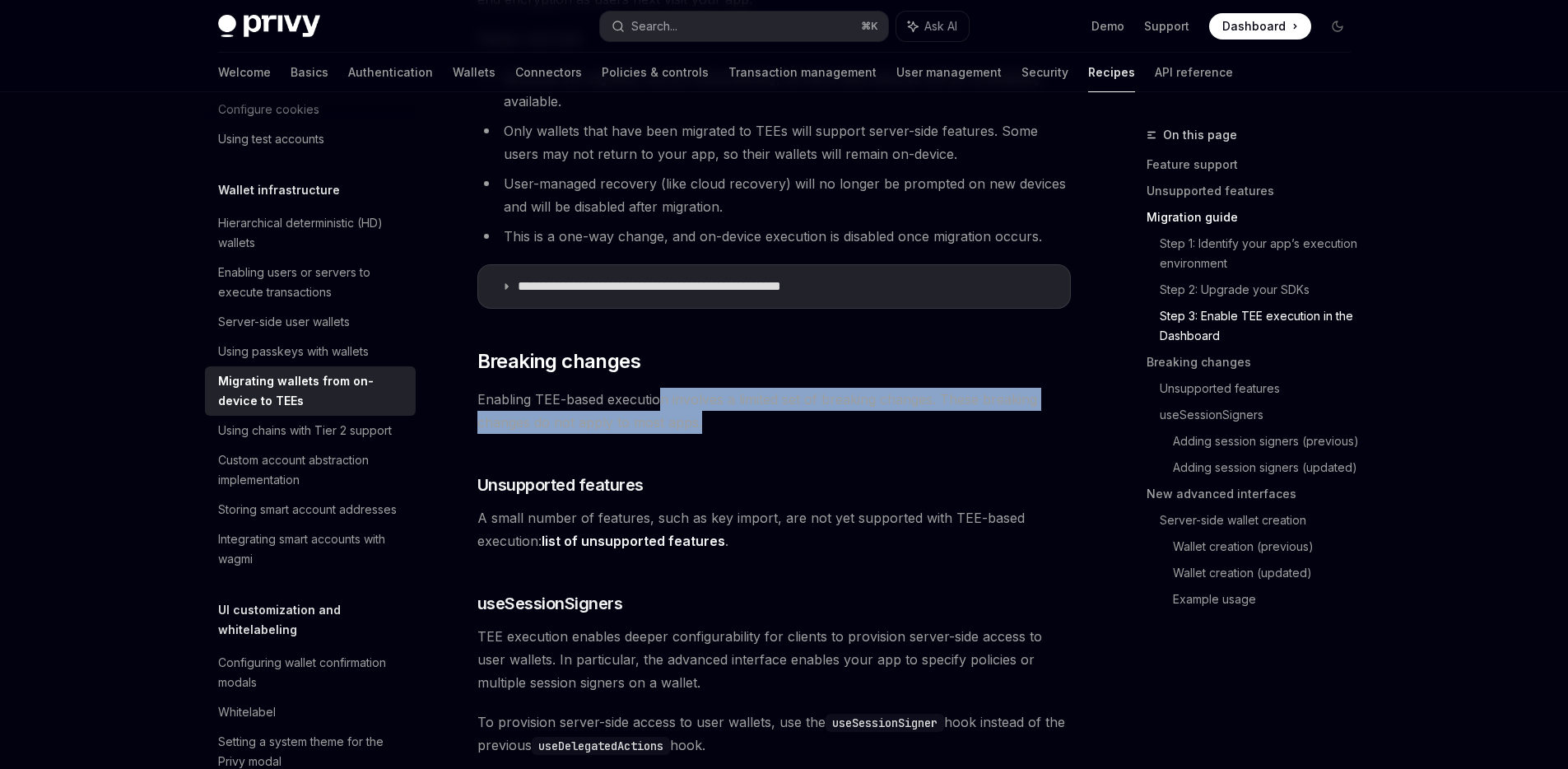
drag, startPoint x: 739, startPoint y: 428, endPoint x: 660, endPoint y: 404, distance: 82.6
click at [660, 404] on span "Enabling TEE-based execution involves a limited set of breaking changes. These …" at bounding box center [774, 411] width 594 height 46
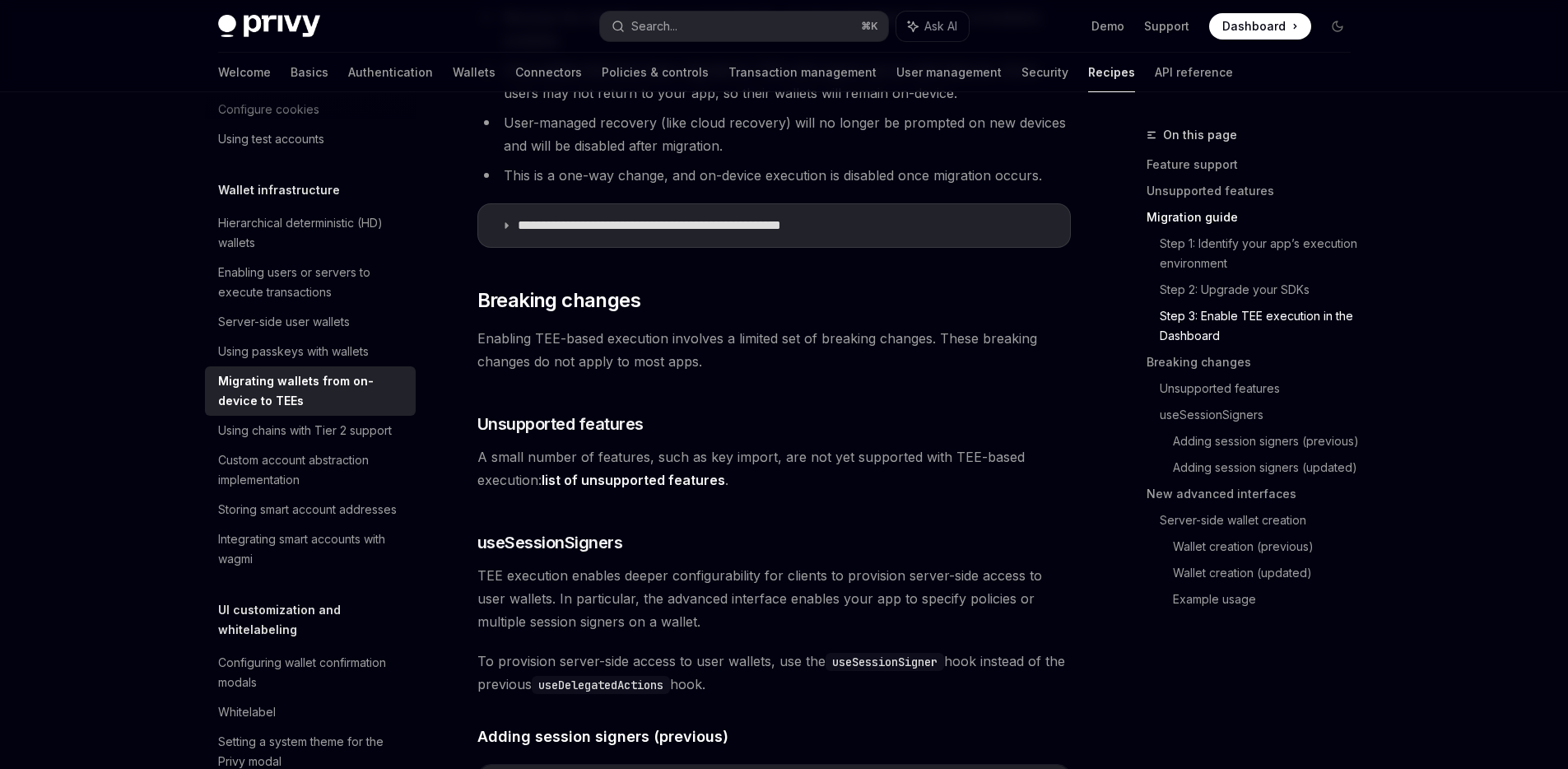
scroll to position [2103, 0]
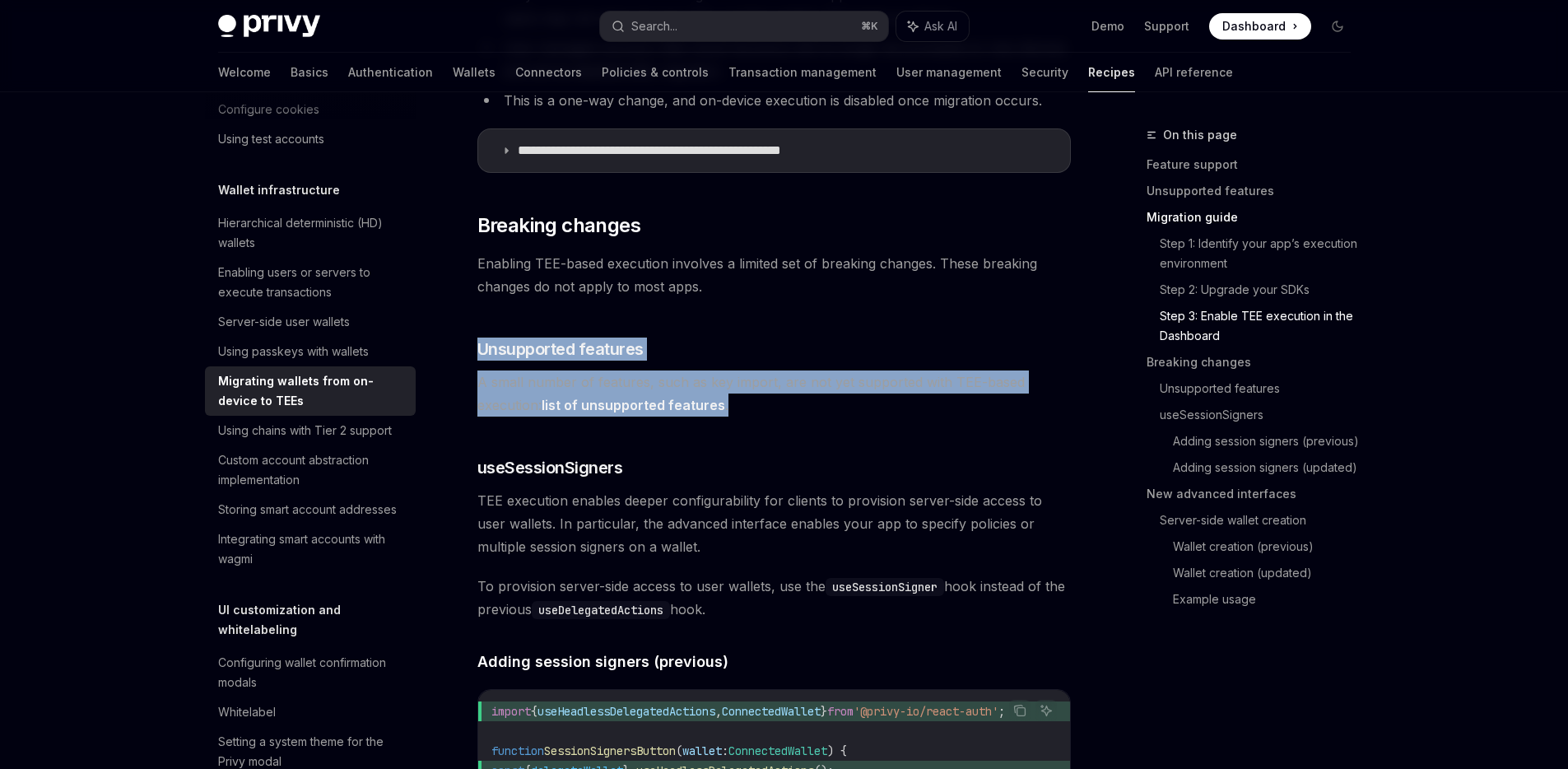
drag, startPoint x: 569, startPoint y: 330, endPoint x: 859, endPoint y: 401, distance: 298.6
click at [859, 401] on span "A small number of features, such as key import, are not yet supported with TEE-…" at bounding box center [774, 394] width 594 height 46
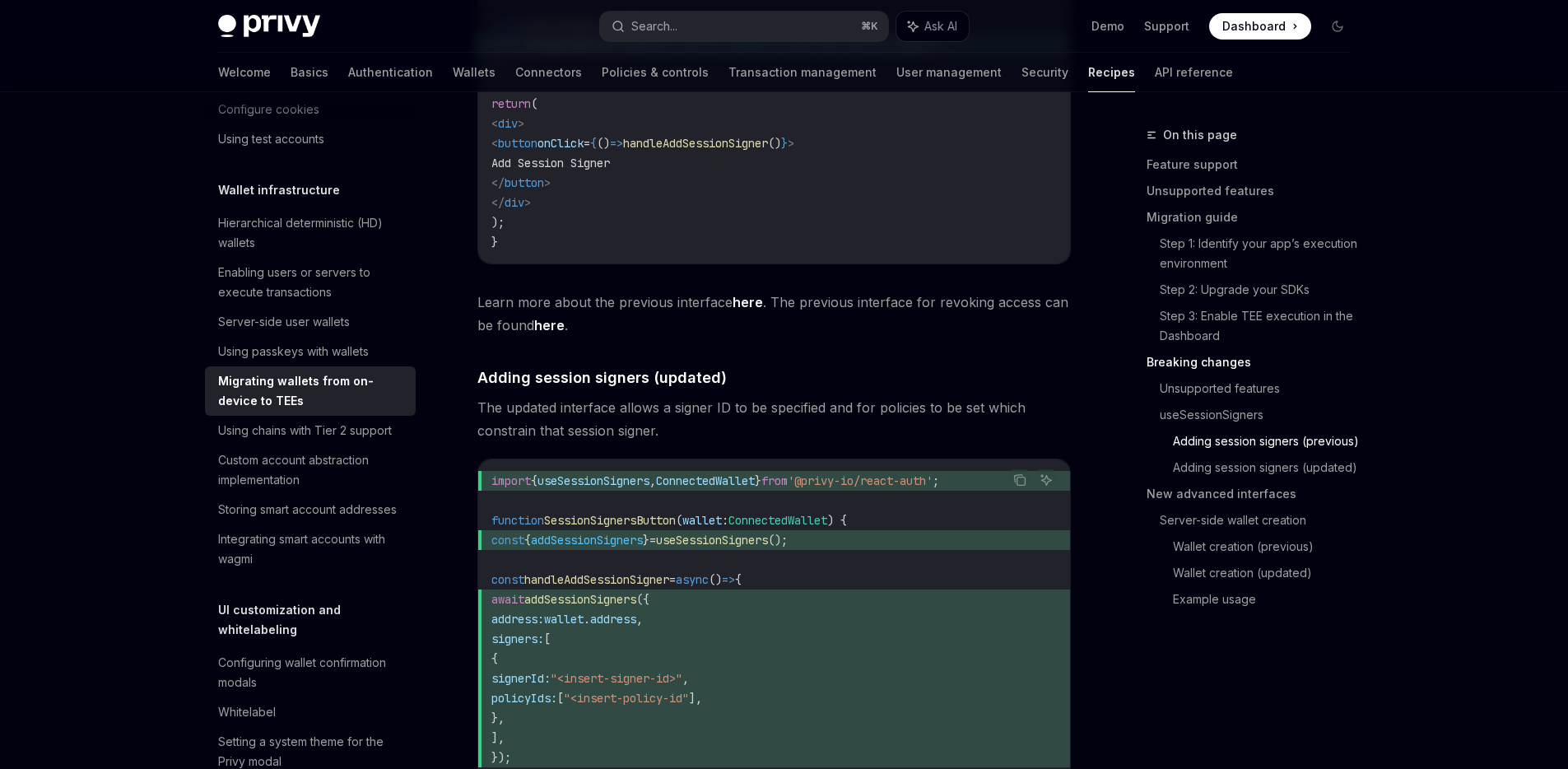
scroll to position [2930, 0]
